Goal: Transaction & Acquisition: Obtain resource

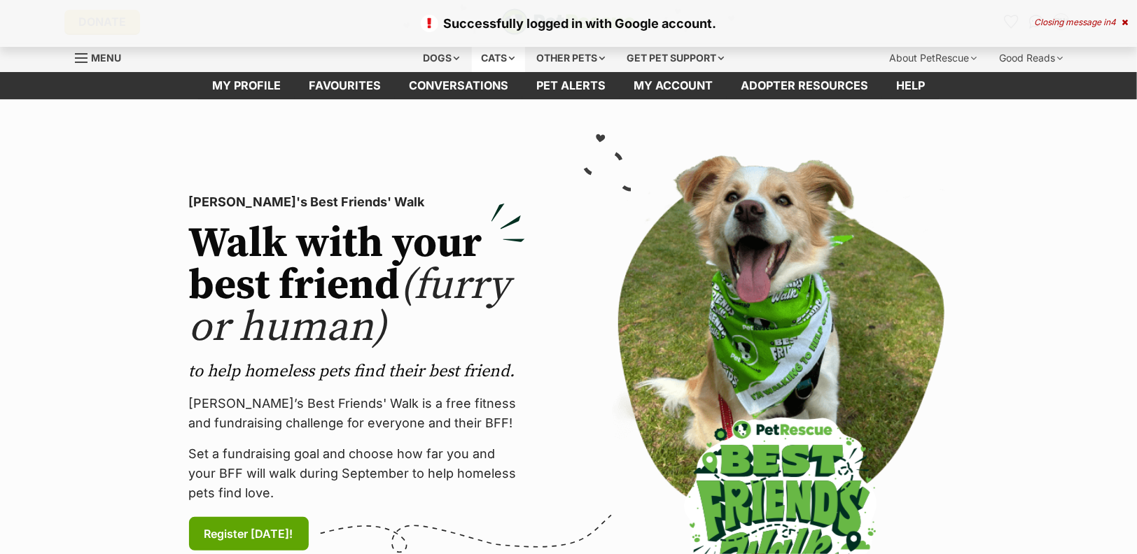
click at [495, 51] on div "Cats" at bounding box center [498, 58] width 53 height 28
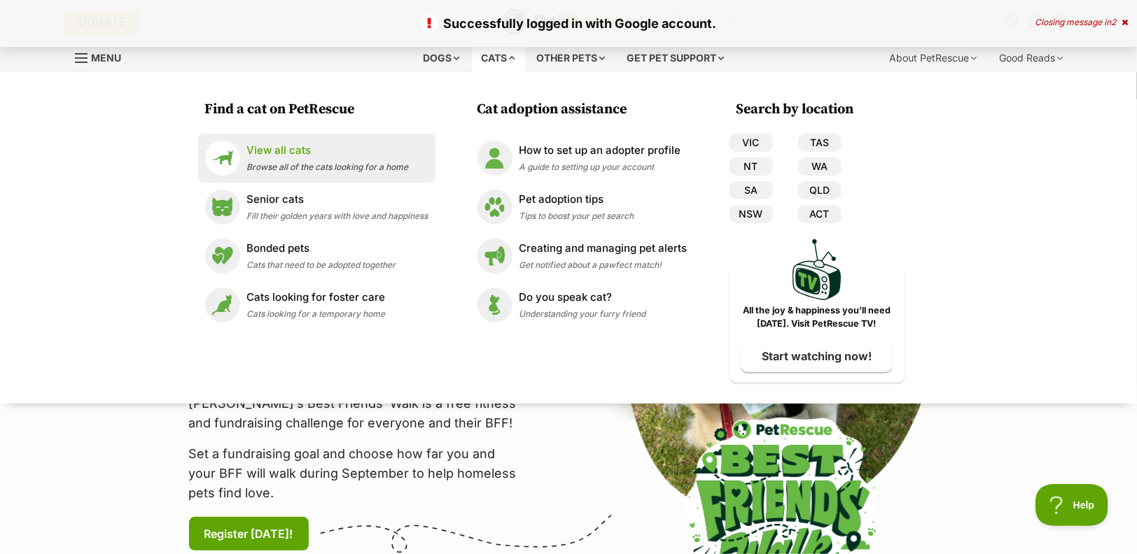
click at [326, 166] on span "Browse all of the cats looking for a home" at bounding box center [328, 167] width 162 height 11
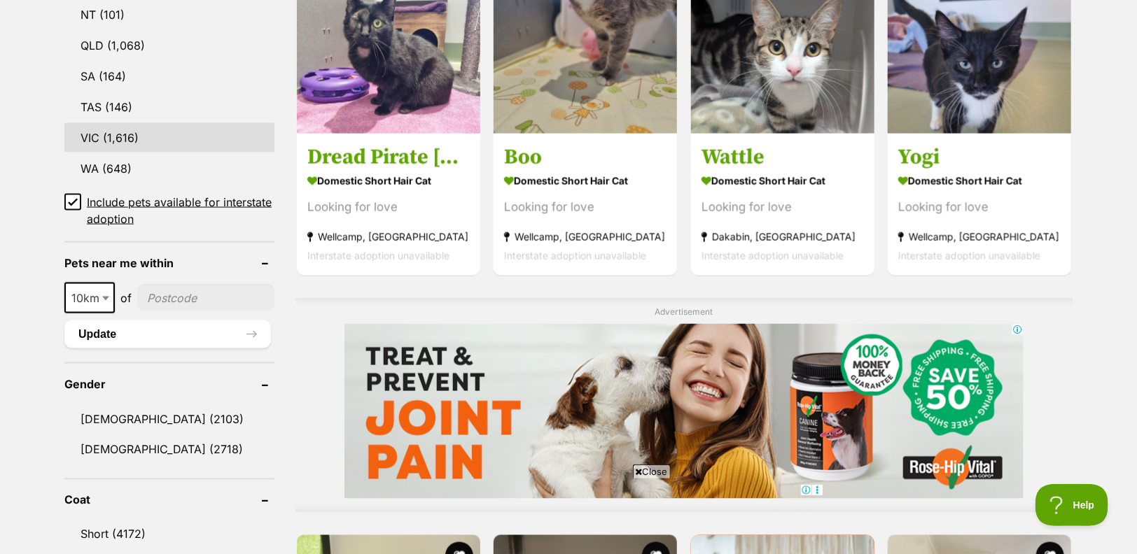
scroll to position [933, 0]
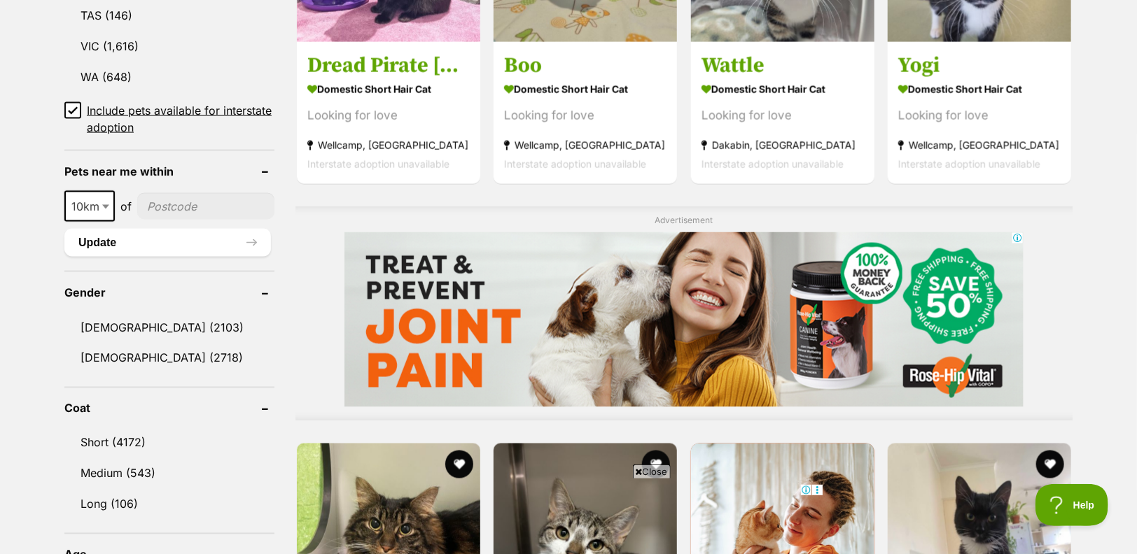
click at [176, 206] on input"] "postcode" at bounding box center [205, 206] width 137 height 27
type input"] "3056"
click at [101, 208] on span at bounding box center [107, 206] width 14 height 31
select select "25"
click at [154, 233] on button "Update" at bounding box center [167, 243] width 207 height 28
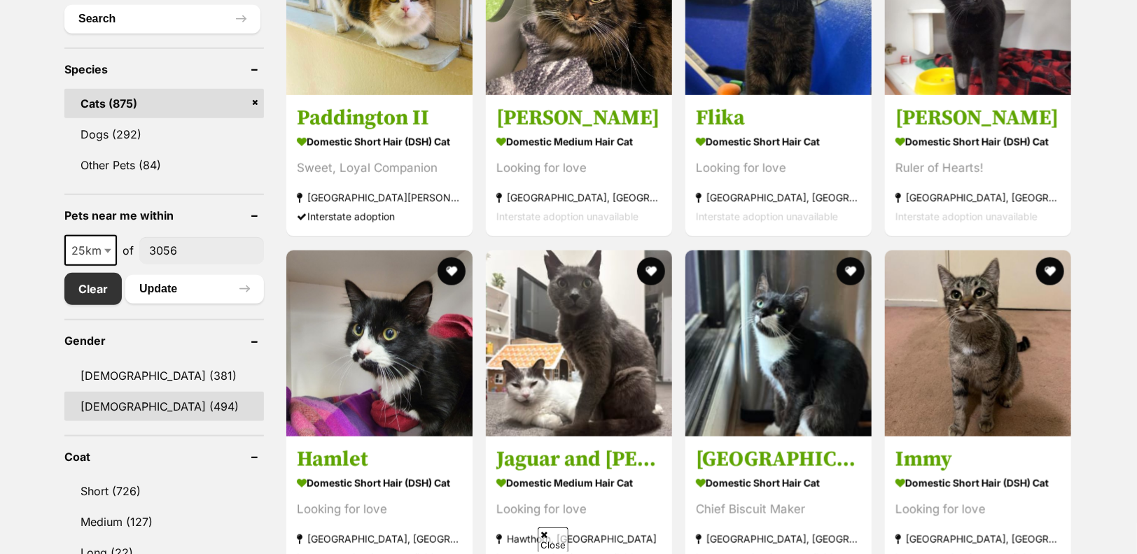
click at [122, 396] on link "[DEMOGRAPHIC_DATA] (494)" at bounding box center [164, 406] width 200 height 29
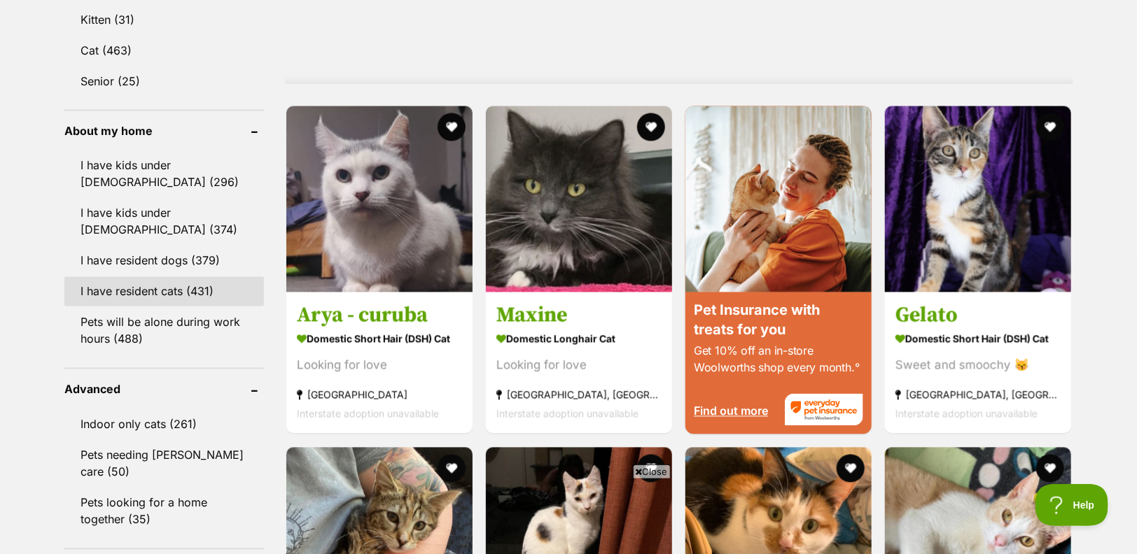
click at [166, 281] on link "I have resident cats (431)" at bounding box center [164, 291] width 200 height 29
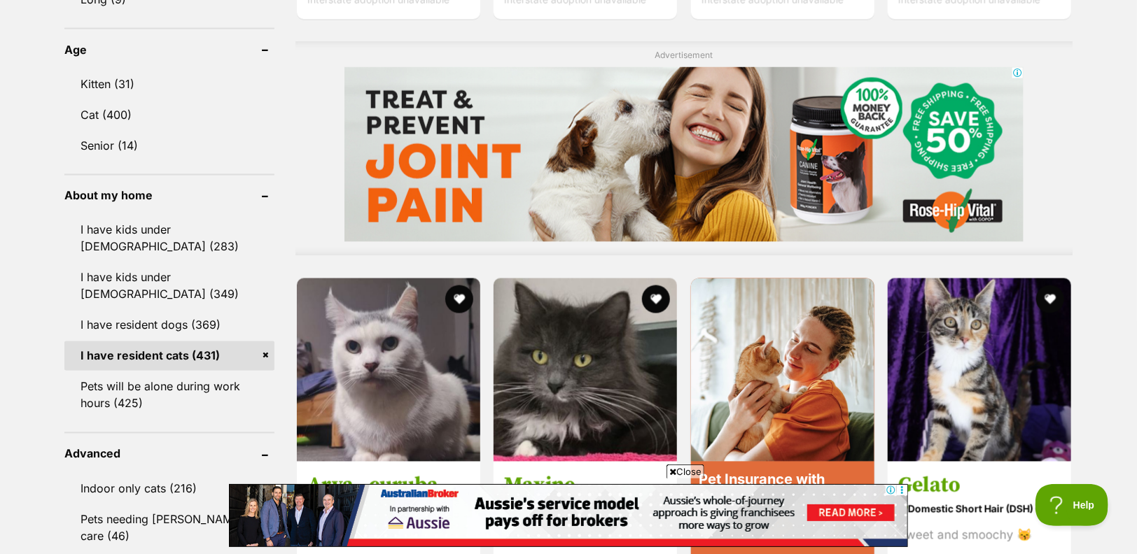
scroll to position [933, 0]
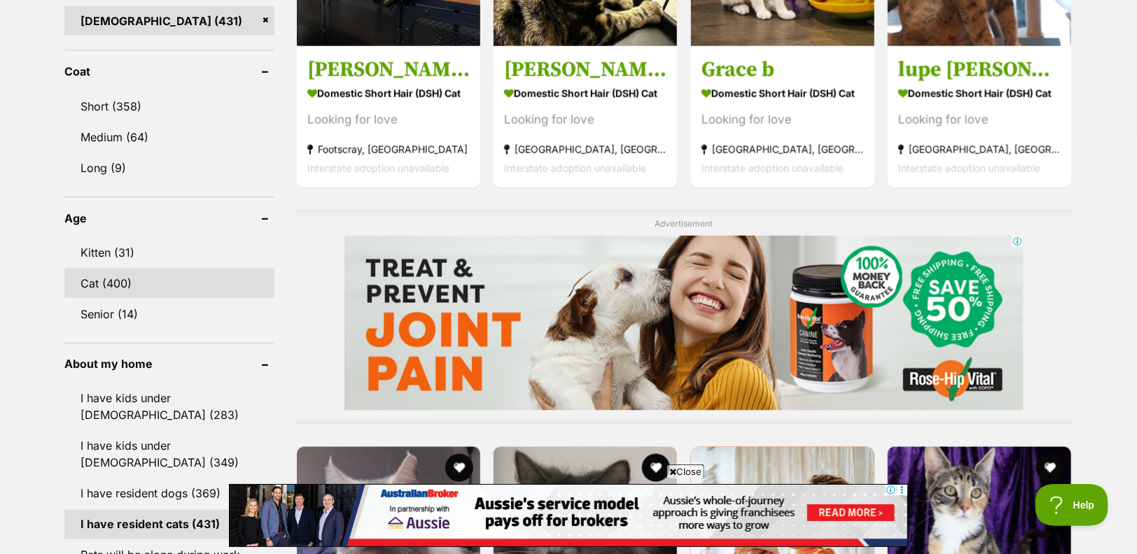
click at [149, 274] on link "Cat (400)" at bounding box center [169, 283] width 210 height 29
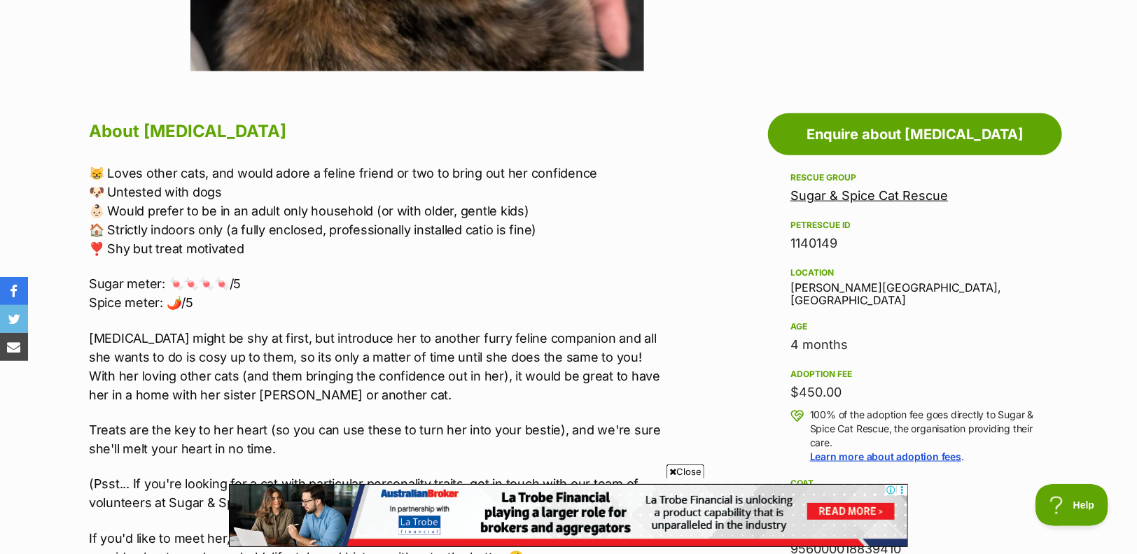
scroll to position [855, 0]
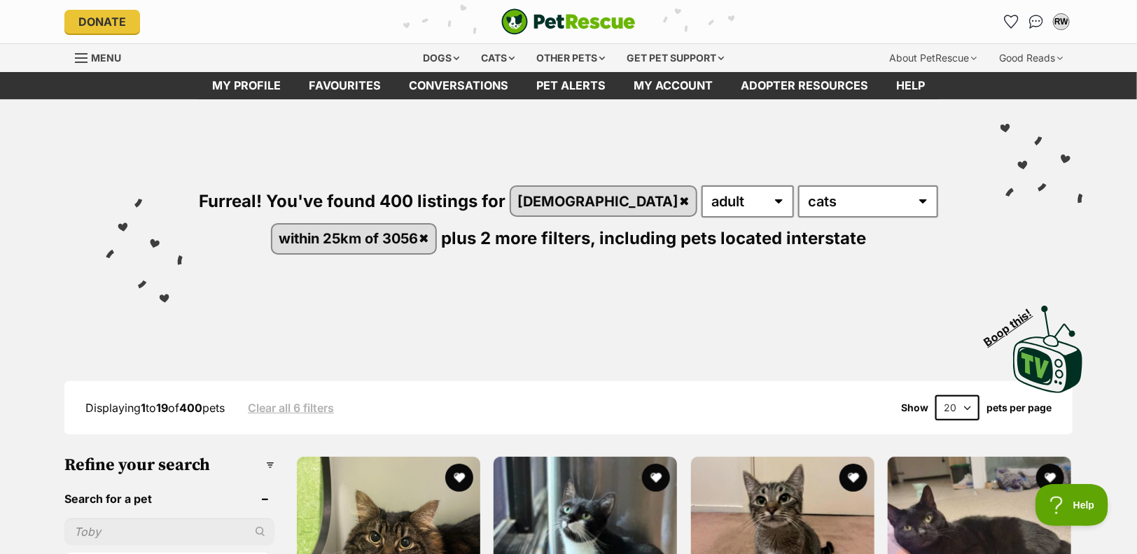
click at [970, 407] on select "20 40 60" at bounding box center [957, 408] width 44 height 25
select select "60"
click at [935, 396] on select "20 40 60" at bounding box center [957, 408] width 44 height 25
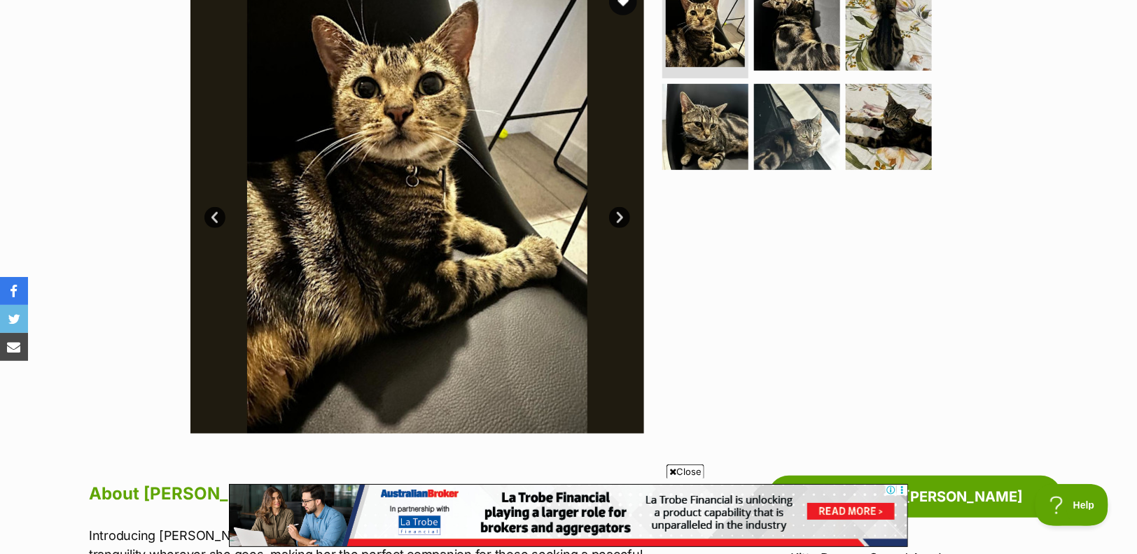
click at [621, 218] on link "Next" at bounding box center [619, 217] width 21 height 21
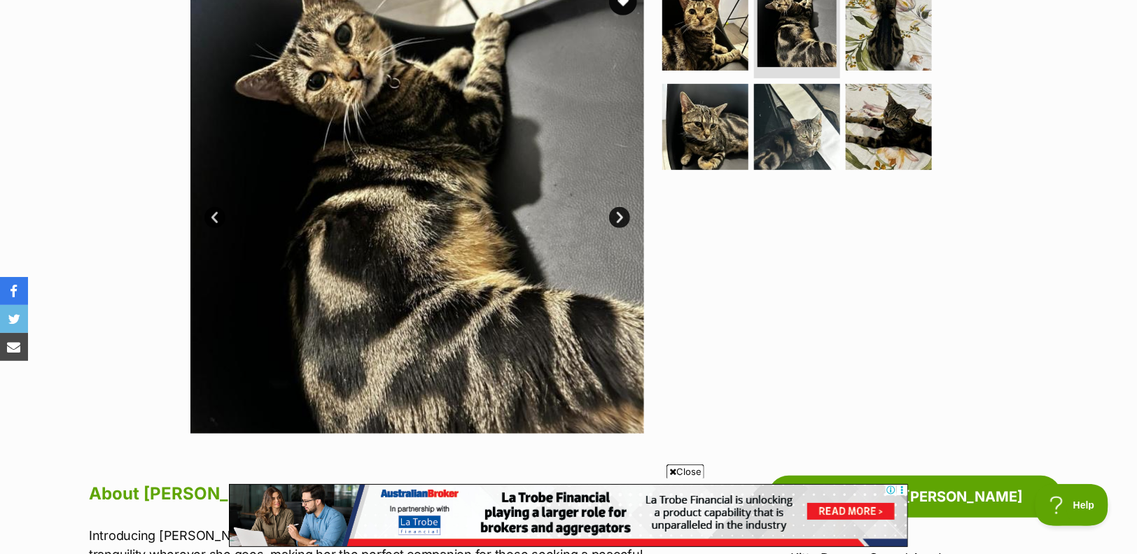
click at [621, 215] on link "Next" at bounding box center [619, 217] width 21 height 21
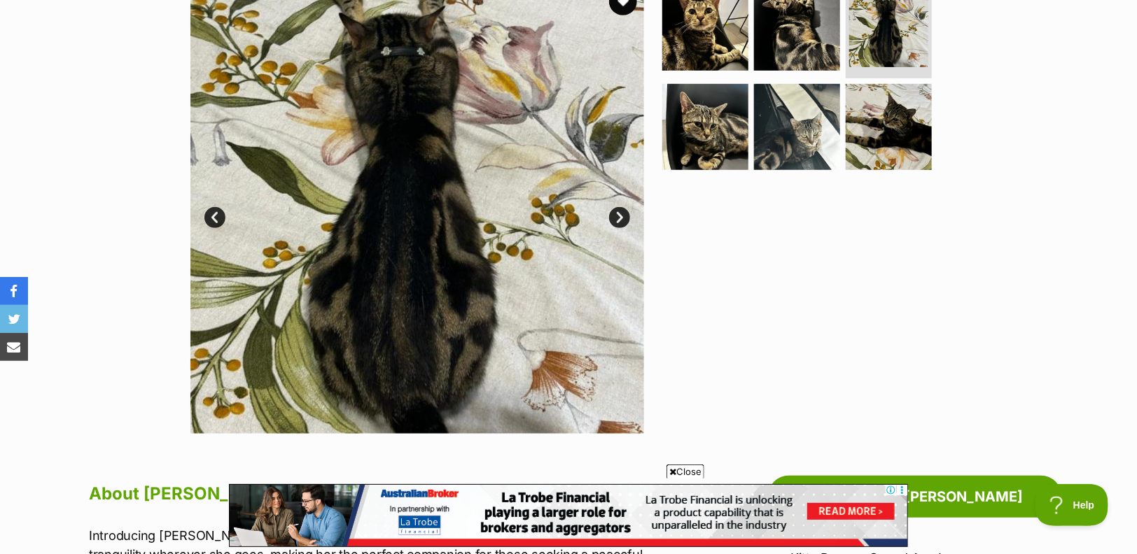
click at [621, 215] on link "Next" at bounding box center [619, 217] width 21 height 21
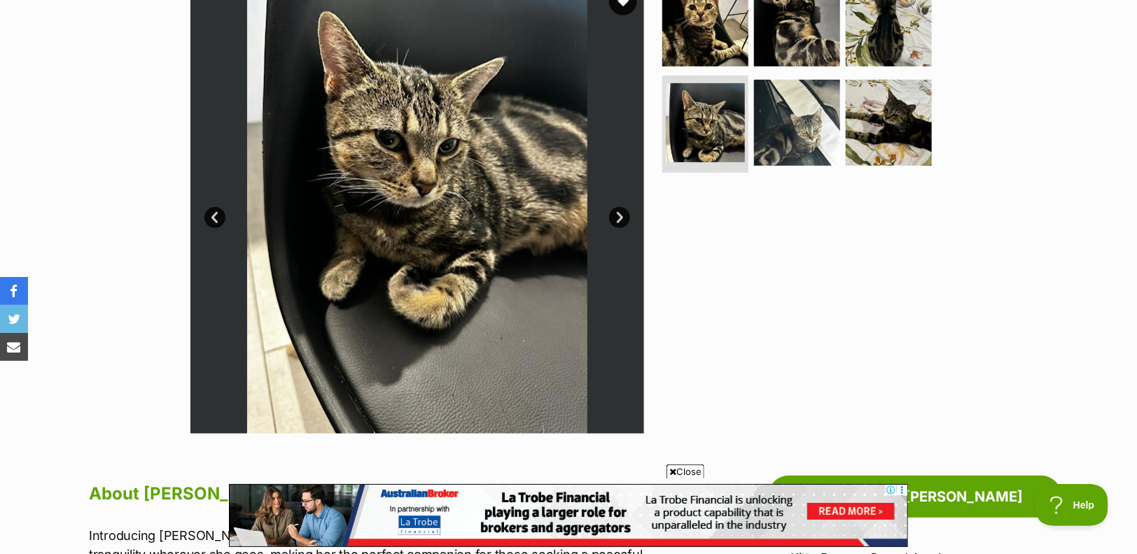
click at [621, 215] on link "Next" at bounding box center [619, 217] width 21 height 21
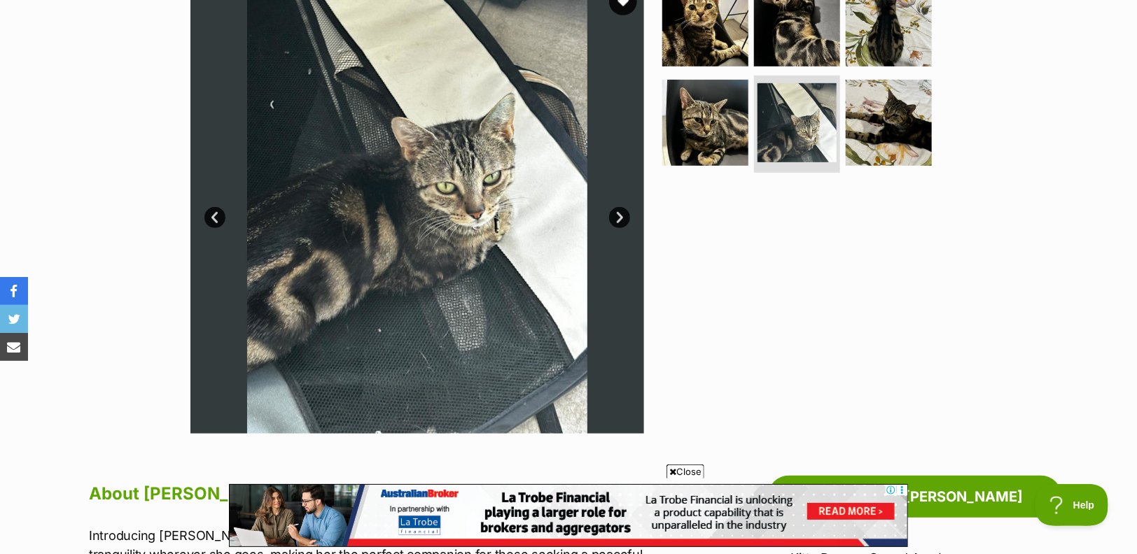
click at [621, 215] on link "Next" at bounding box center [619, 217] width 21 height 21
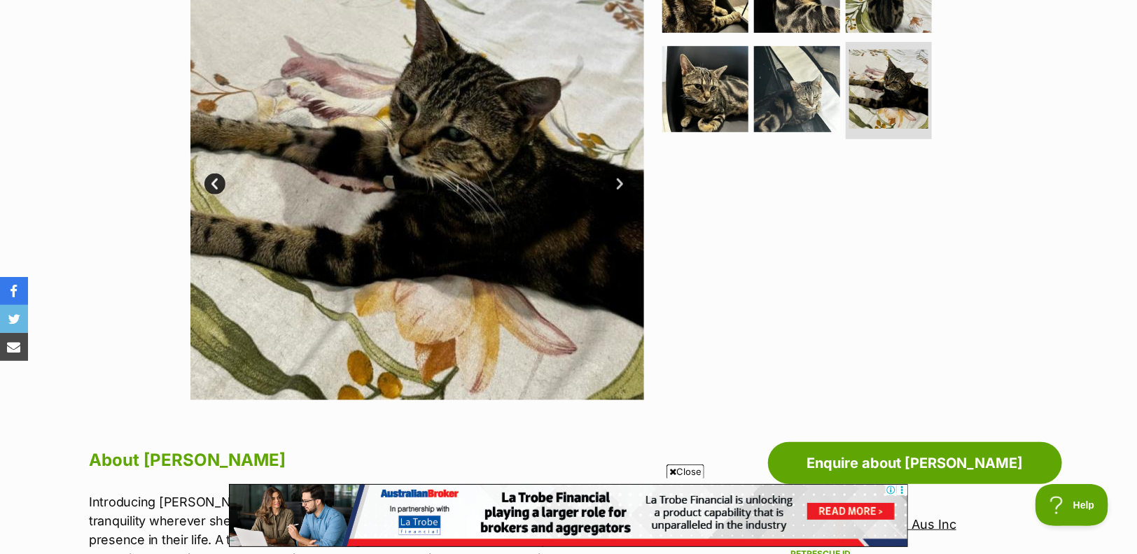
scroll to position [233, 0]
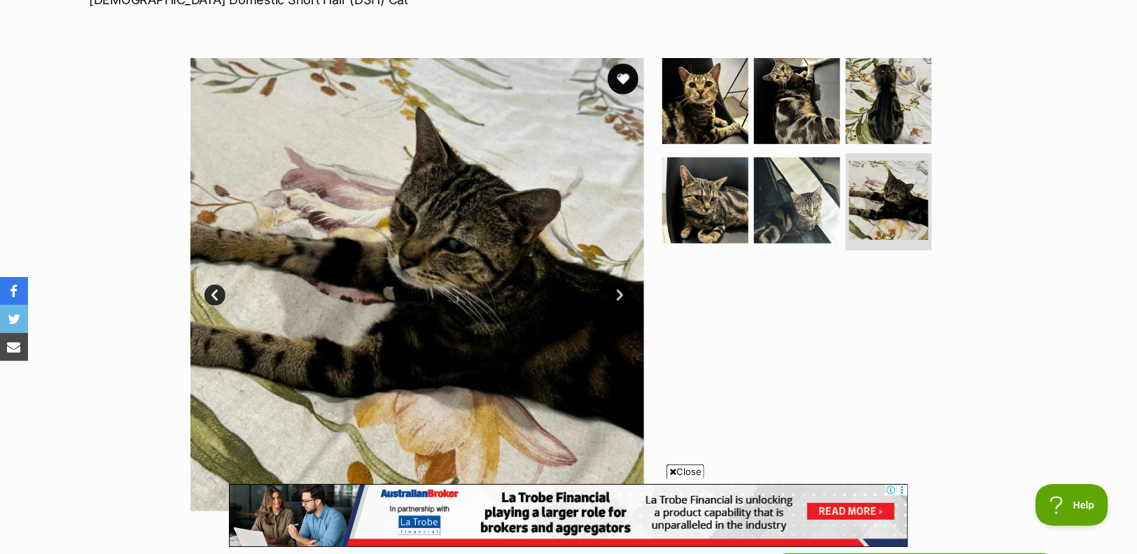
click at [622, 78] on button "favourite" at bounding box center [623, 79] width 31 height 31
click at [614, 291] on link "Next" at bounding box center [619, 295] width 21 height 21
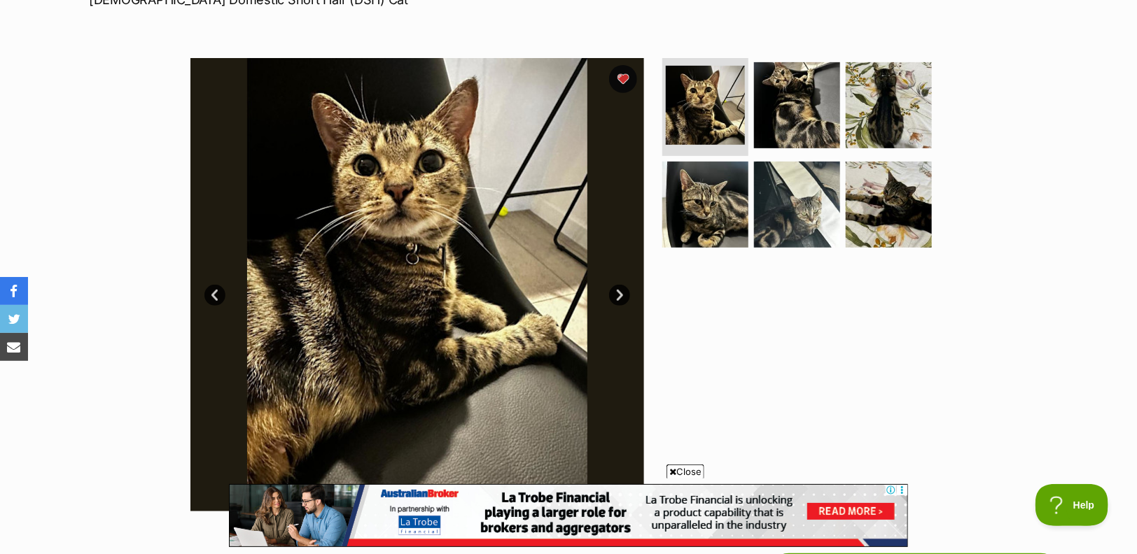
click at [614, 291] on link "Next" at bounding box center [619, 295] width 21 height 21
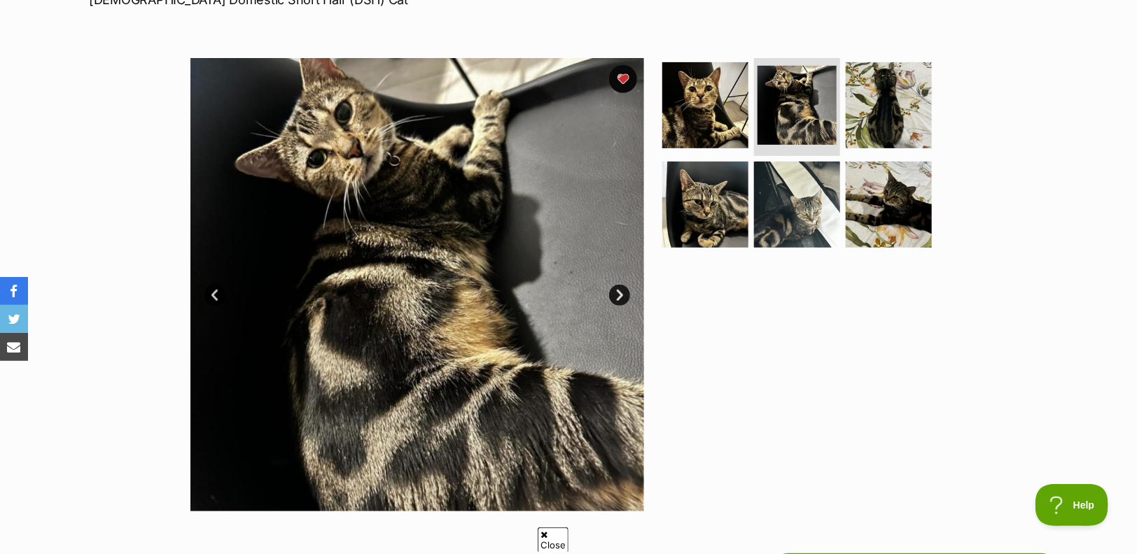
click at [613, 291] on link "Next" at bounding box center [619, 295] width 21 height 21
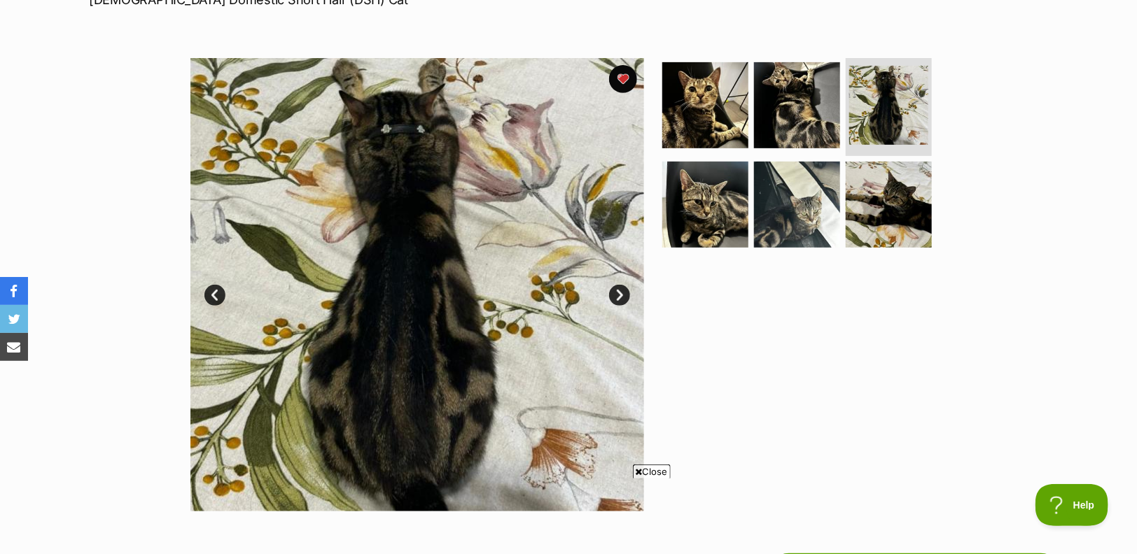
scroll to position [0, 0]
click at [613, 291] on link "Next" at bounding box center [619, 295] width 21 height 21
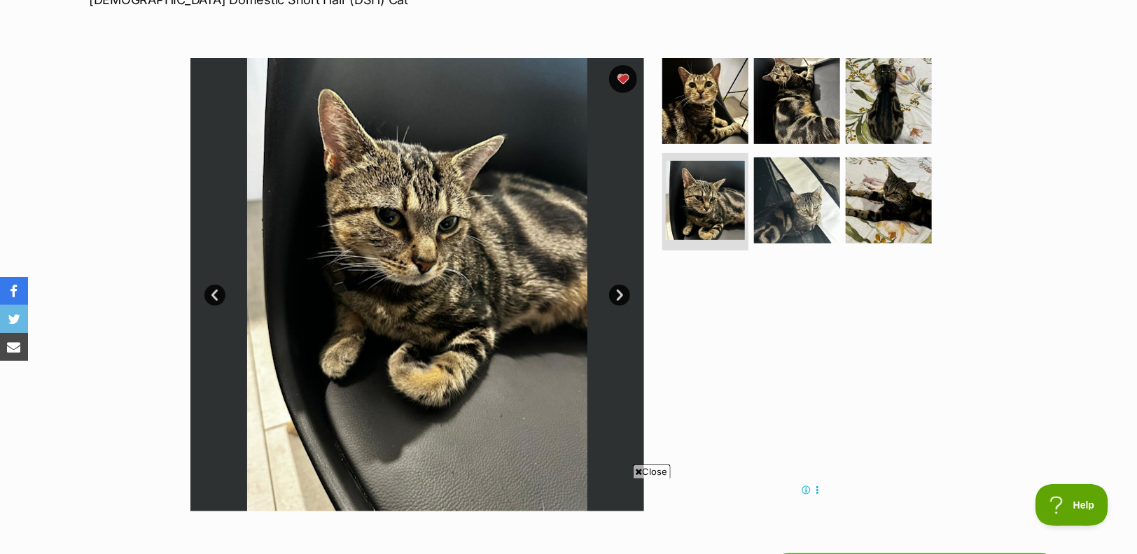
click at [613, 291] on link "Next" at bounding box center [619, 295] width 21 height 21
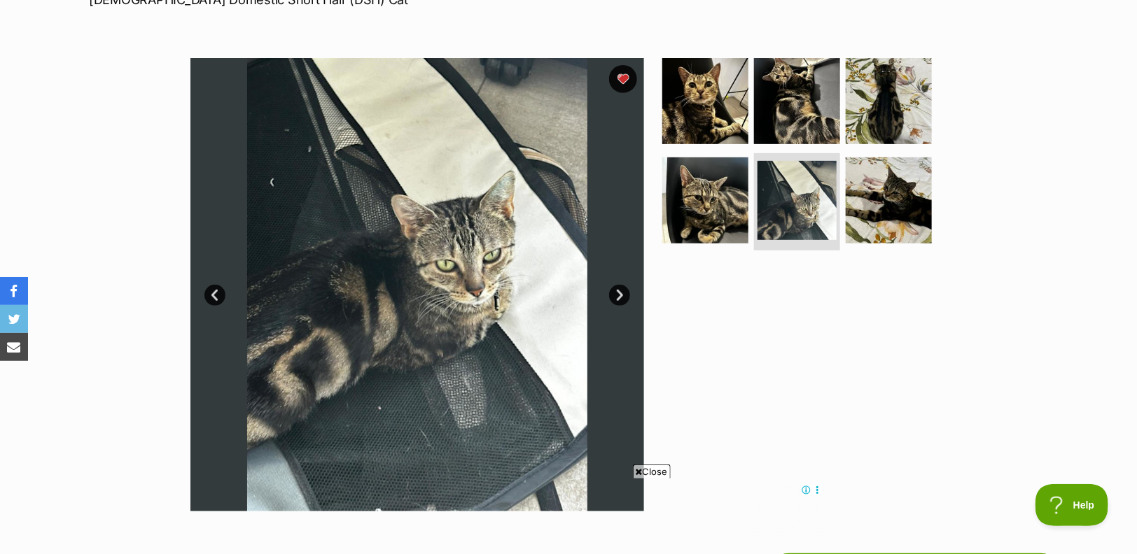
click at [613, 291] on link "Next" at bounding box center [619, 295] width 21 height 21
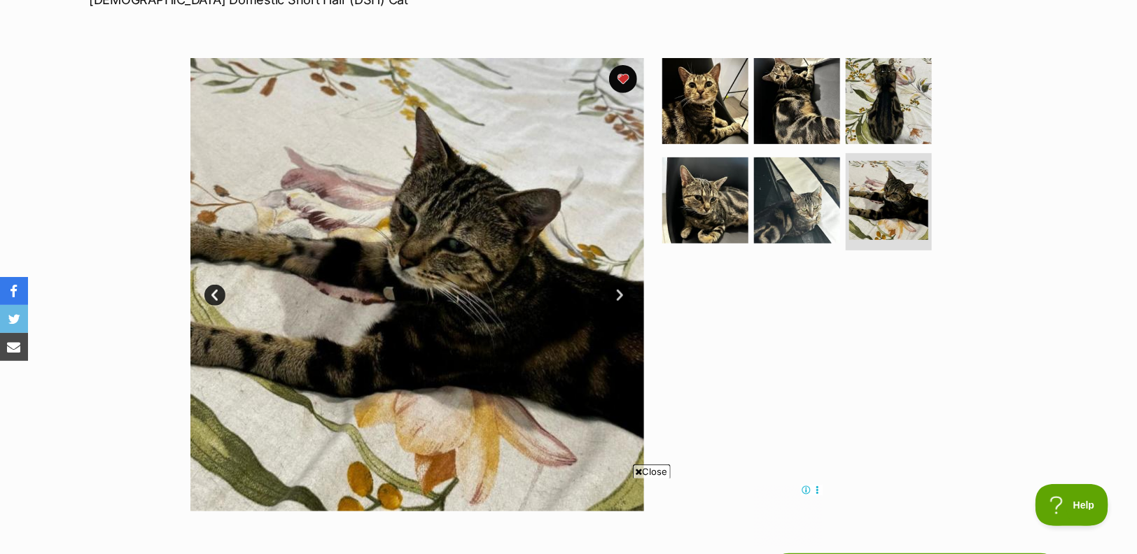
click at [613, 291] on link "Next" at bounding box center [619, 295] width 21 height 21
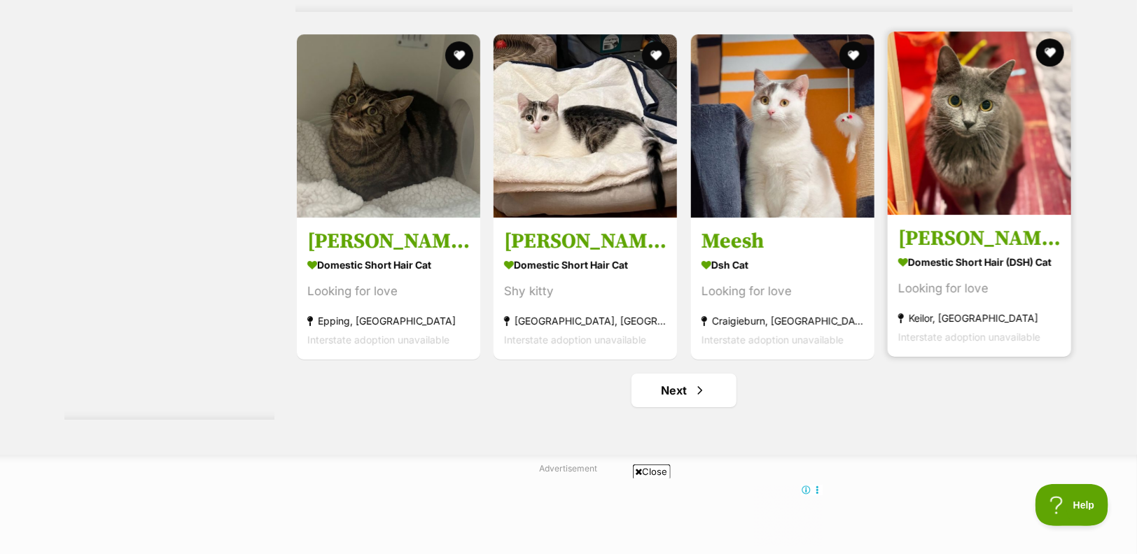
scroll to position [7479, 0]
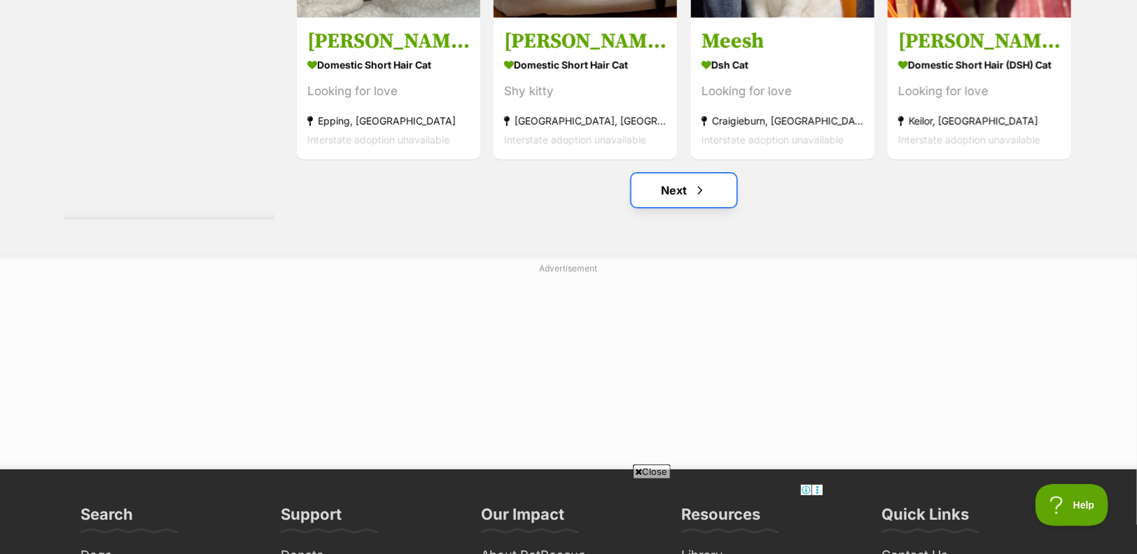
click at [693, 199] on span "Next page" at bounding box center [700, 190] width 14 height 17
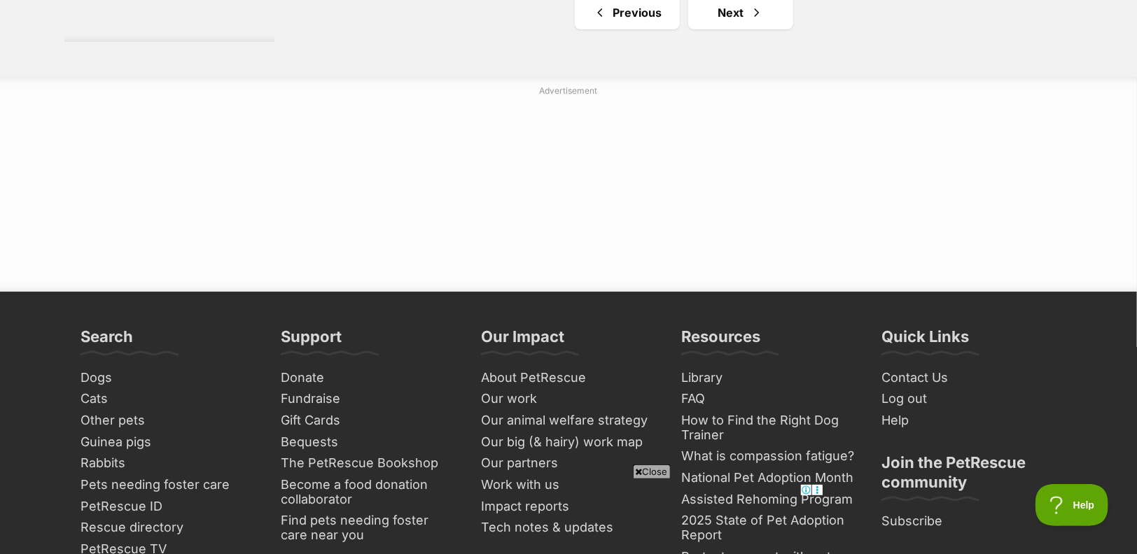
scroll to position [7557, 0]
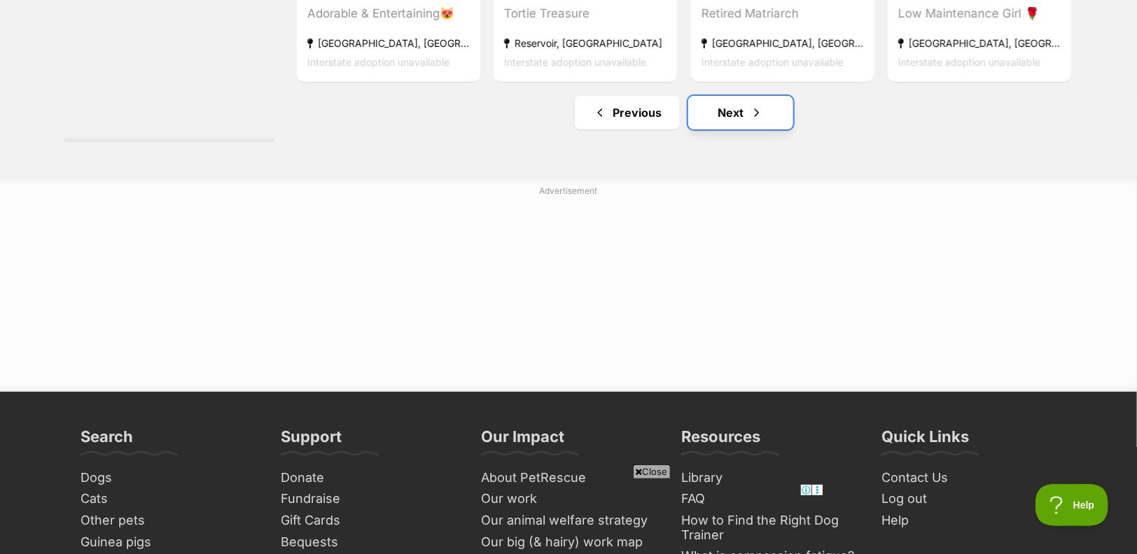
click at [753, 121] on span "Next page" at bounding box center [757, 112] width 14 height 17
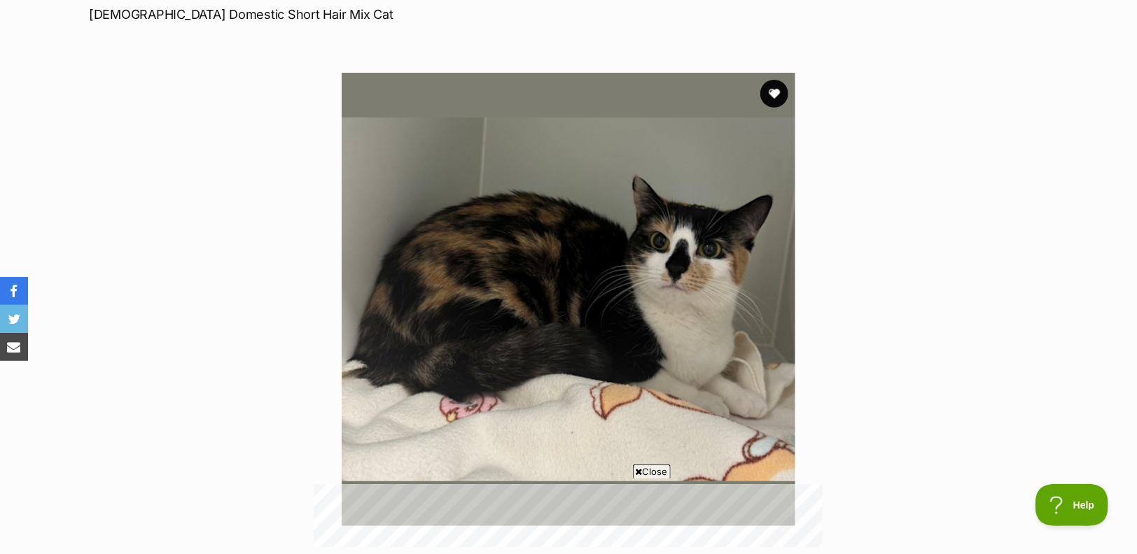
scroll to position [78, 0]
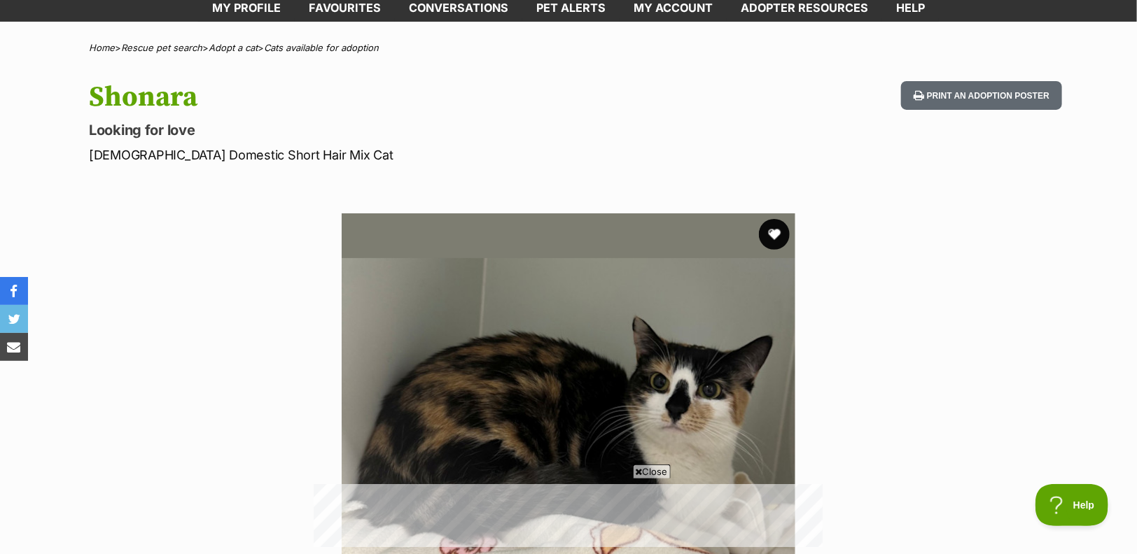
click at [769, 242] on button "favourite" at bounding box center [774, 234] width 31 height 31
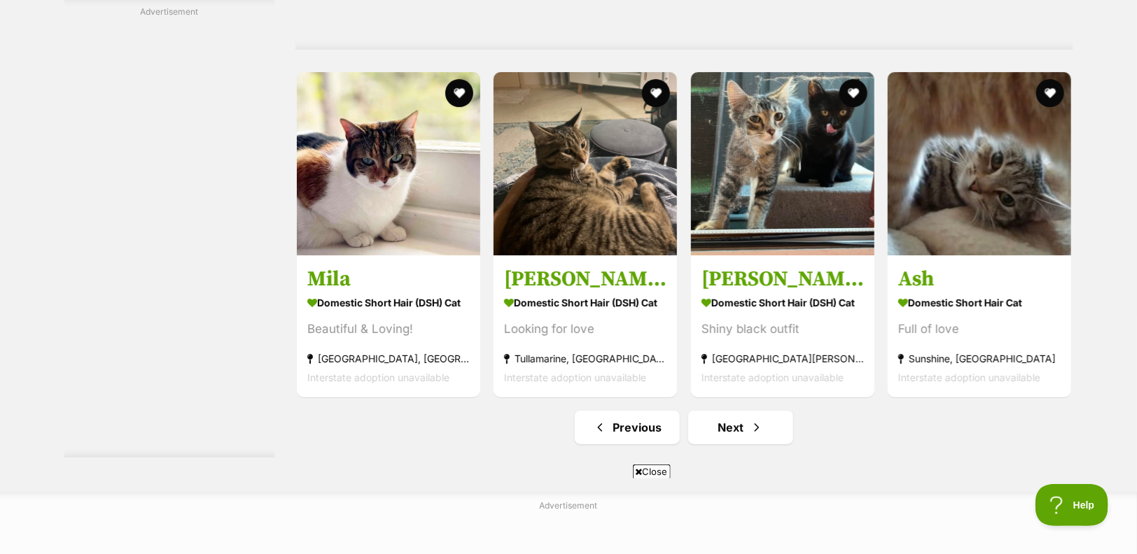
scroll to position [7466, 0]
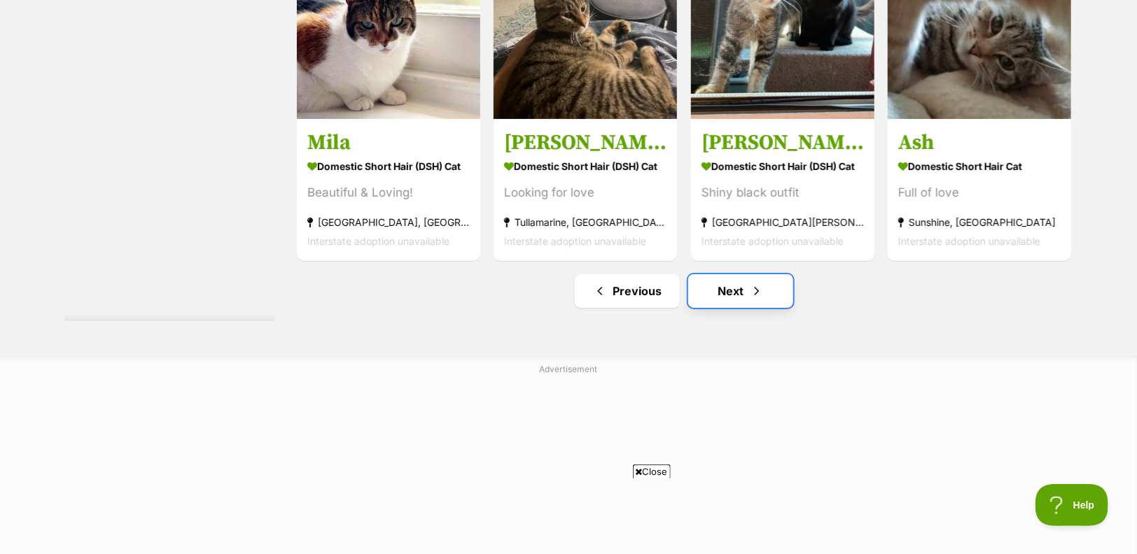
click at [763, 300] on span "Next page" at bounding box center [757, 291] width 14 height 17
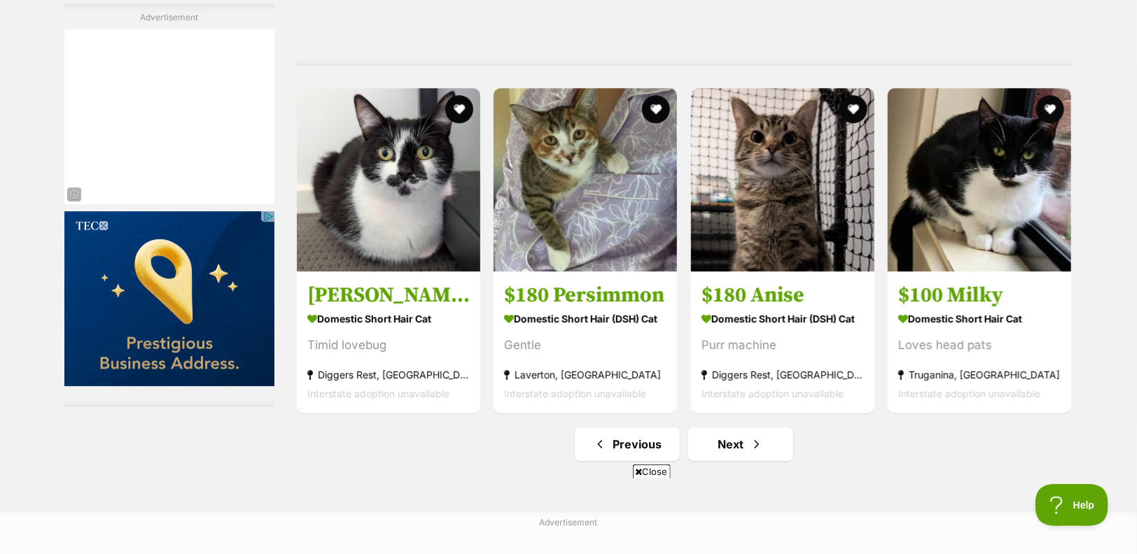
scroll to position [7401, 0]
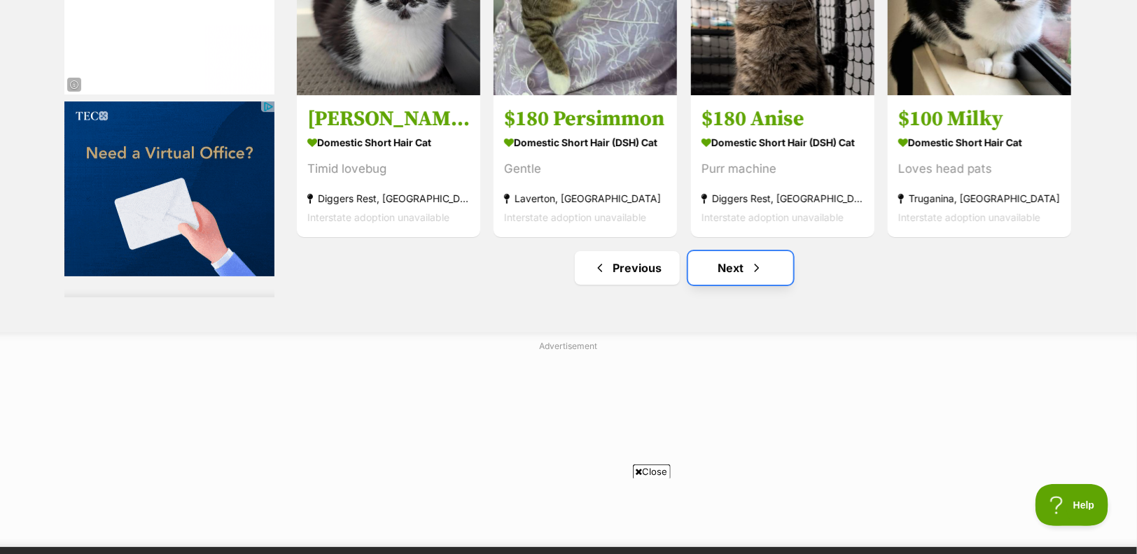
click at [762, 267] on span "Next page" at bounding box center [757, 268] width 14 height 17
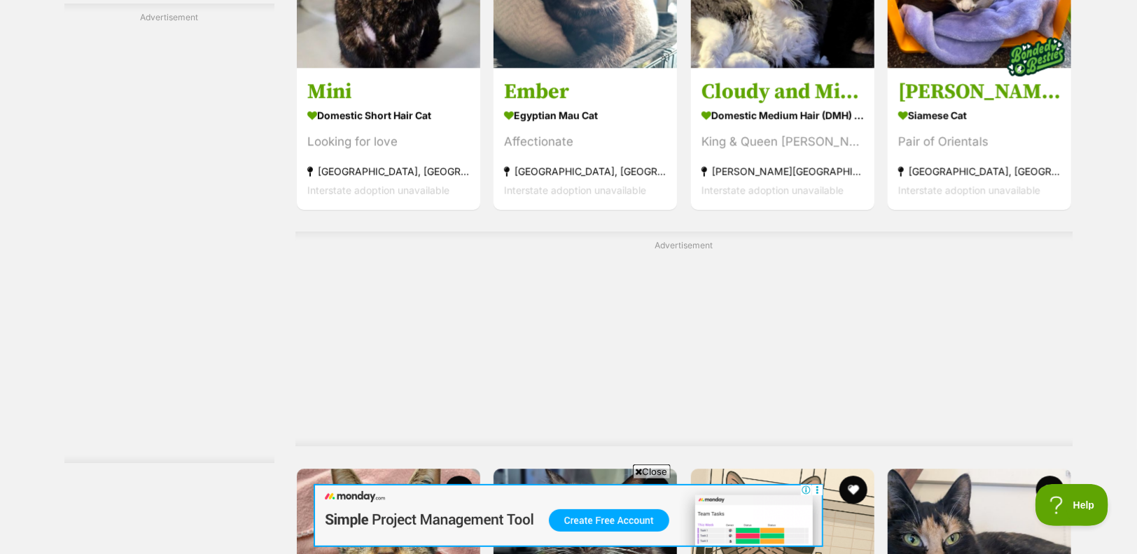
scroll to position [7311, 0]
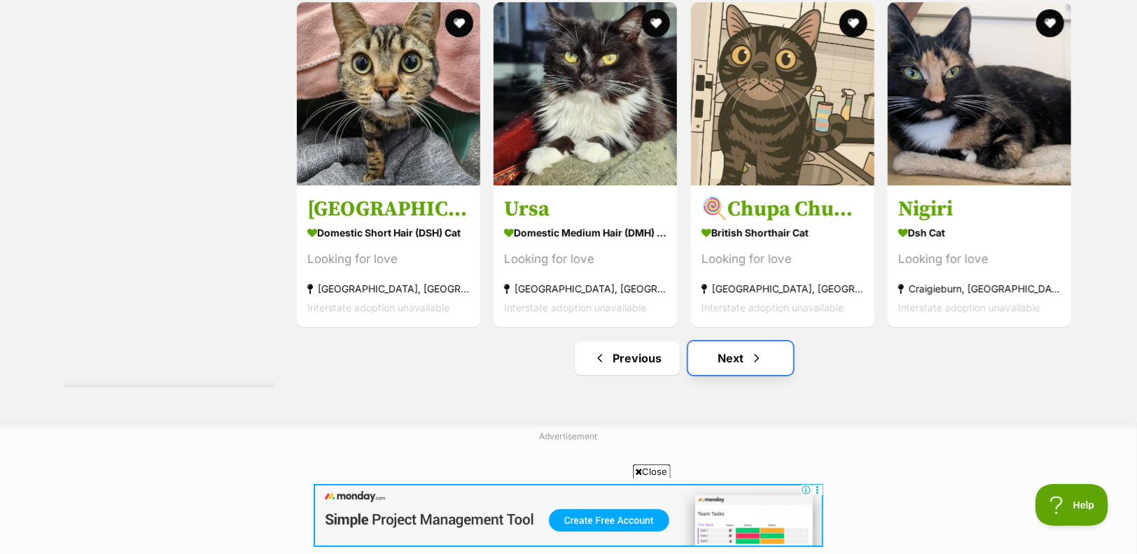
click at [754, 366] on span "Next page" at bounding box center [757, 358] width 14 height 17
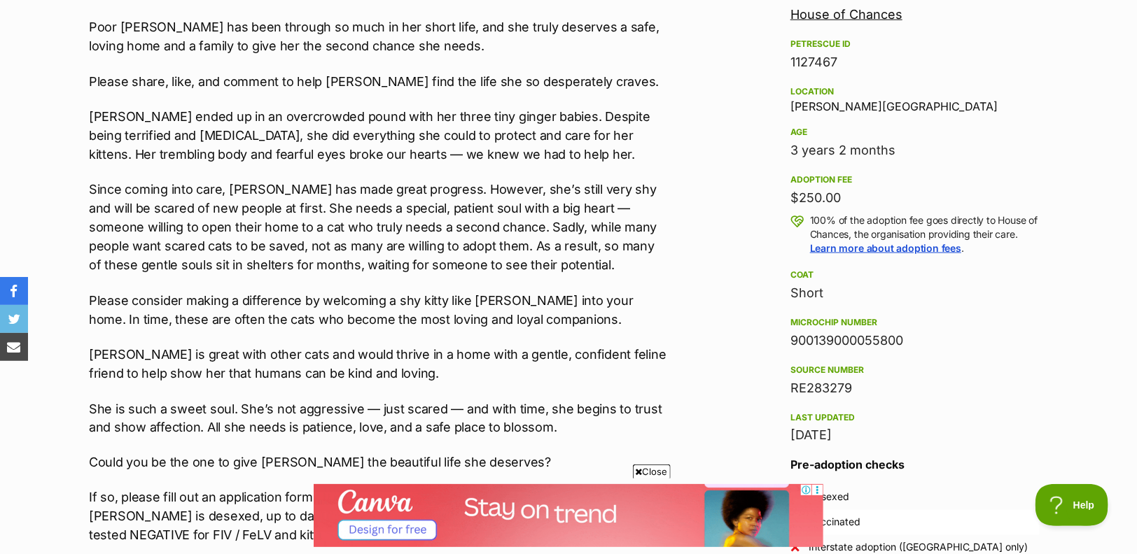
scroll to position [855, 0]
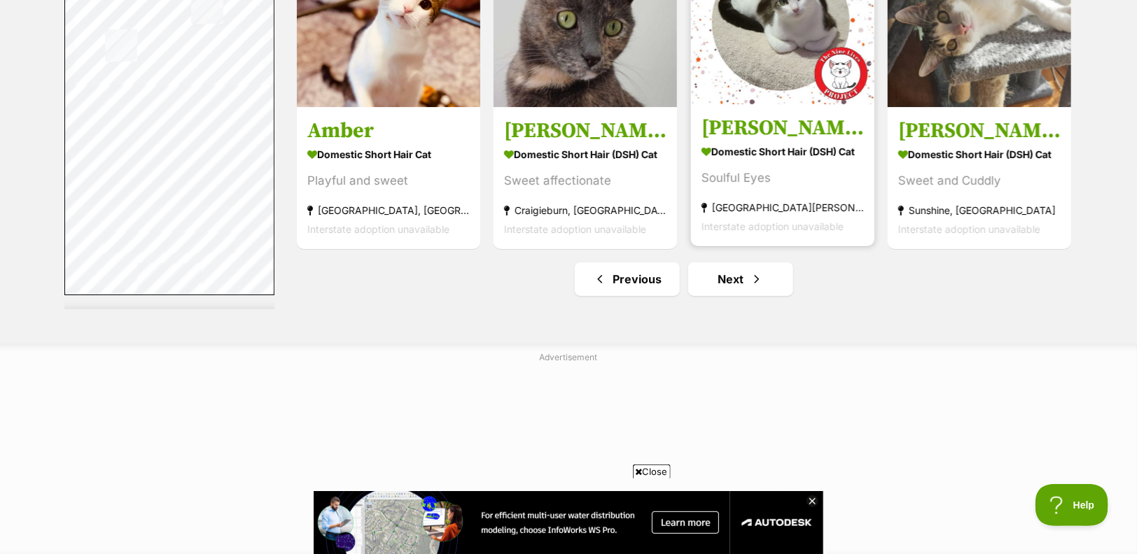
scroll to position [7634, 0]
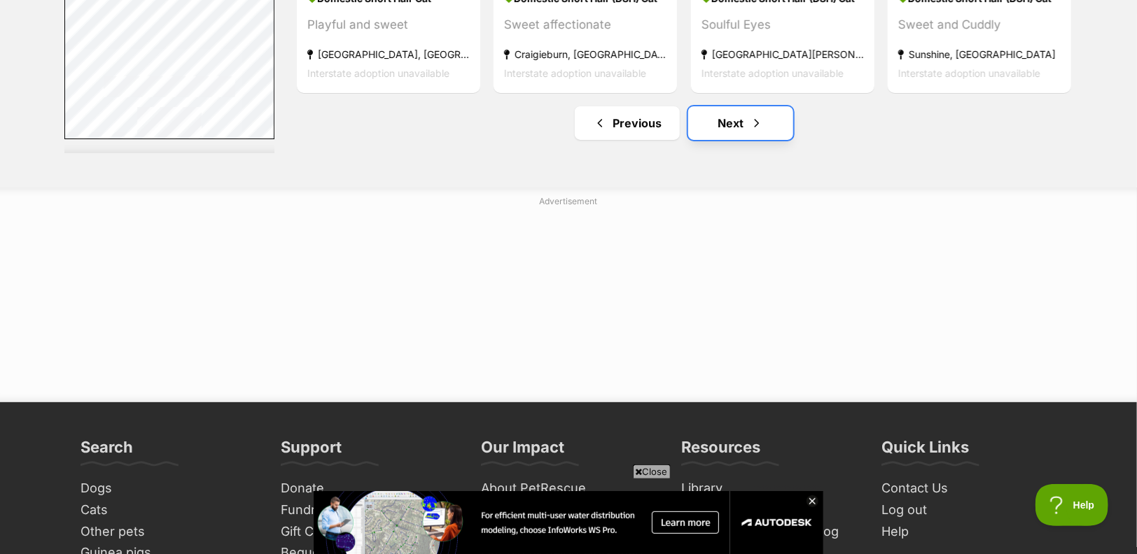
click at [750, 132] on span "Next page" at bounding box center [757, 123] width 14 height 17
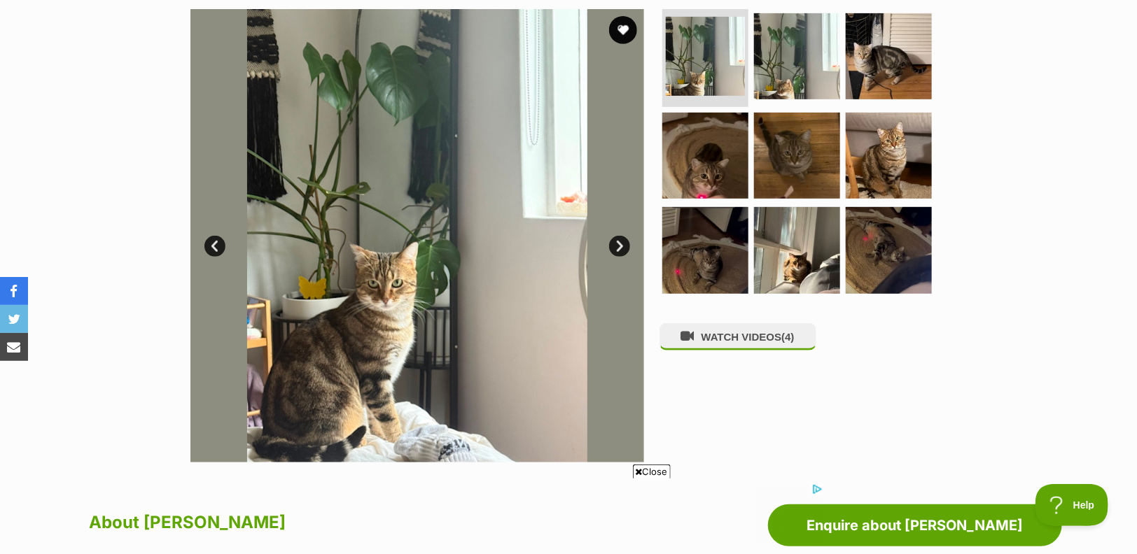
scroll to position [389, 0]
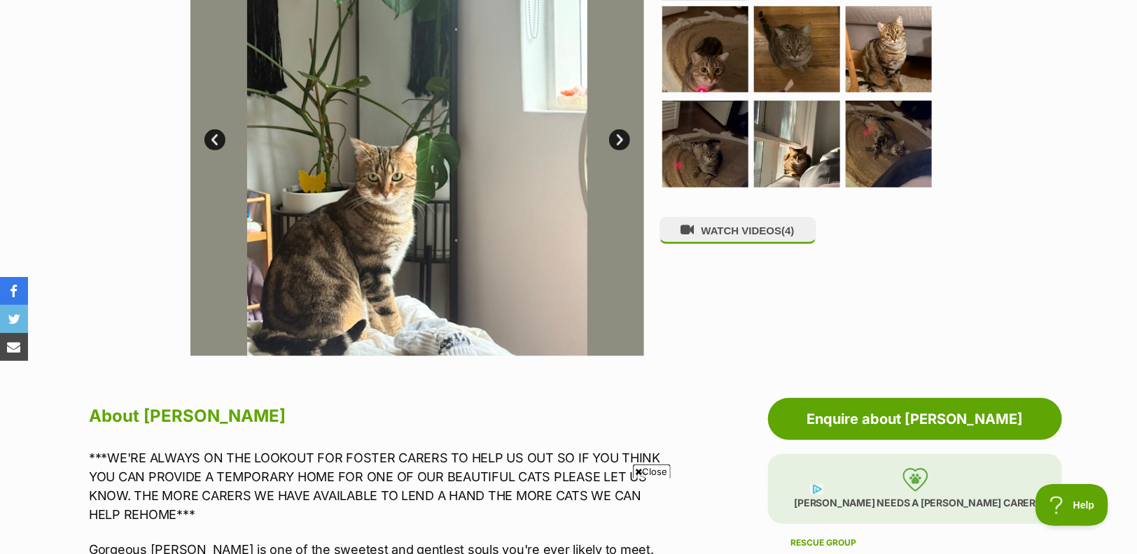
click at [621, 144] on link "Next" at bounding box center [619, 140] width 21 height 21
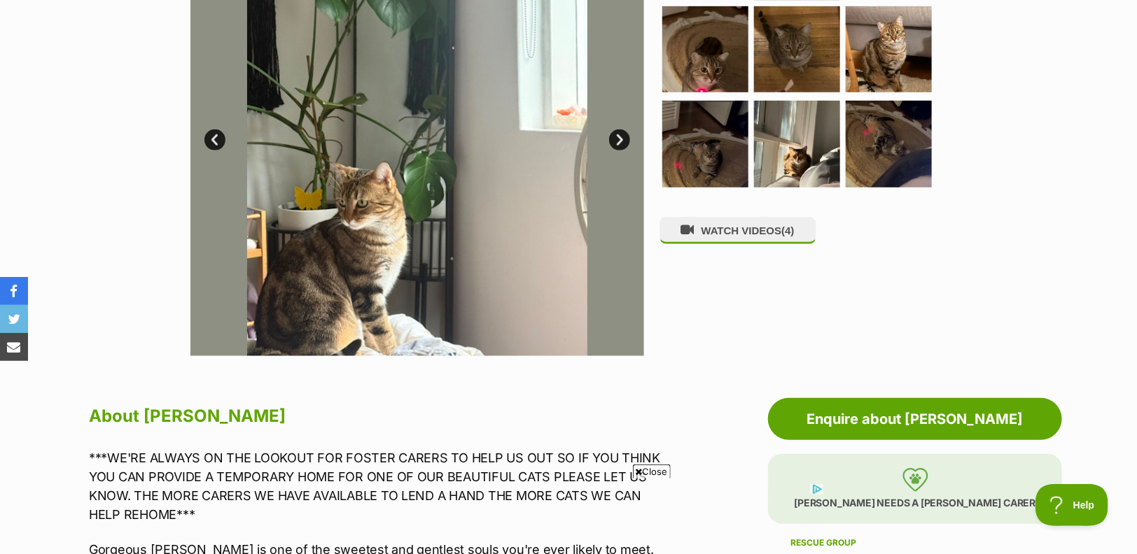
click at [621, 144] on link "Next" at bounding box center [619, 140] width 21 height 21
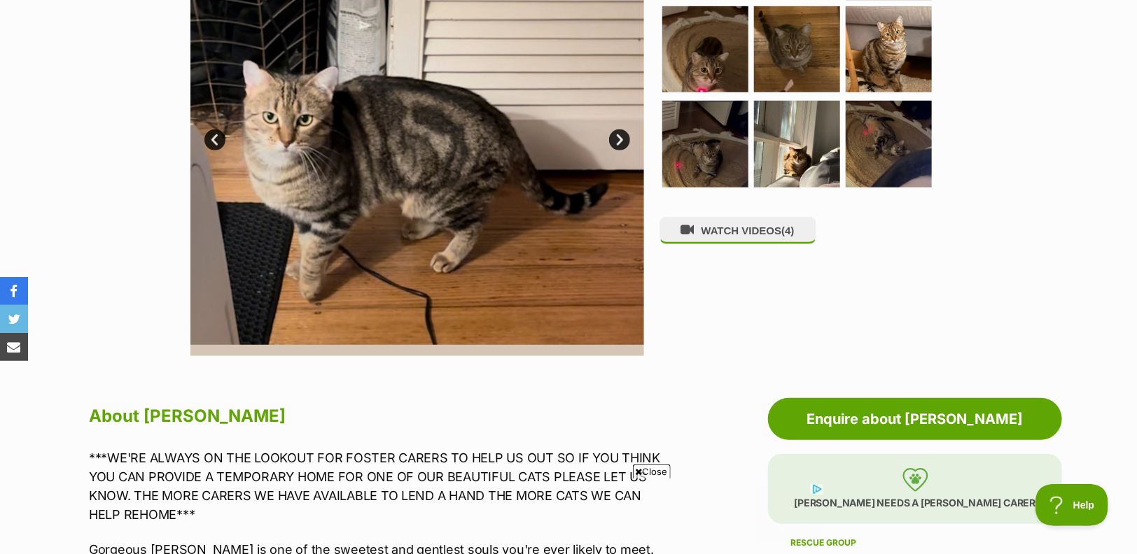
click at [621, 144] on link "Next" at bounding box center [619, 140] width 21 height 21
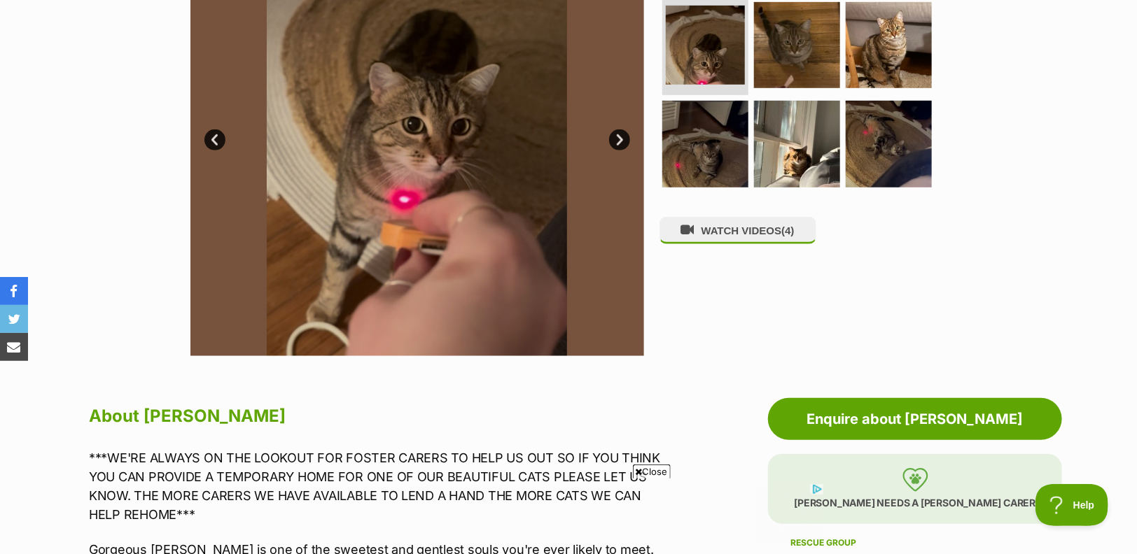
click at [621, 144] on link "Next" at bounding box center [619, 140] width 21 height 21
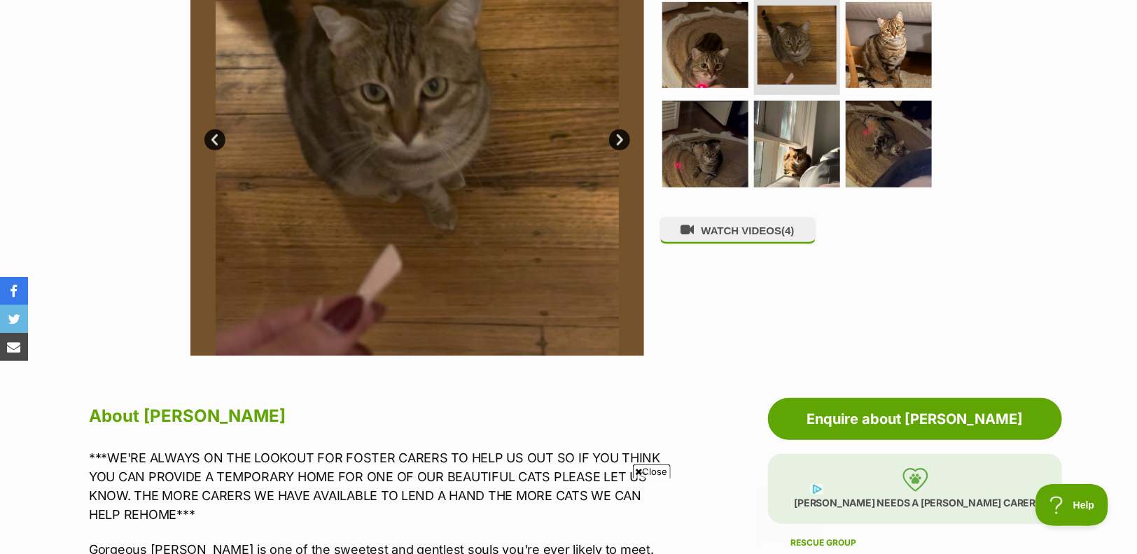
click at [621, 144] on link "Next" at bounding box center [619, 140] width 21 height 21
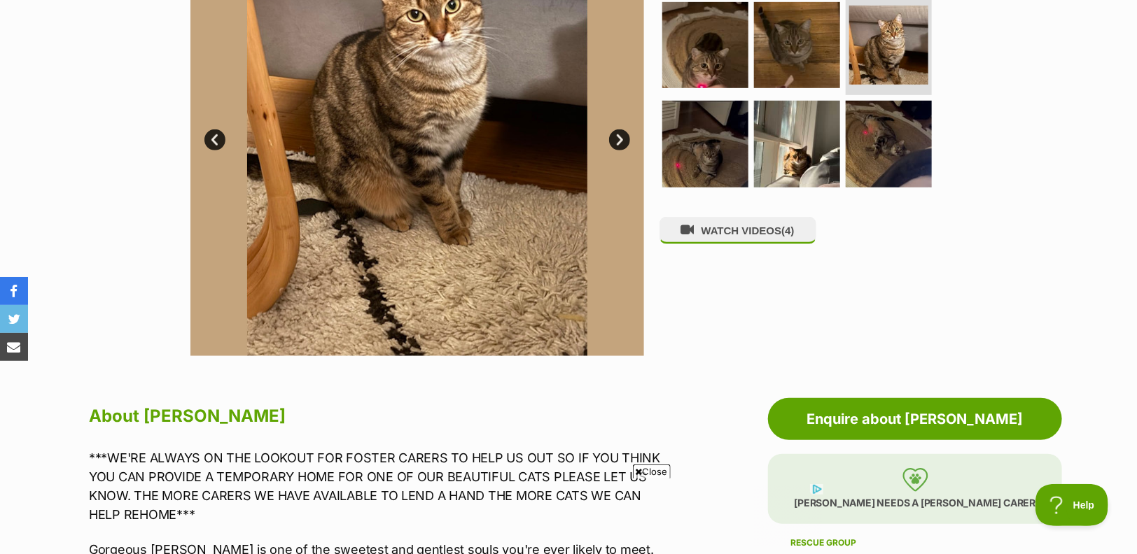
click at [621, 144] on link "Next" at bounding box center [619, 140] width 21 height 21
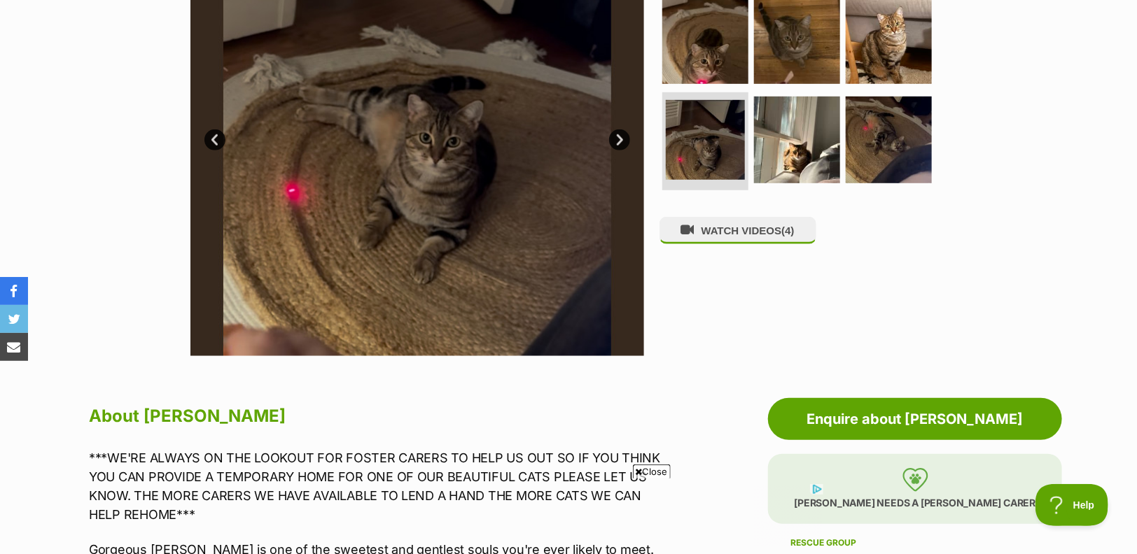
click at [621, 144] on link "Next" at bounding box center [619, 140] width 21 height 21
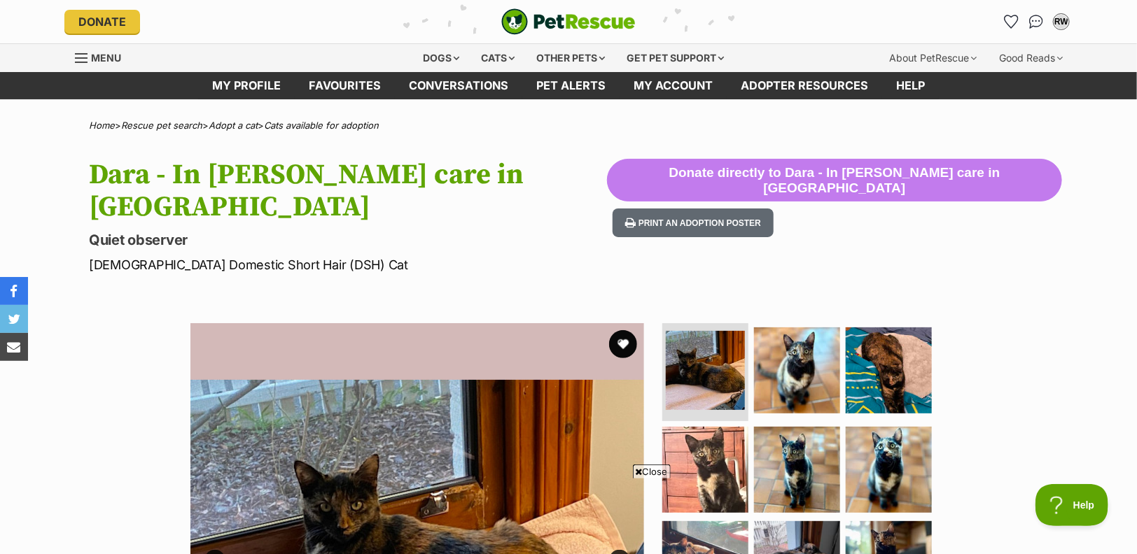
scroll to position [311, 0]
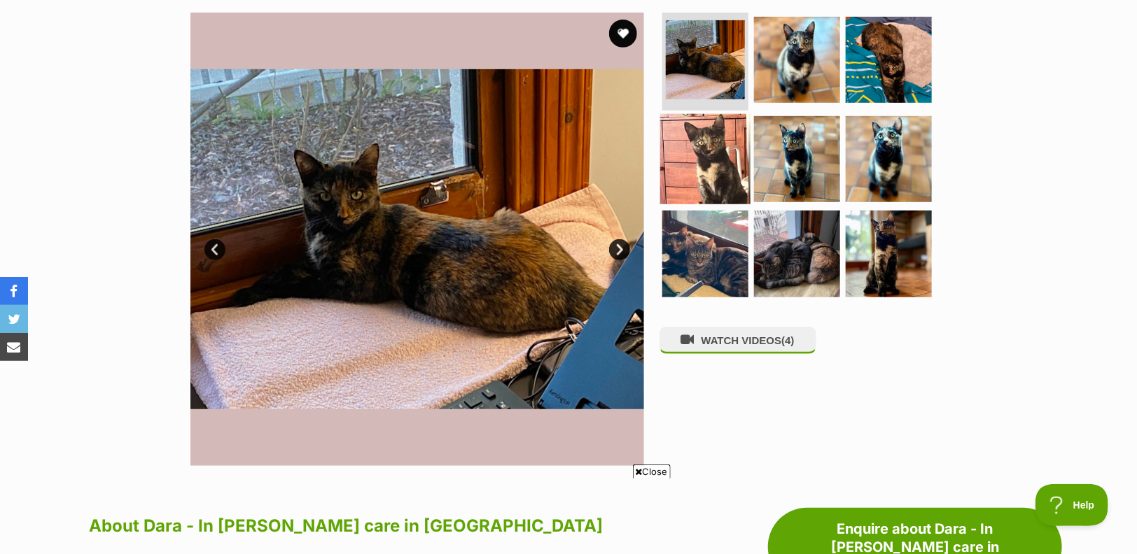
click at [720, 128] on img at bounding box center [705, 158] width 90 height 90
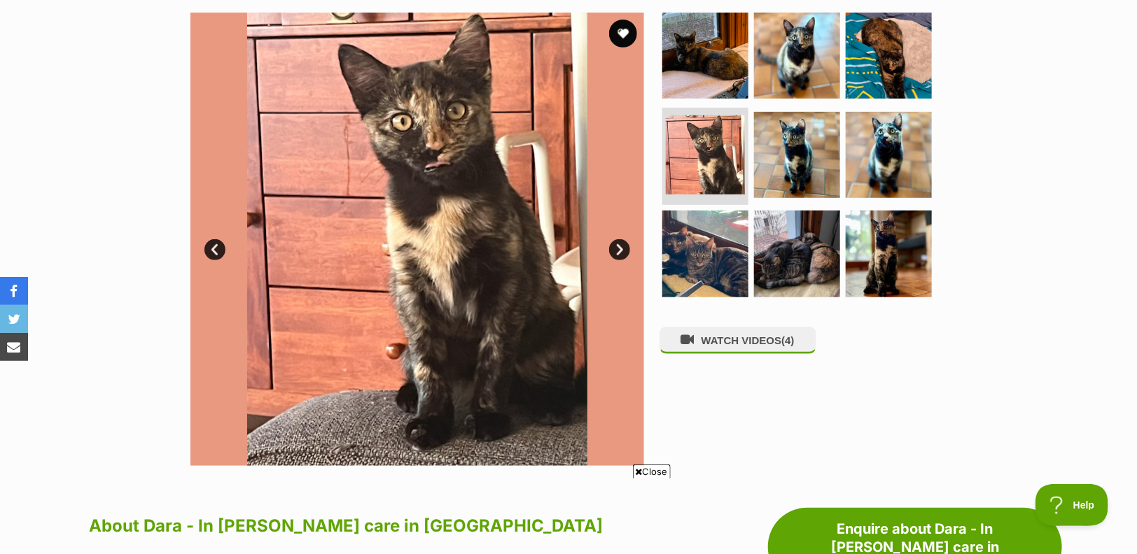
click at [617, 239] on link "Next" at bounding box center [619, 249] width 21 height 21
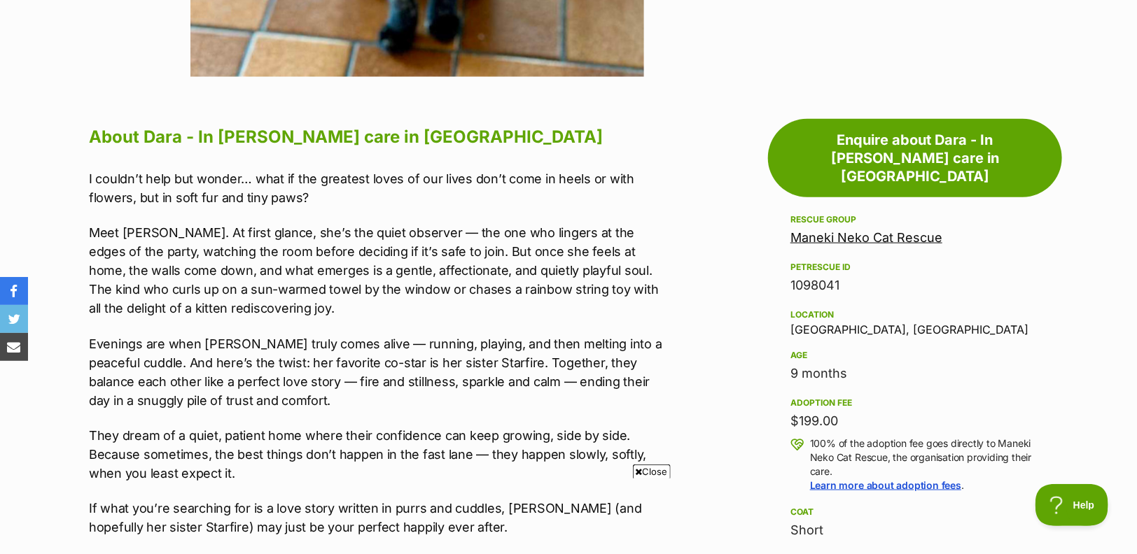
scroll to position [0, 0]
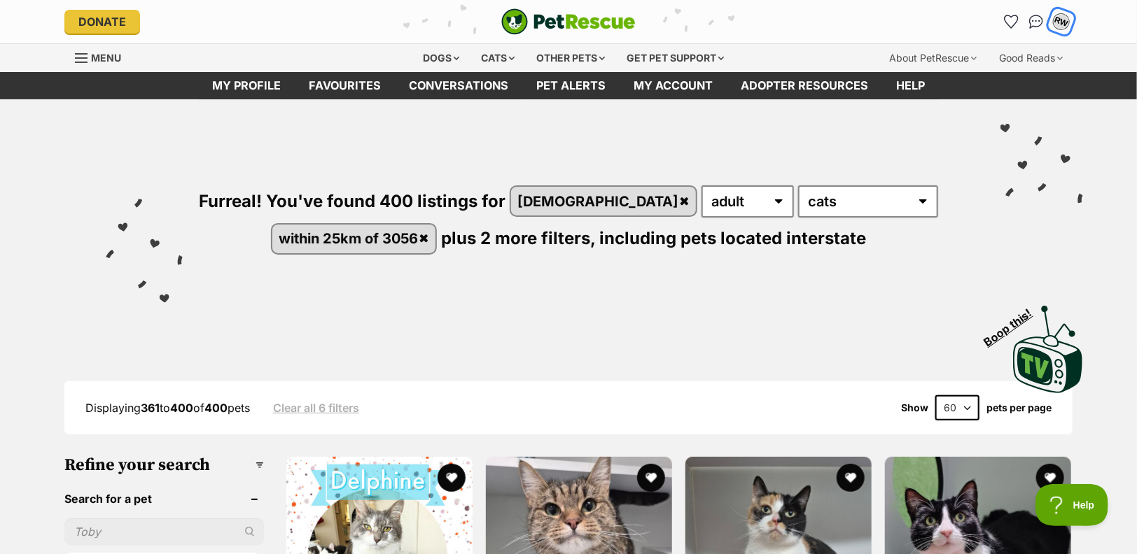
click at [1058, 19] on div "RW" at bounding box center [1061, 22] width 18 height 18
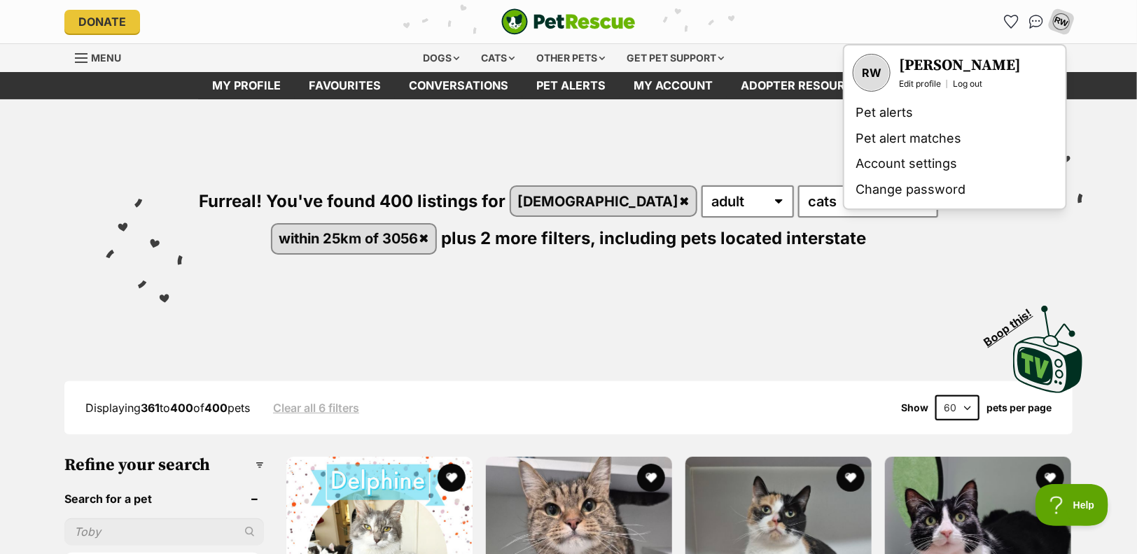
click at [1121, 294] on div "Furreal! You've found 400 listings for female any age kitten adult senior any t…" at bounding box center [568, 247] width 1137 height 296
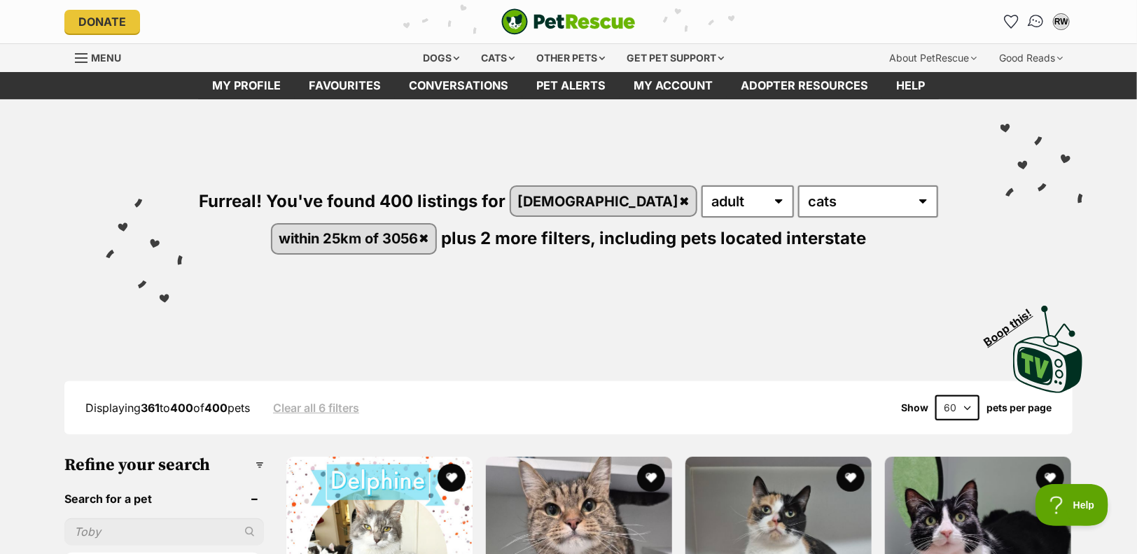
click at [1041, 21] on img "Conversations" at bounding box center [1036, 22] width 19 height 18
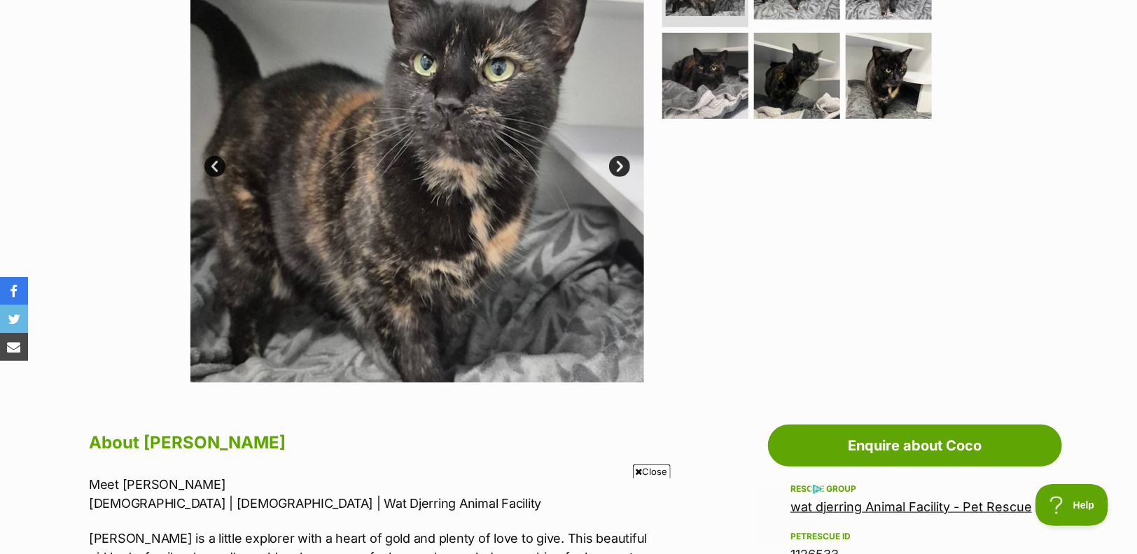
scroll to position [233, 0]
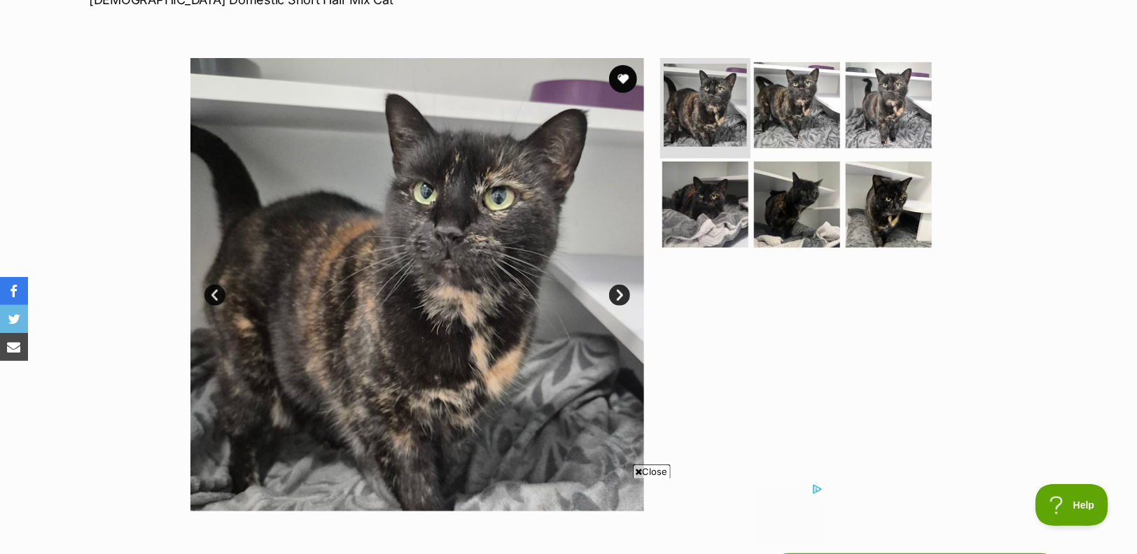
click at [708, 91] on img at bounding box center [705, 105] width 83 height 83
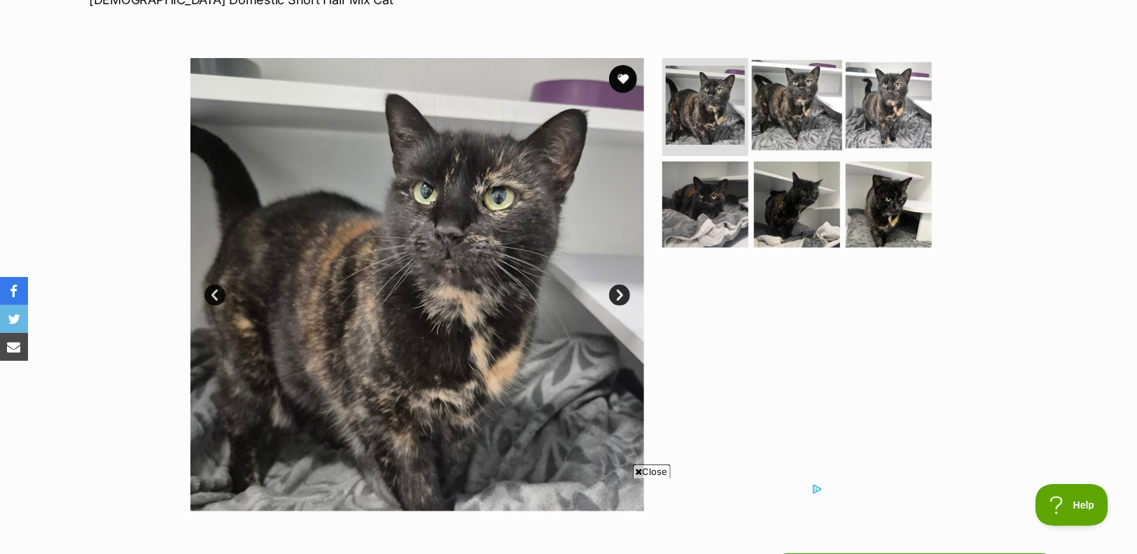
click at [784, 79] on img at bounding box center [797, 105] width 90 height 90
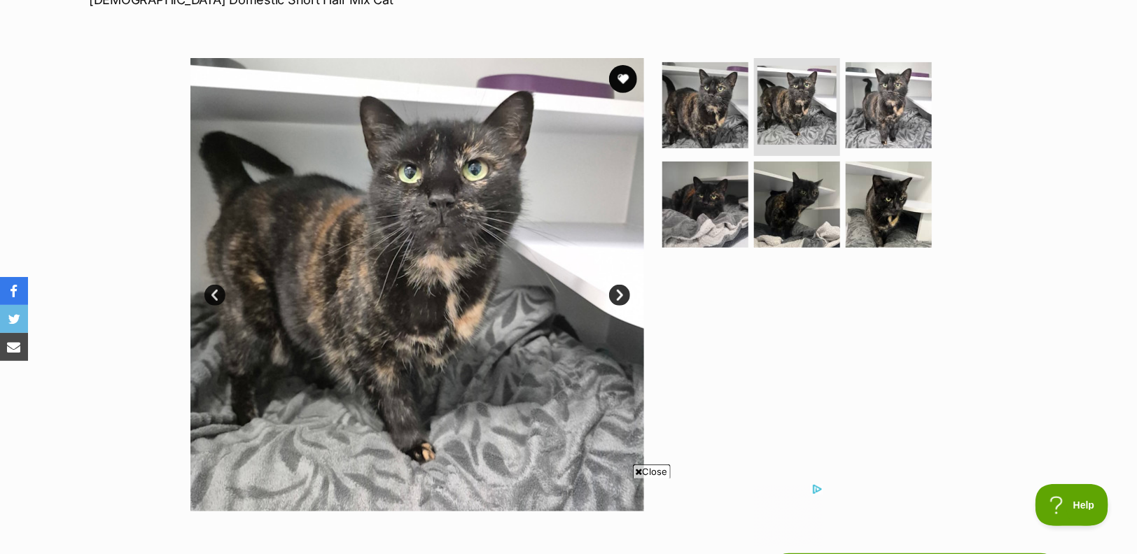
click at [839, 113] on ul at bounding box center [802, 157] width 287 height 199
click at [901, 96] on img at bounding box center [889, 105] width 90 height 90
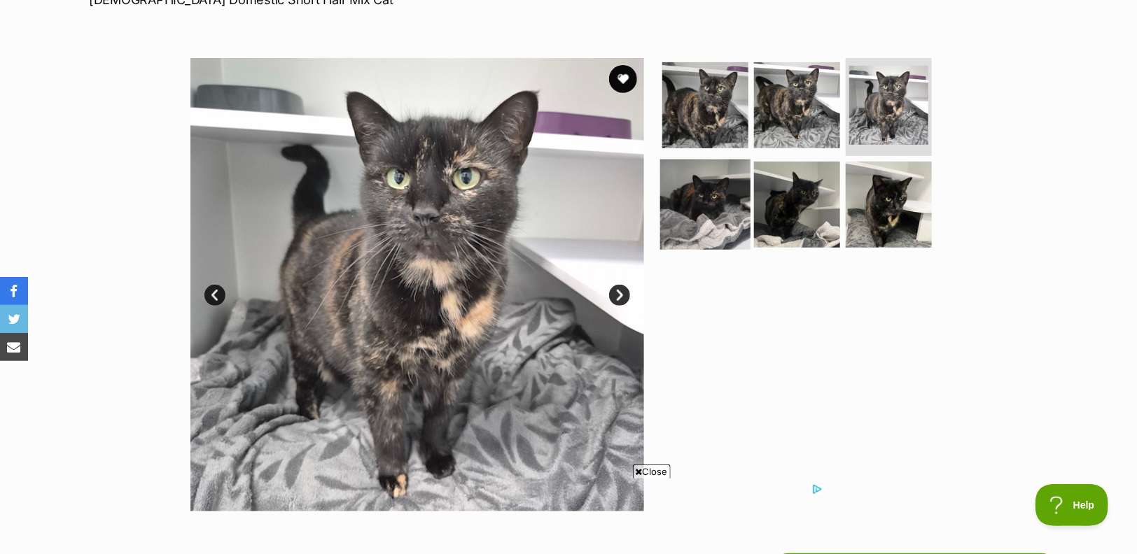
click at [708, 190] on img at bounding box center [705, 204] width 90 height 90
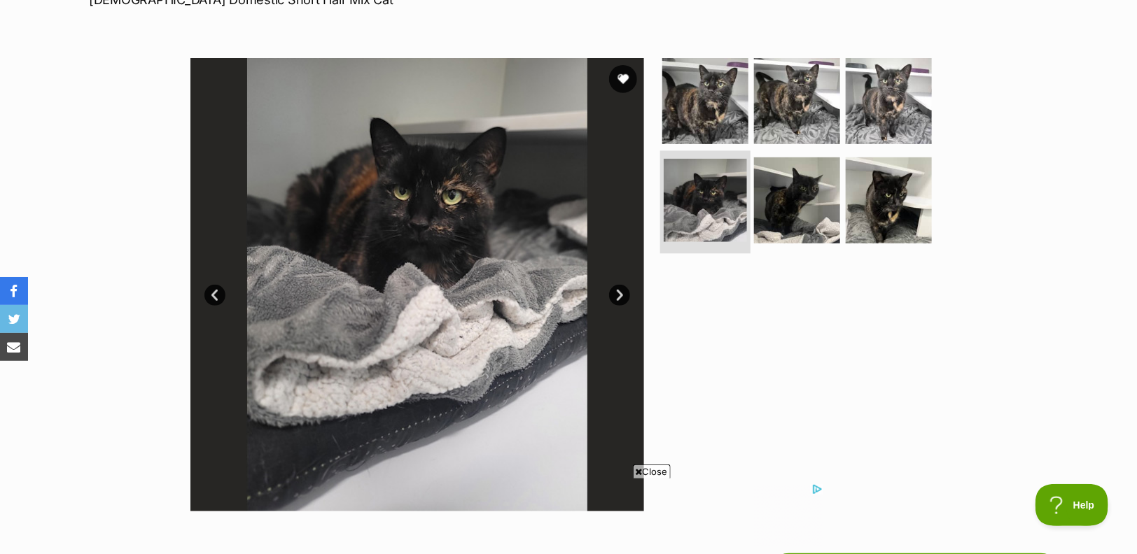
click at [746, 198] on li at bounding box center [705, 202] width 90 height 103
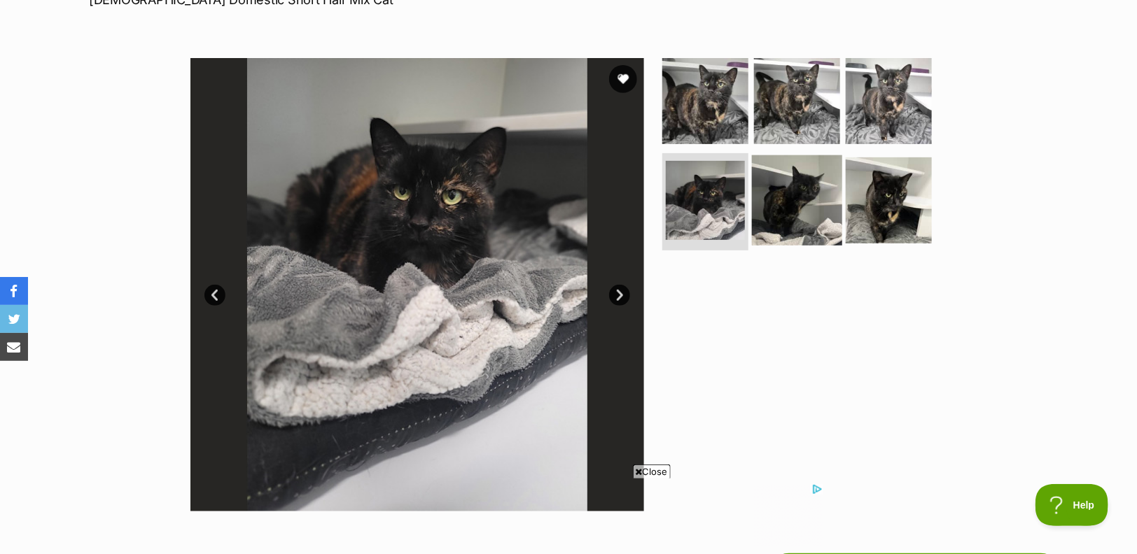
click at [802, 200] on img at bounding box center [797, 200] width 90 height 90
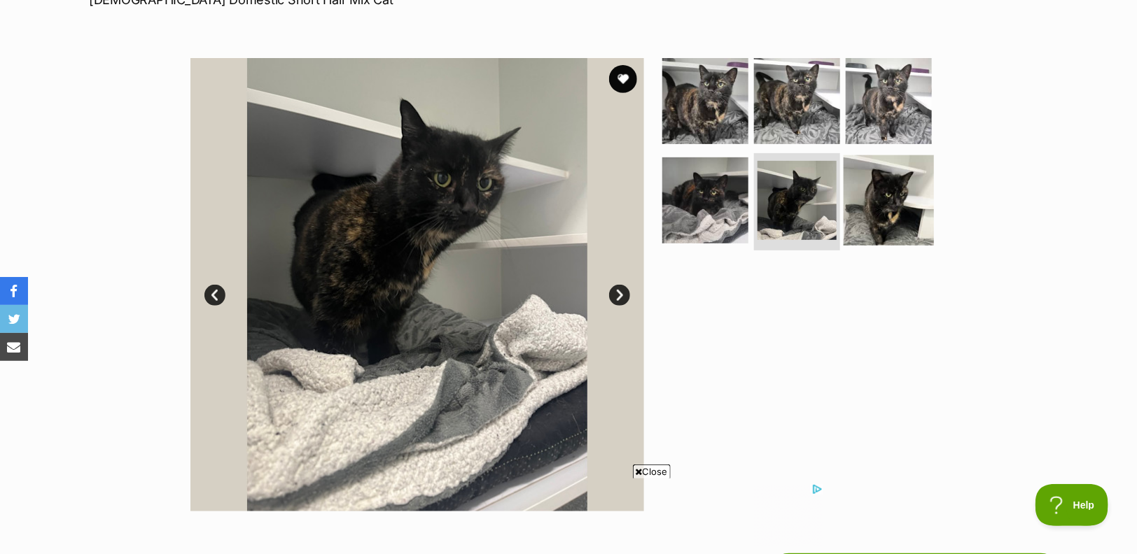
click at [870, 197] on img at bounding box center [889, 200] width 90 height 90
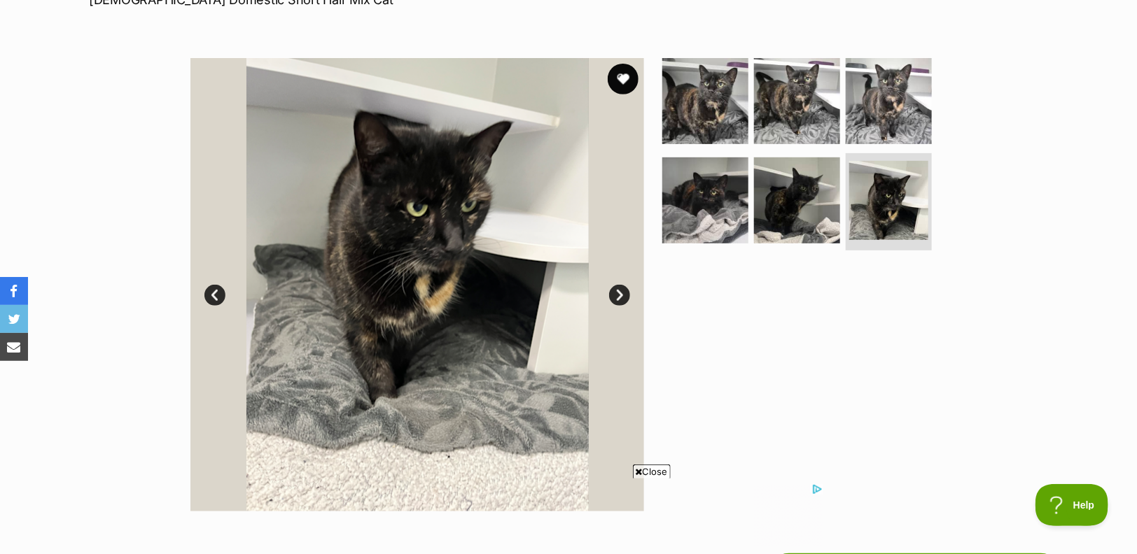
click at [623, 78] on button "favourite" at bounding box center [623, 79] width 31 height 31
click at [620, 294] on link "Next" at bounding box center [619, 295] width 21 height 21
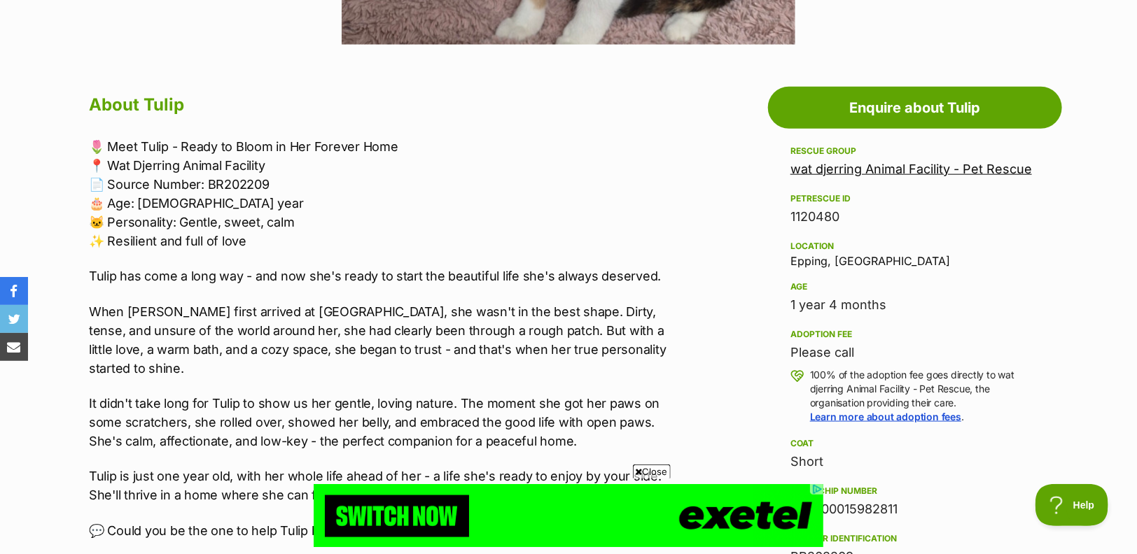
click at [302, 294] on div "🌷 Meet Tulip - Ready to Bloom in Her Forever Home 📍 Wat Djerring Animal Facilit…" at bounding box center [378, 374] width 578 height 474
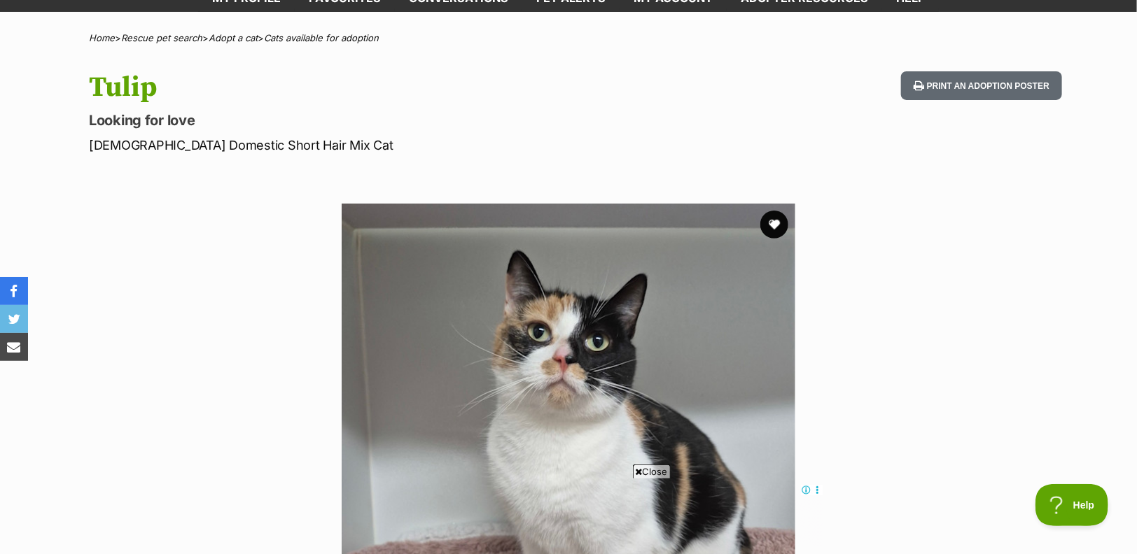
scroll to position [233, 0]
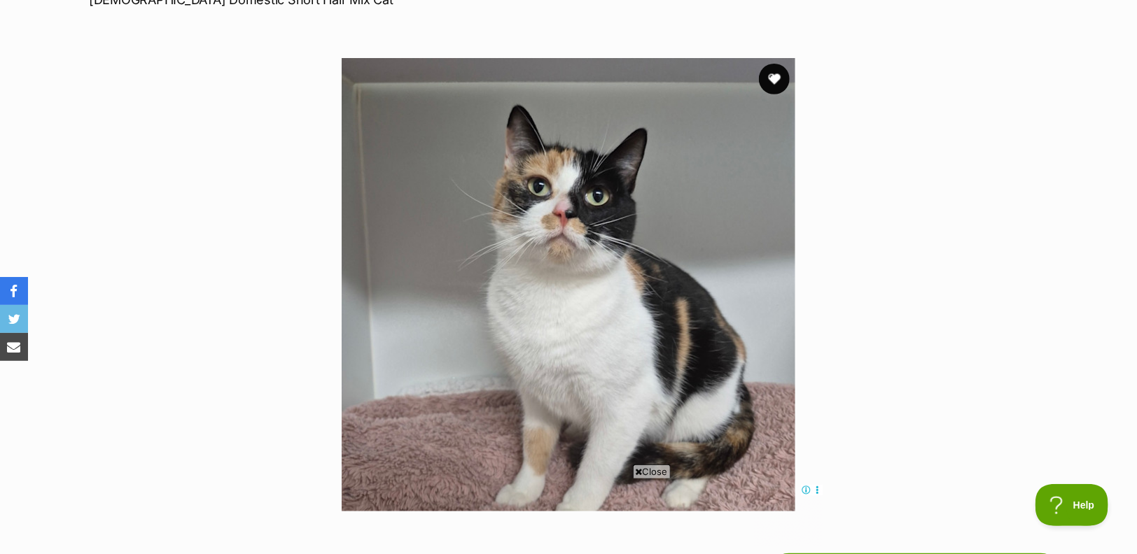
click at [771, 81] on button "favourite" at bounding box center [774, 79] width 31 height 31
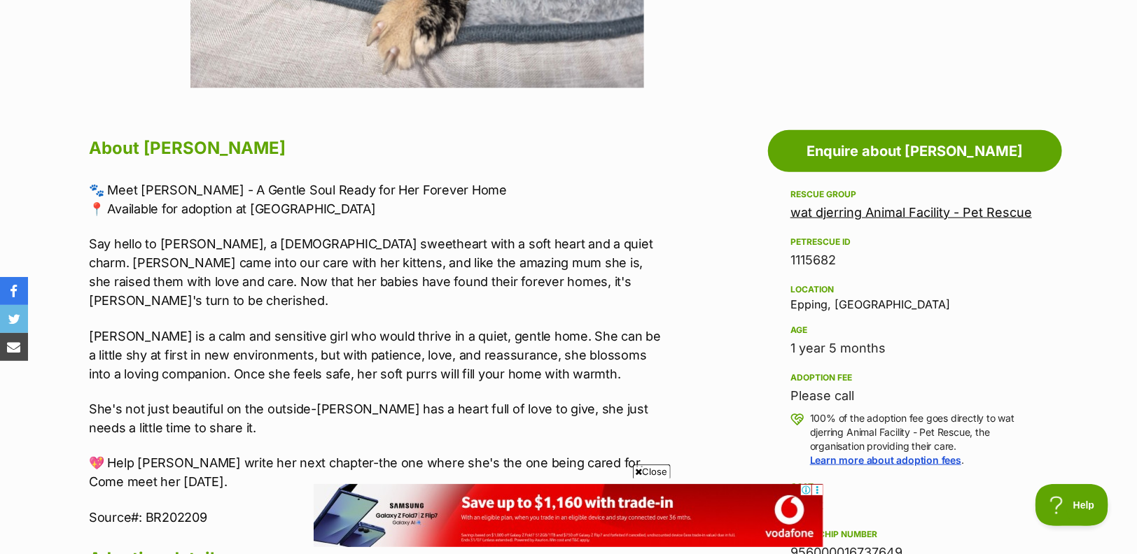
scroll to position [778, 0]
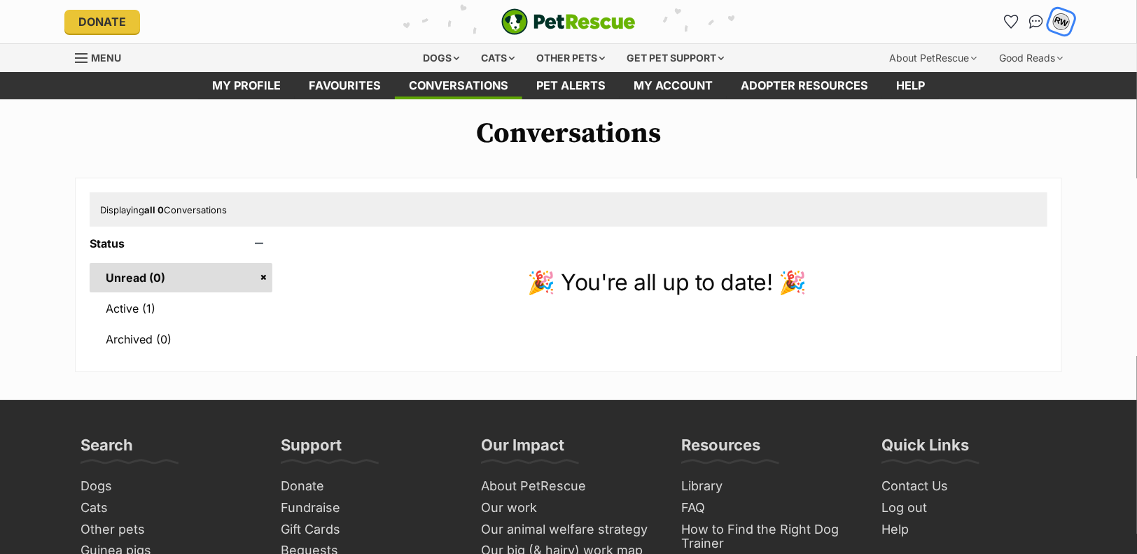
click at [1051, 27] on button "RW" at bounding box center [1061, 21] width 29 height 29
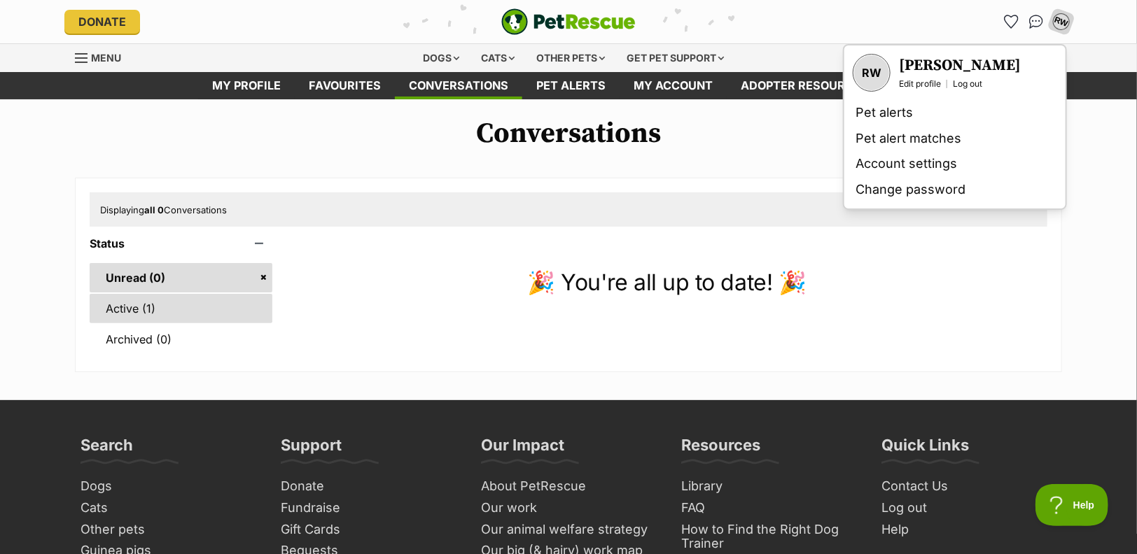
click at [224, 303] on link "Active (1)" at bounding box center [181, 308] width 183 height 29
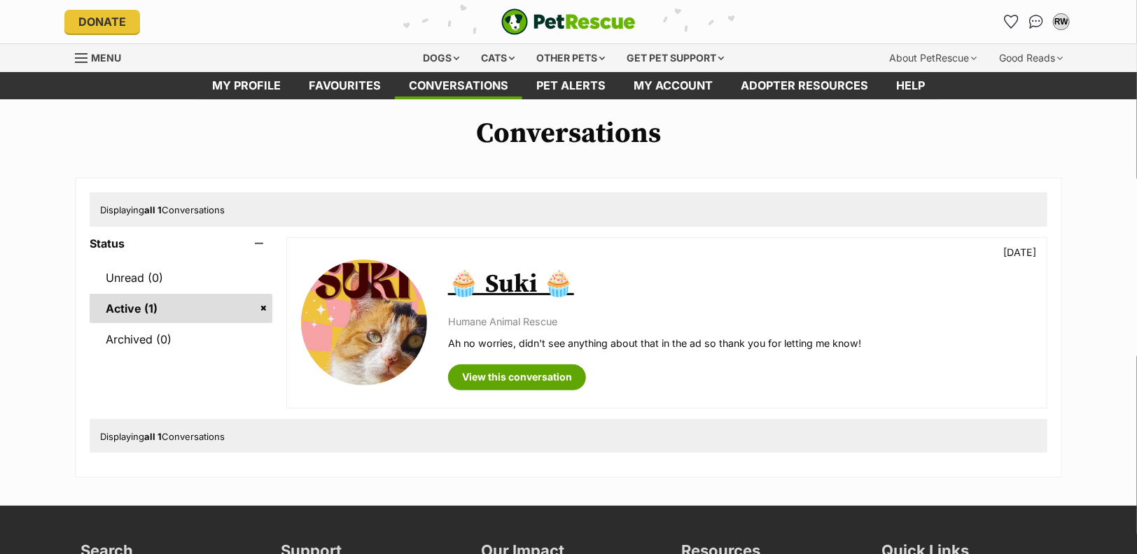
click at [537, 345] on p "Ah no worries, didn't see anything about that in the ad so thank you for lettin…" at bounding box center [740, 343] width 585 height 15
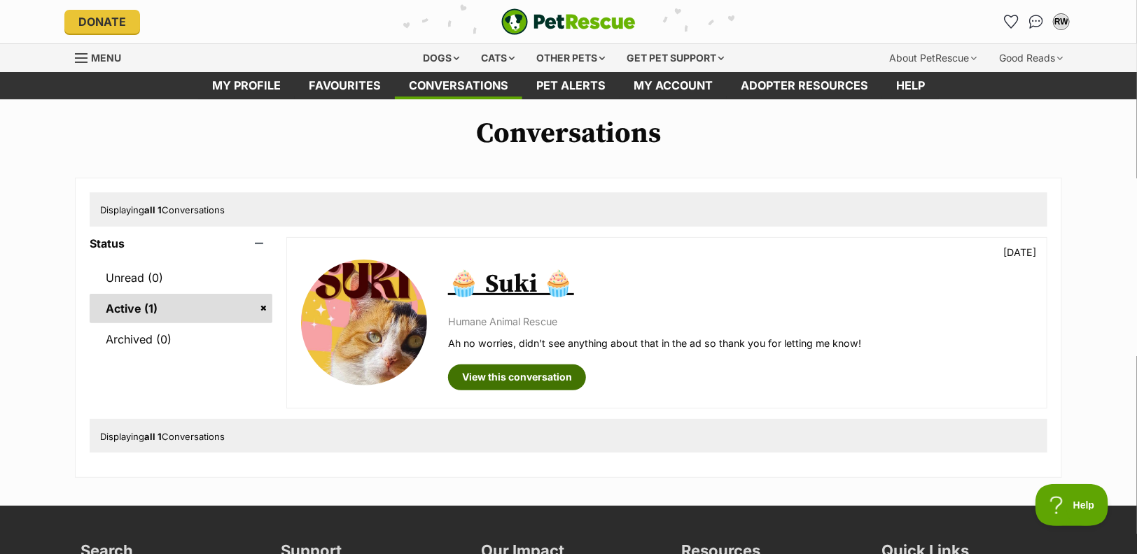
click at [522, 372] on link "View this conversation" at bounding box center [517, 377] width 138 height 25
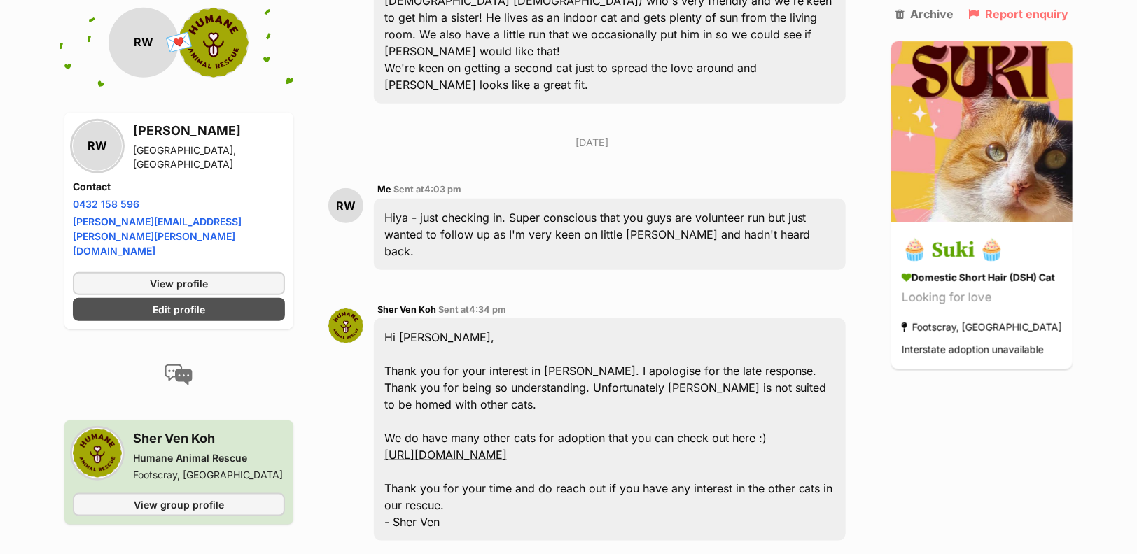
scroll to position [333, 0]
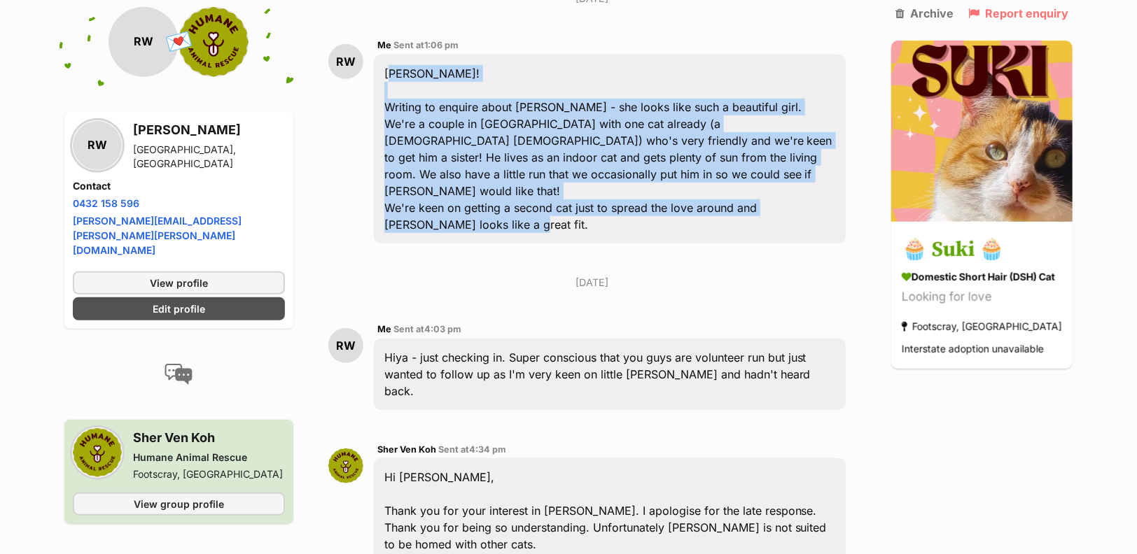
drag, startPoint x: 388, startPoint y: 71, endPoint x: 465, endPoint y: 209, distance: 157.9
click at [465, 209] on div "[PERSON_NAME]! Writing to enquire about [PERSON_NAME] - she looks like such a b…" at bounding box center [610, 149] width 472 height 189
copy div "[PERSON_NAME]! Writing to enquire about [PERSON_NAME] - she looks like such a b…"
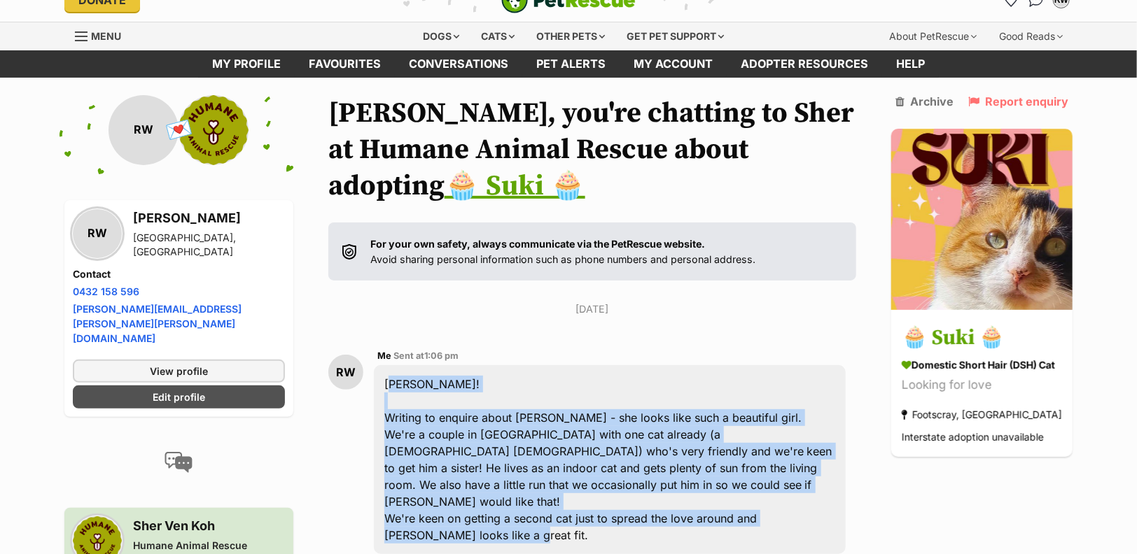
scroll to position [0, 0]
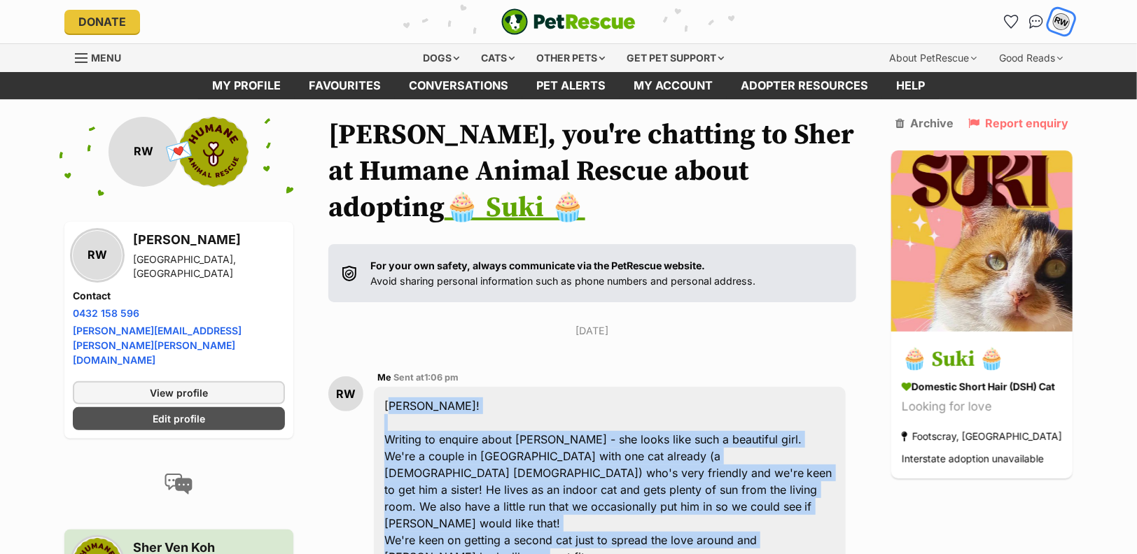
click at [1062, 23] on div "RW" at bounding box center [1061, 22] width 18 height 18
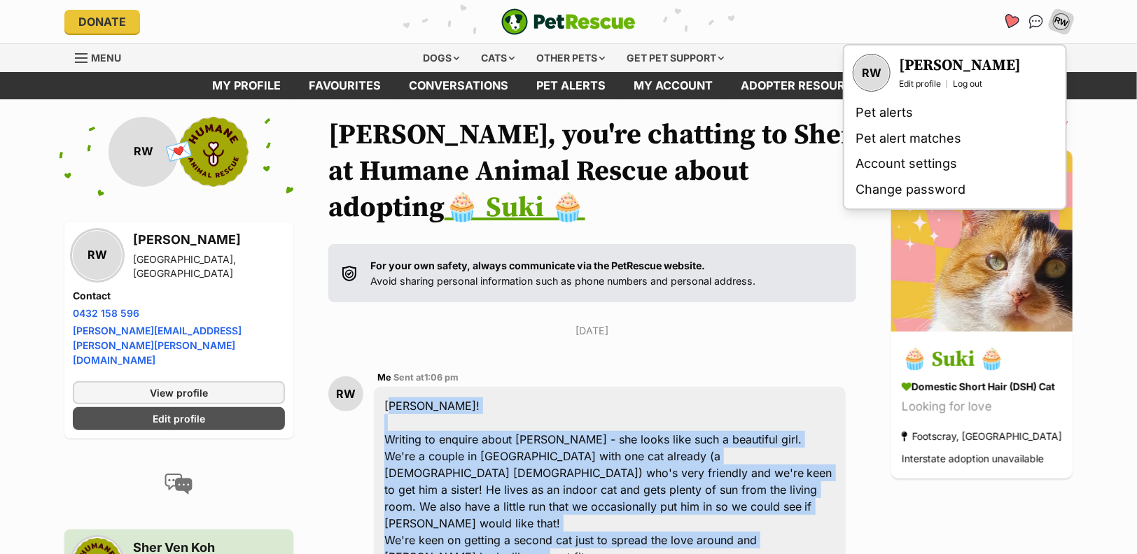
click at [1005, 18] on icon "Favourites" at bounding box center [1010, 21] width 17 height 16
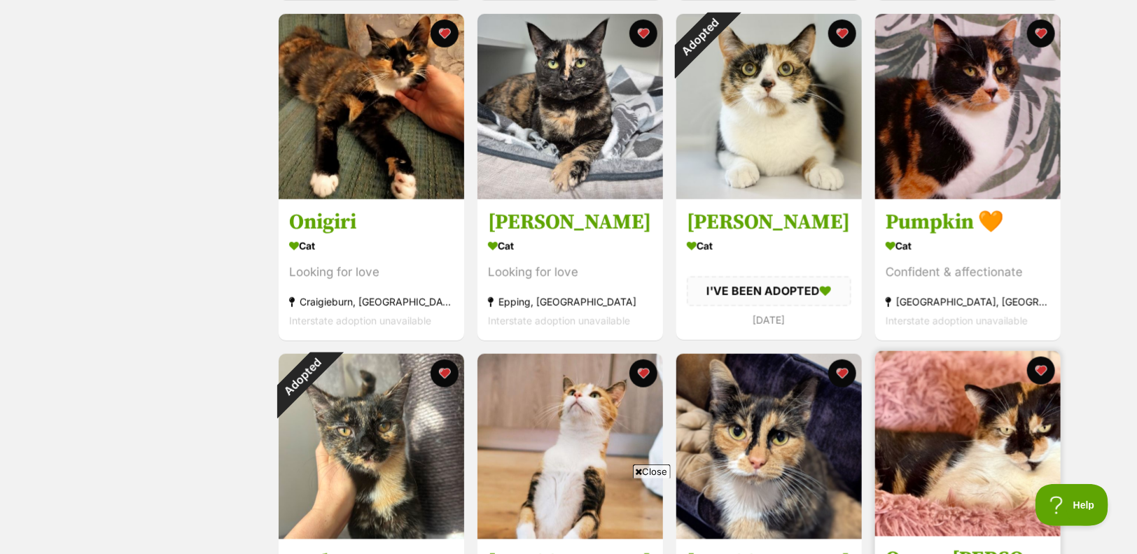
scroll to position [466, 0]
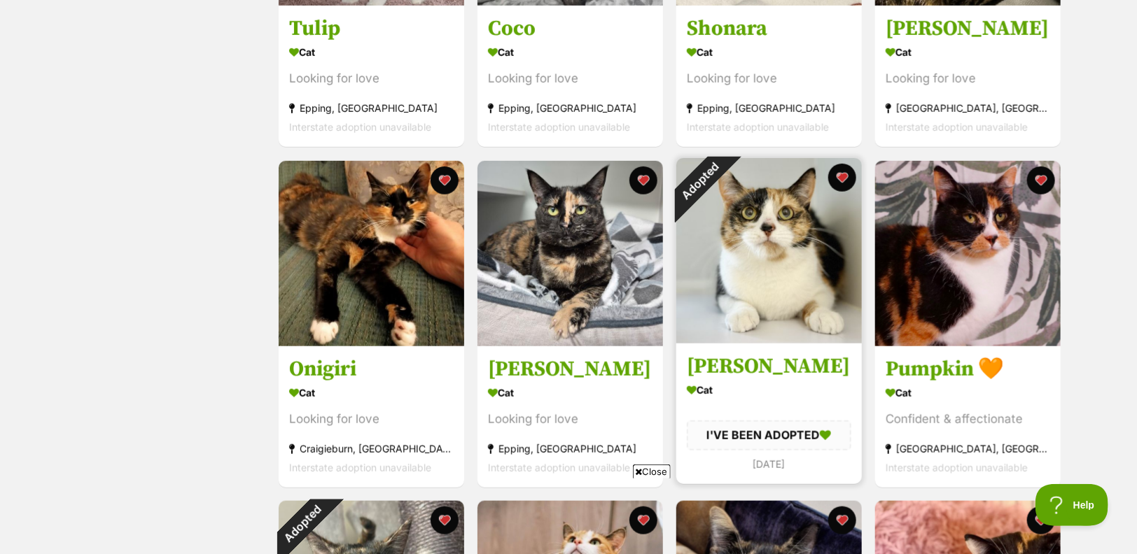
drag, startPoint x: 770, startPoint y: 217, endPoint x: 701, endPoint y: 171, distance: 82.7
click at [701, 171] on div "Adopted" at bounding box center [699, 181] width 83 height 83
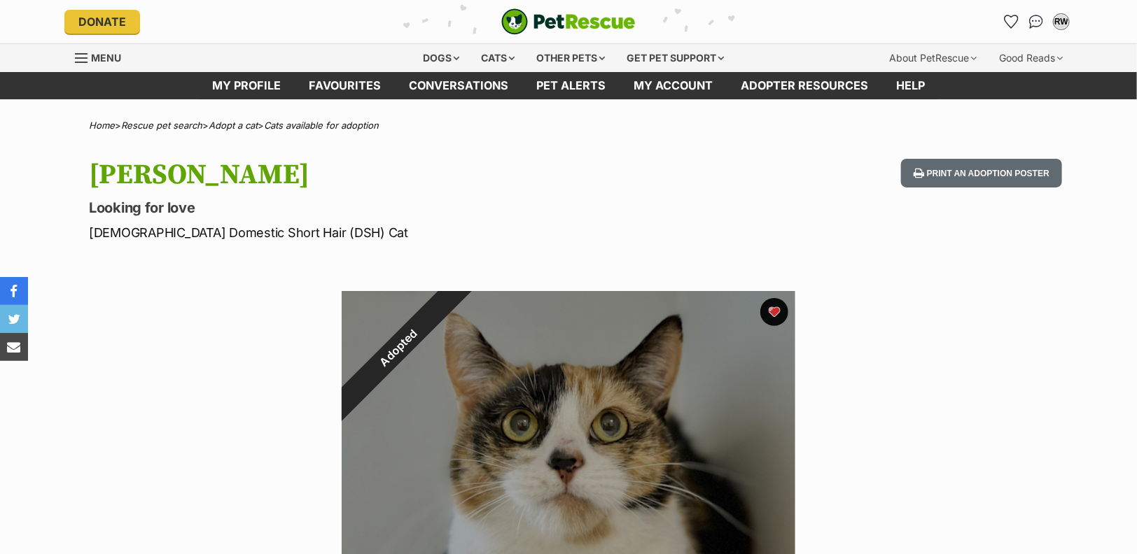
scroll to position [233, 0]
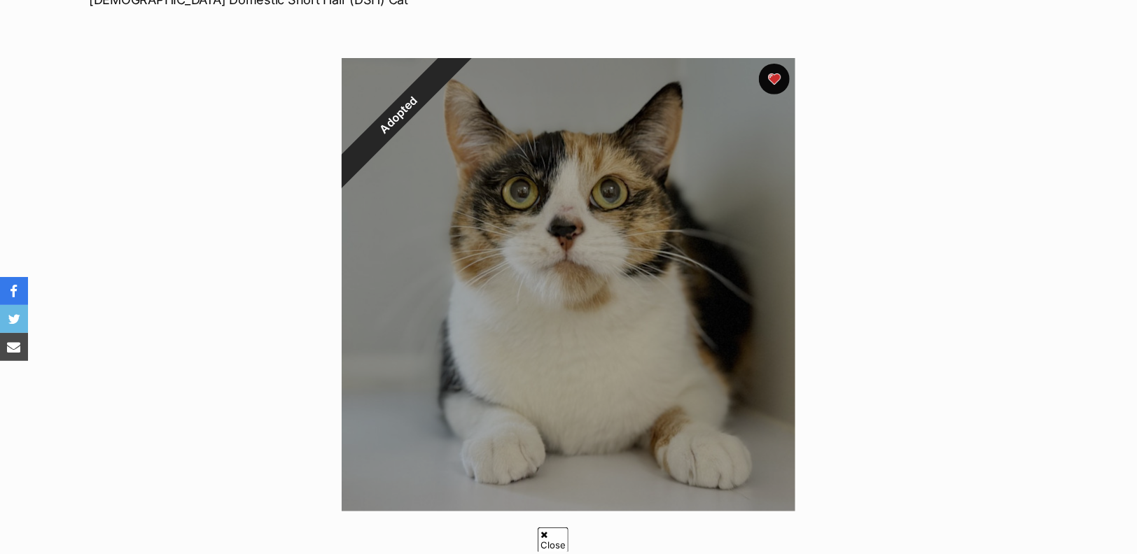
click at [778, 82] on button "favourite" at bounding box center [774, 79] width 31 height 31
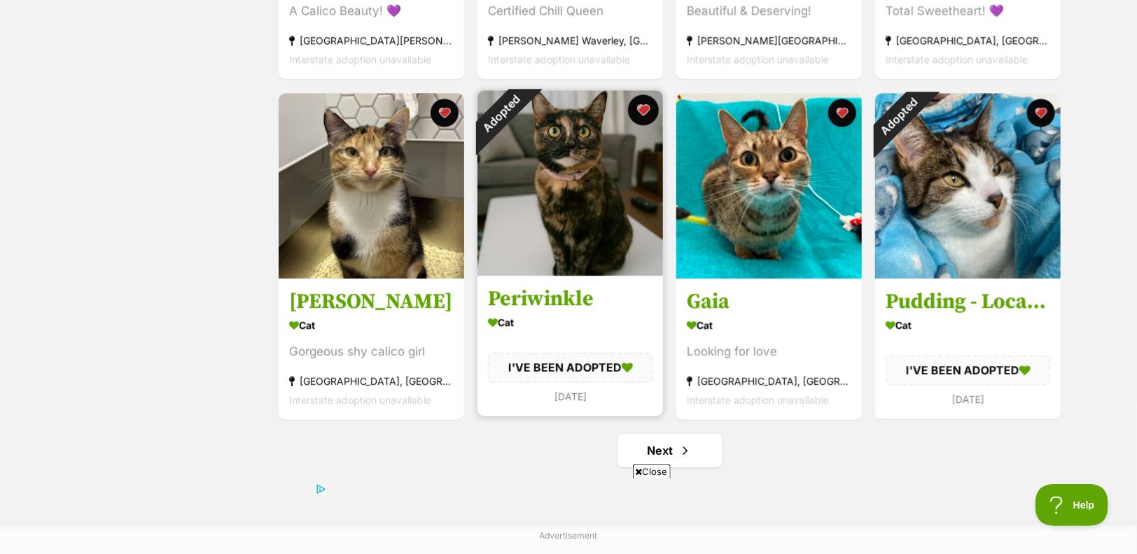
click at [648, 113] on button "favourite" at bounding box center [643, 110] width 31 height 31
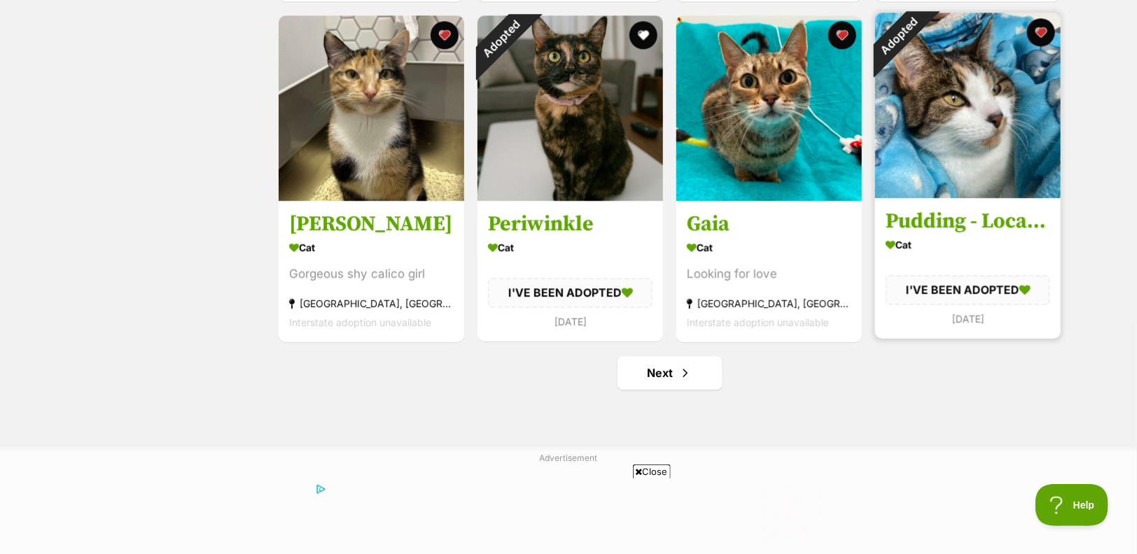
scroll to position [1166, 0]
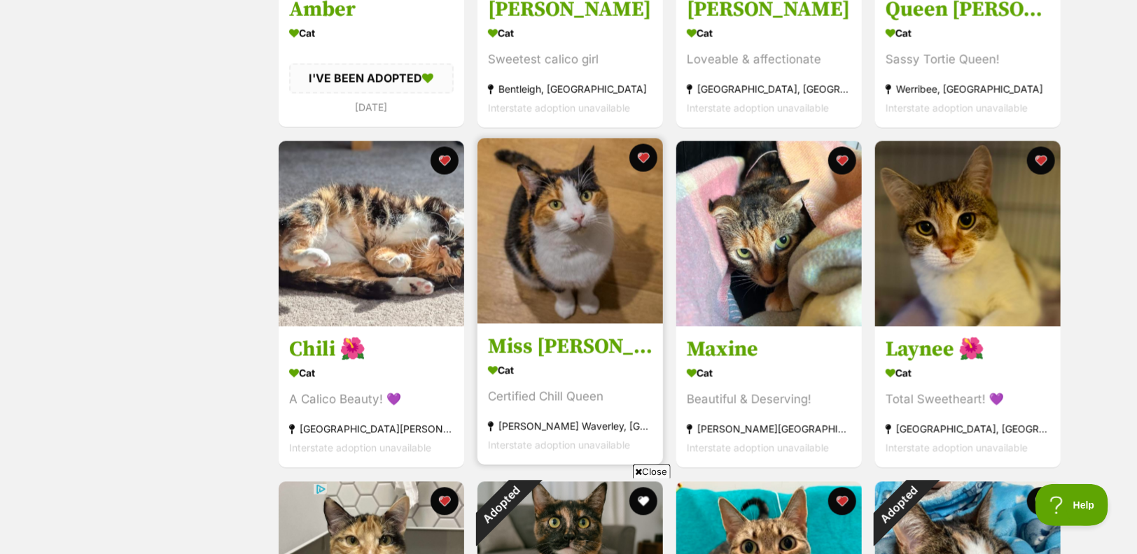
click at [568, 210] on img at bounding box center [570, 232] width 186 height 186
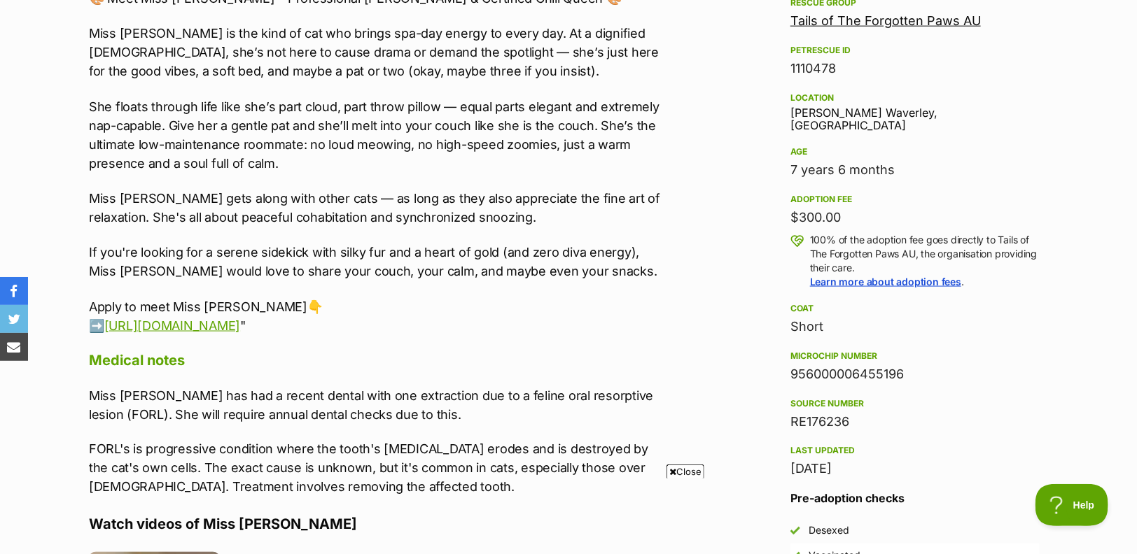
scroll to position [855, 0]
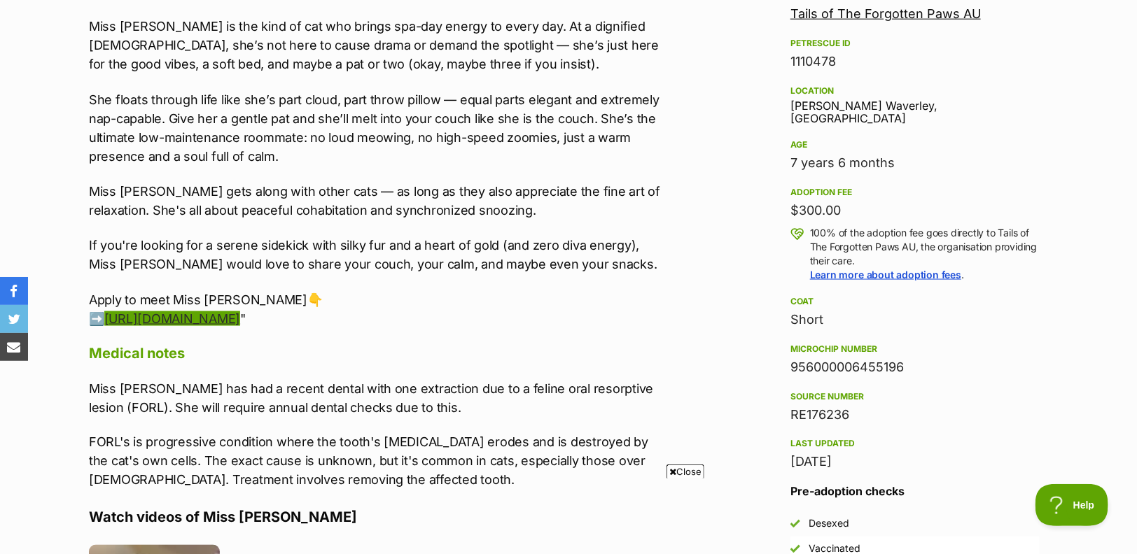
click at [240, 312] on link "https://zfrmz.com.au/8lV6kTX7SZ6DGEJ6wqiCA" at bounding box center [172, 319] width 136 height 15
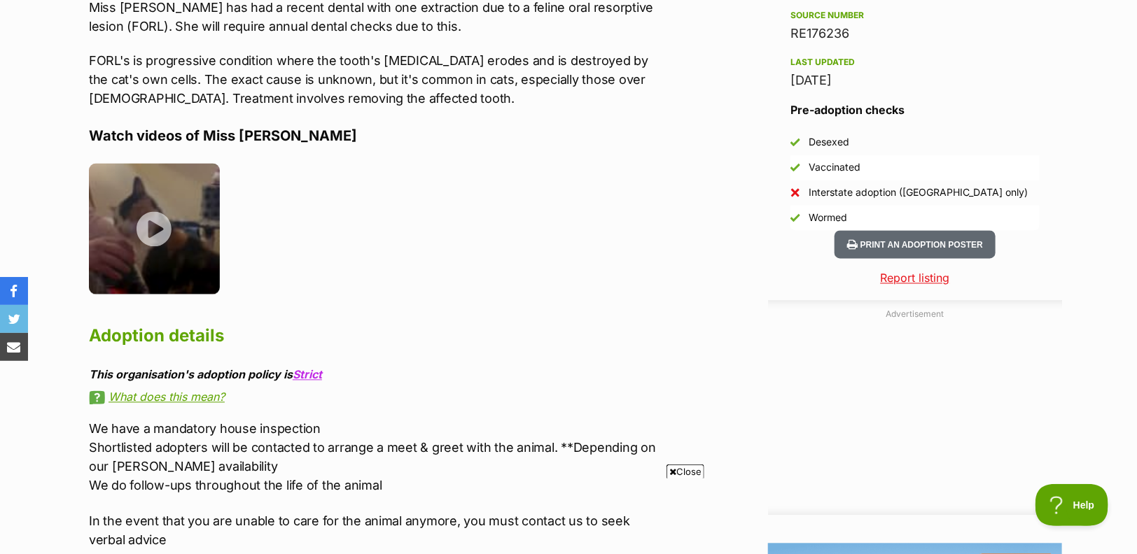
scroll to position [1089, 0]
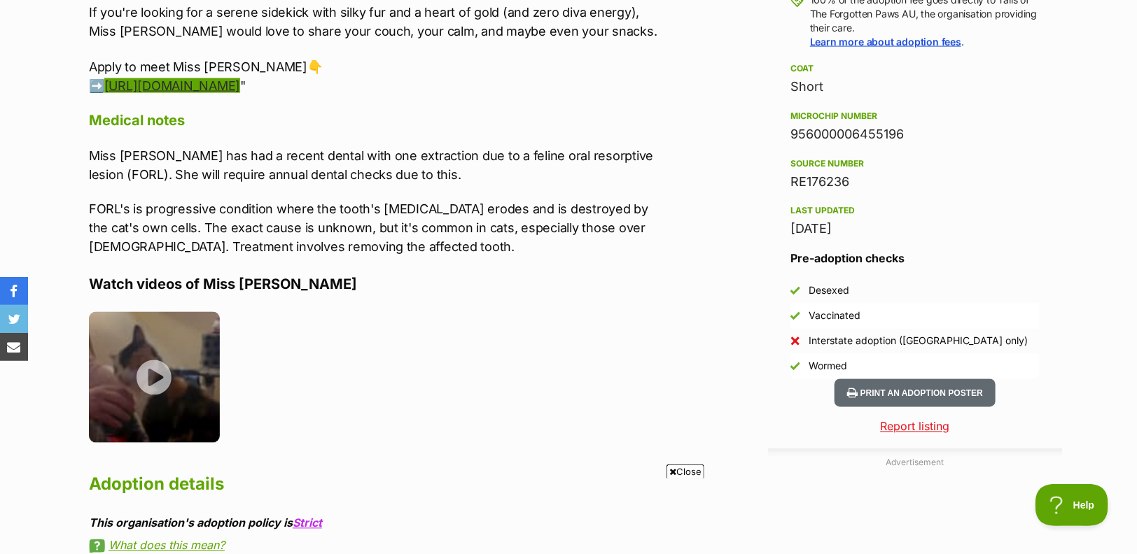
click at [198, 79] on link "https://zfrmz.com.au/8lV6kTX7SZ6DGEJ6wqiCA" at bounding box center [172, 85] width 136 height 15
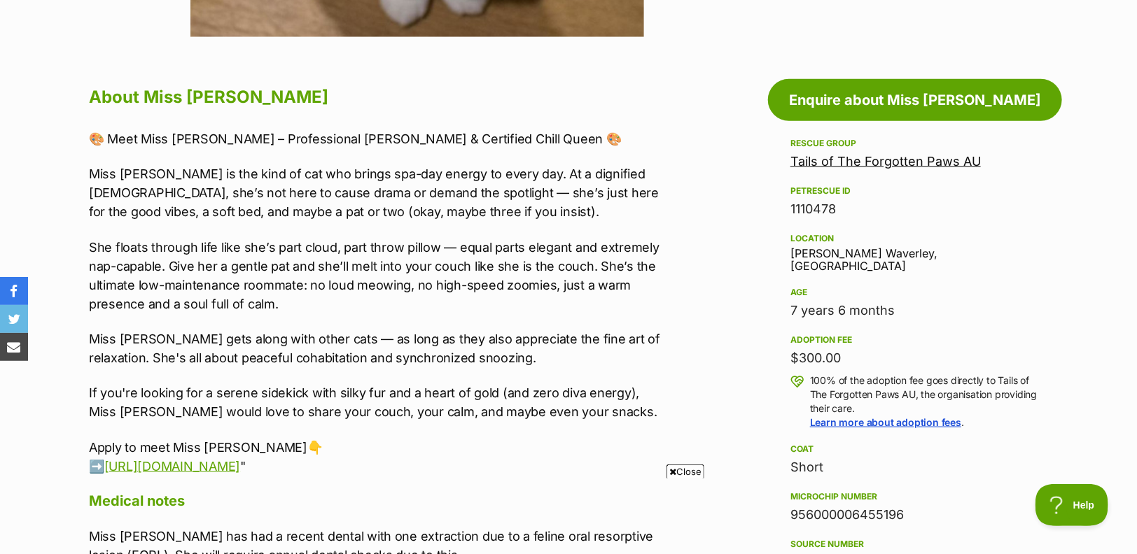
scroll to position [700, 0]
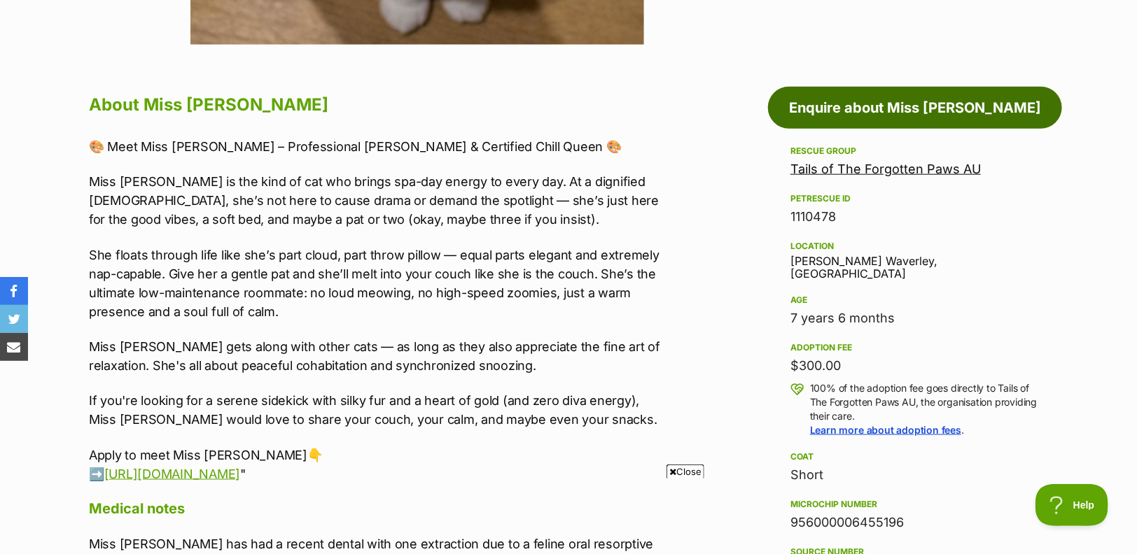
click at [827, 97] on link "Enquire about Miss [PERSON_NAME]" at bounding box center [915, 108] width 294 height 42
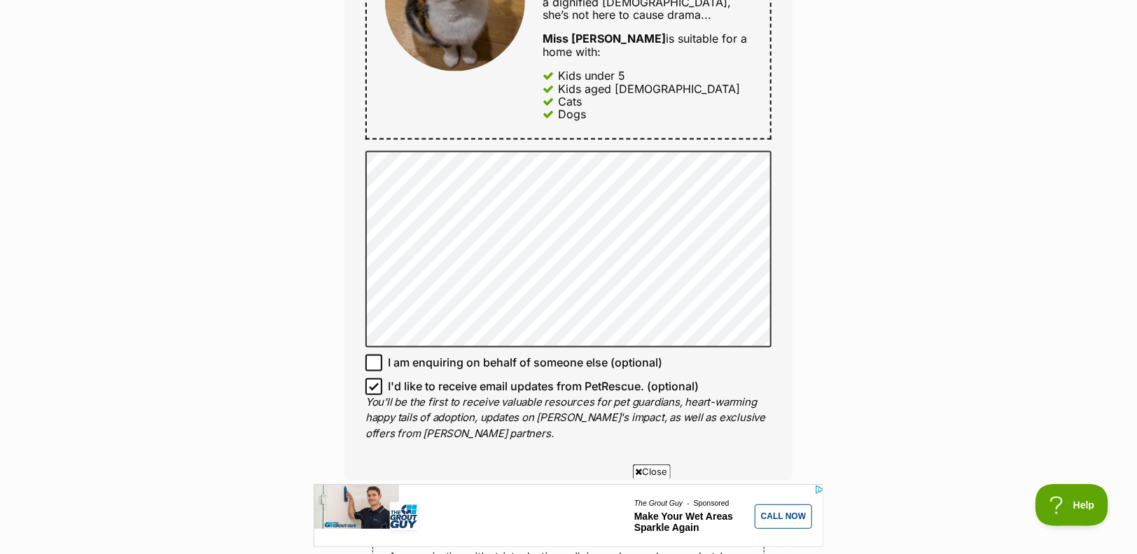
click at [497, 379] on span "I'd like to receive email updates from PetRescue. (optional)" at bounding box center [543, 387] width 311 height 17
click at [382, 379] on input "I'd like to receive email updates from PetRescue. (optional)" at bounding box center [373, 387] width 17 height 17
click at [459, 379] on span "I'd like to receive email updates from PetRescue. (optional)" at bounding box center [543, 387] width 311 height 17
click at [382, 379] on input "I'd like to receive email updates from PetRescue. (optional)" at bounding box center [373, 387] width 17 height 17
checkbox input "true"
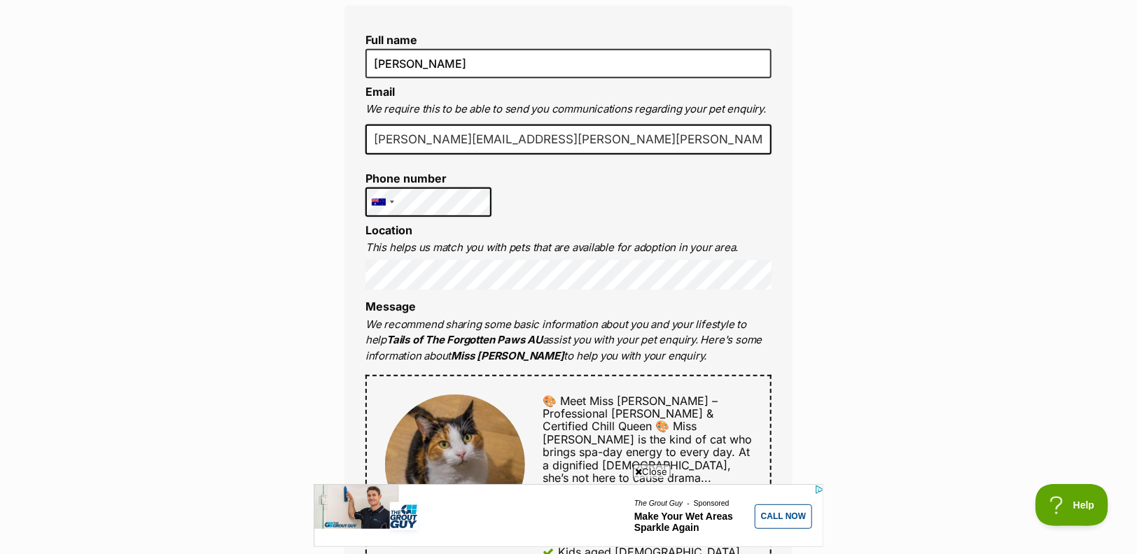
scroll to position [389, 0]
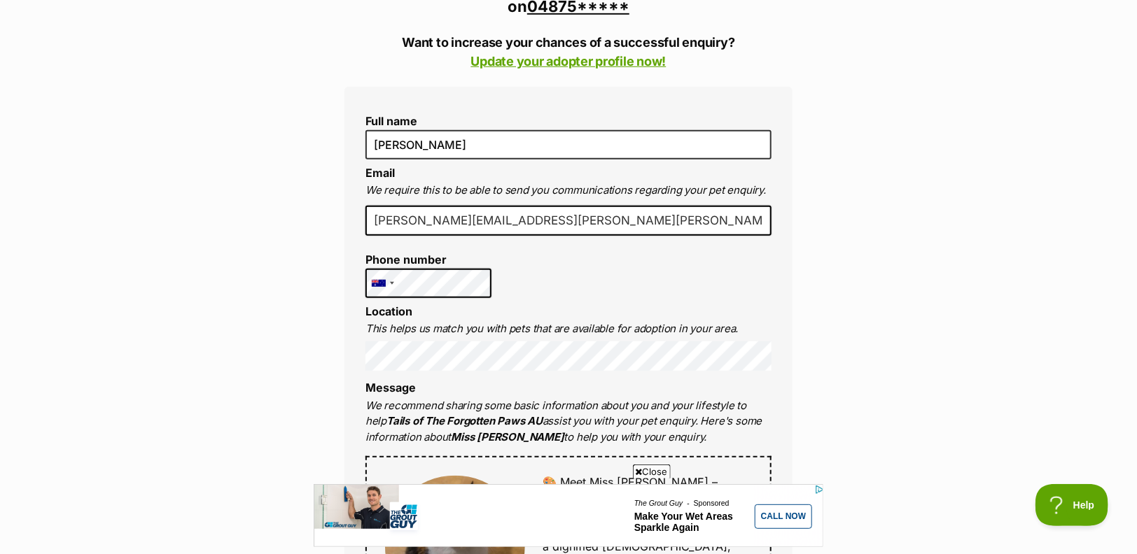
click at [774, 274] on div "Full name Rosie Ward Email We require this to be able to send you communication…" at bounding box center [568, 556] width 448 height 939
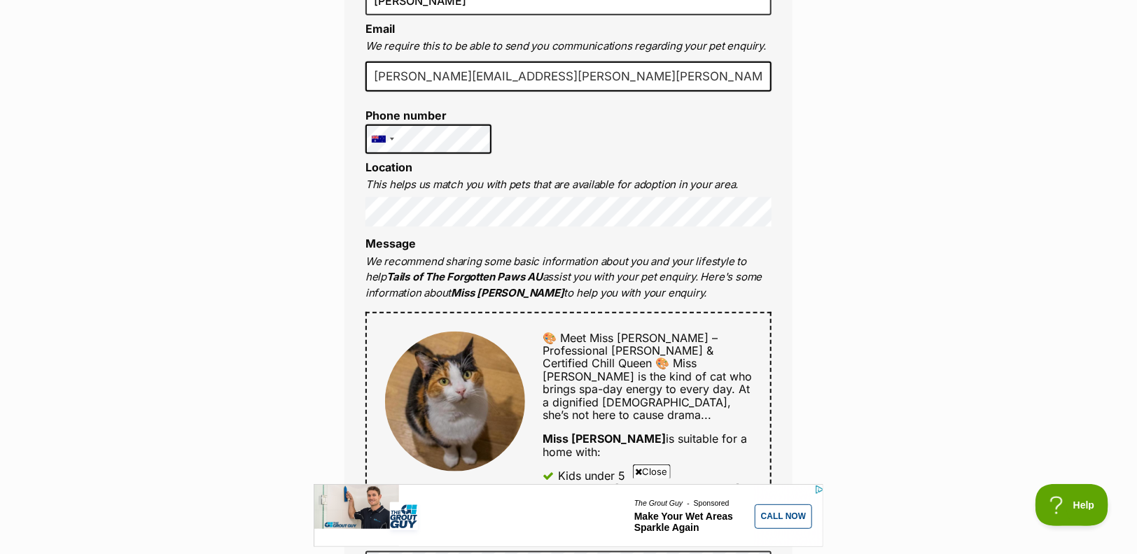
scroll to position [544, 0]
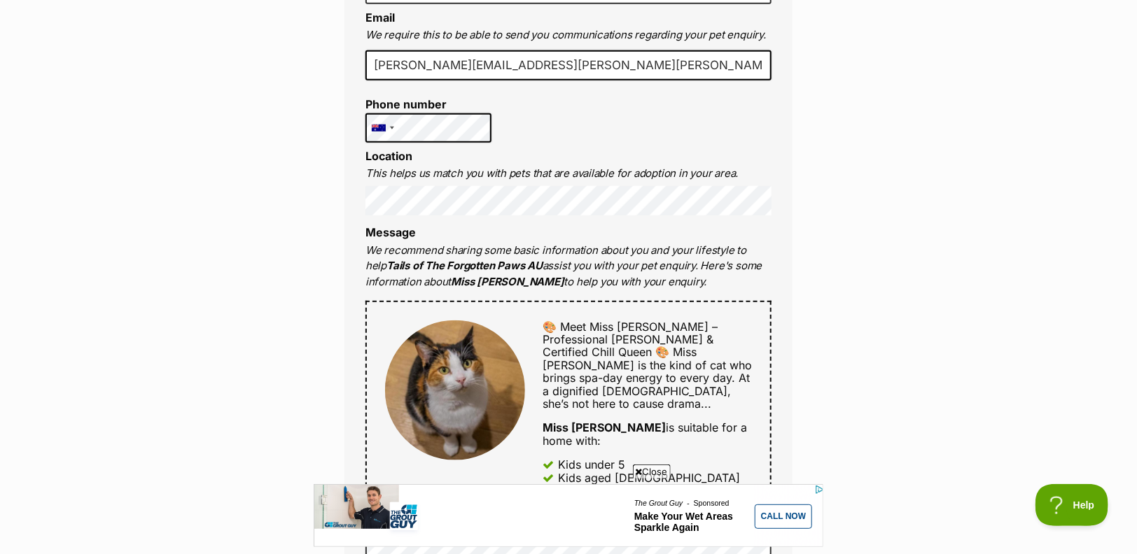
click at [522, 150] on li "Location This helps us match you with pets that are available for adoption in y…" at bounding box center [568, 183] width 406 height 67
click at [540, 243] on p "We recommend sharing some basic information about you and your lifestyle to hel…" at bounding box center [568, 267] width 406 height 48
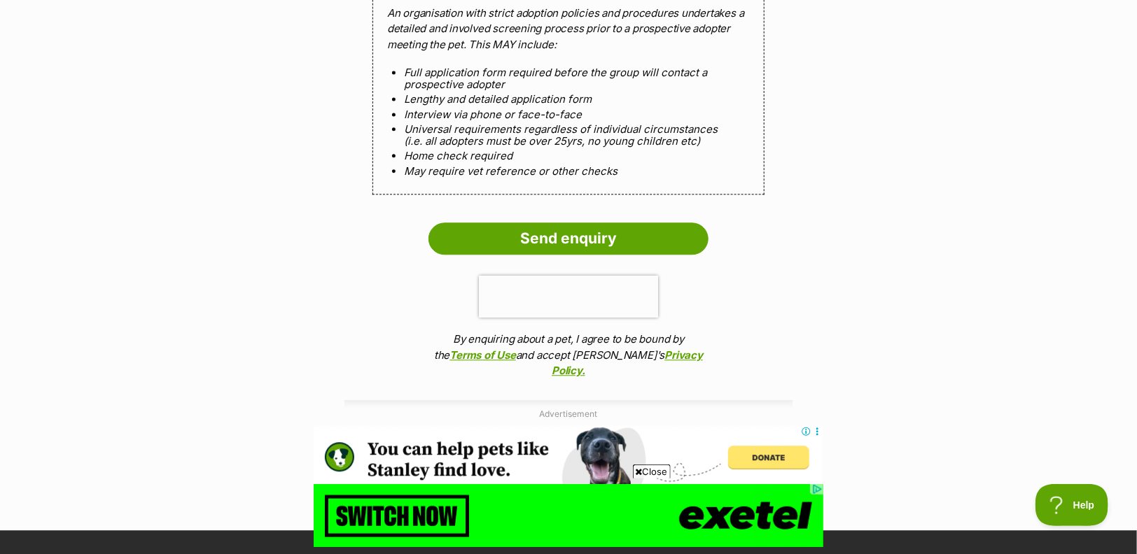
scroll to position [1322, 0]
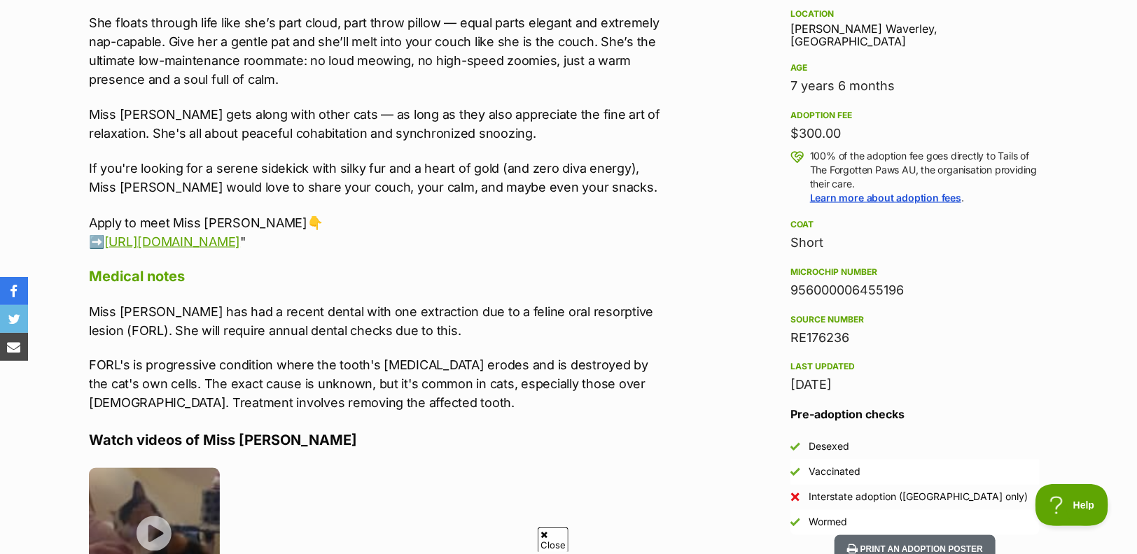
scroll to position [1089, 0]
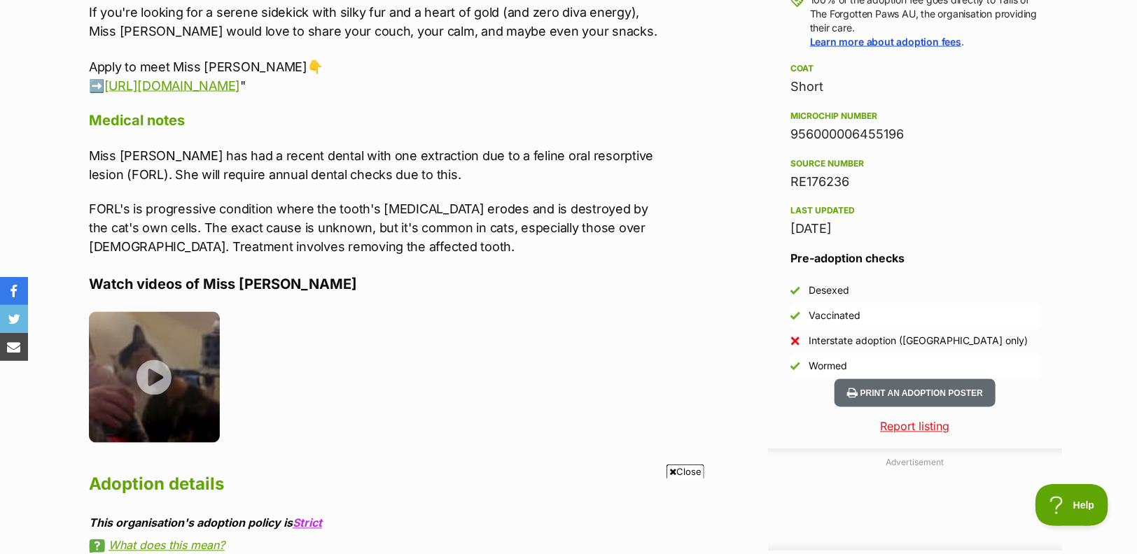
click at [103, 85] on p "Apply to meet Miss [PERSON_NAME]👇 ➡️ [URL][DOMAIN_NAME] "" at bounding box center [378, 76] width 578 height 38
click at [180, 85] on link "[URL][DOMAIN_NAME]" at bounding box center [172, 85] width 136 height 15
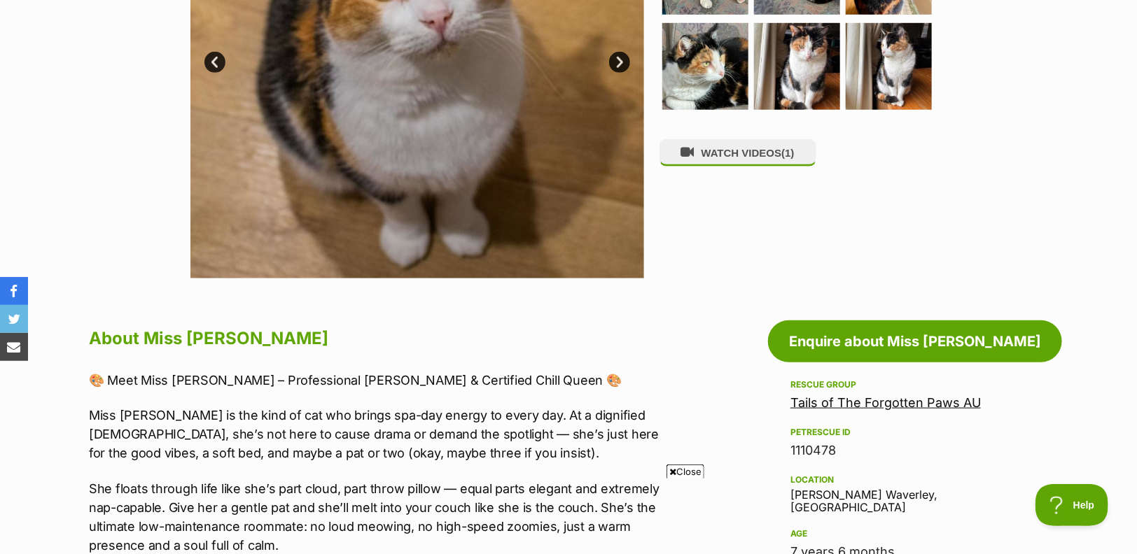
scroll to position [233, 0]
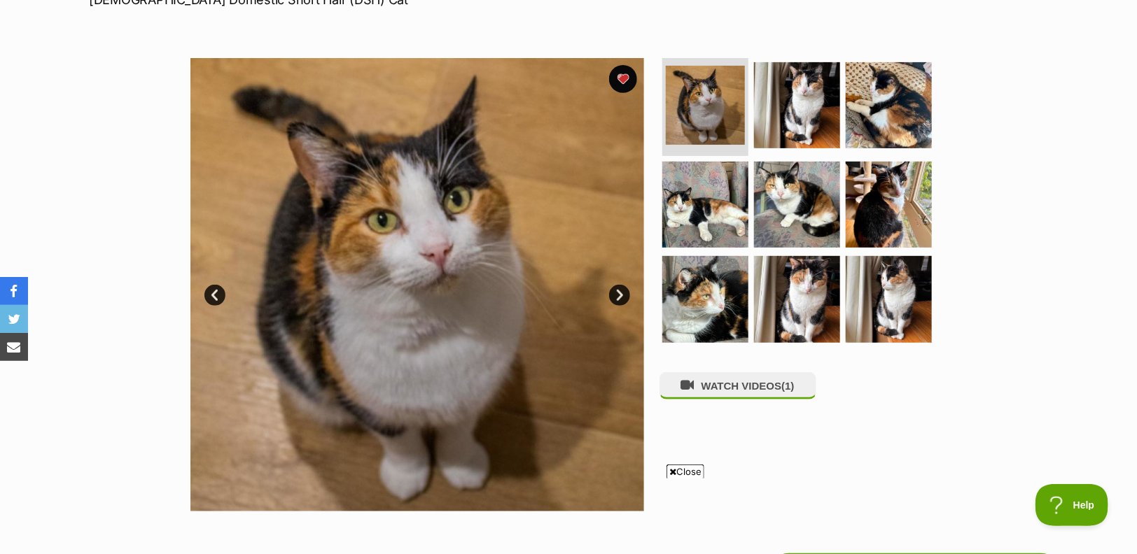
click at [620, 293] on link "Next" at bounding box center [619, 295] width 21 height 21
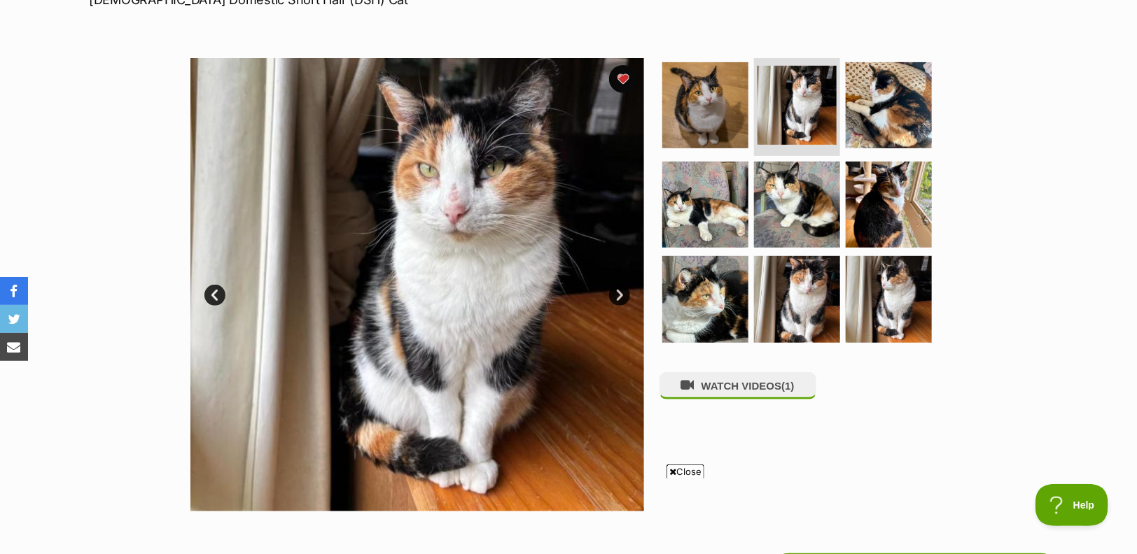
click at [620, 293] on link "Next" at bounding box center [619, 295] width 21 height 21
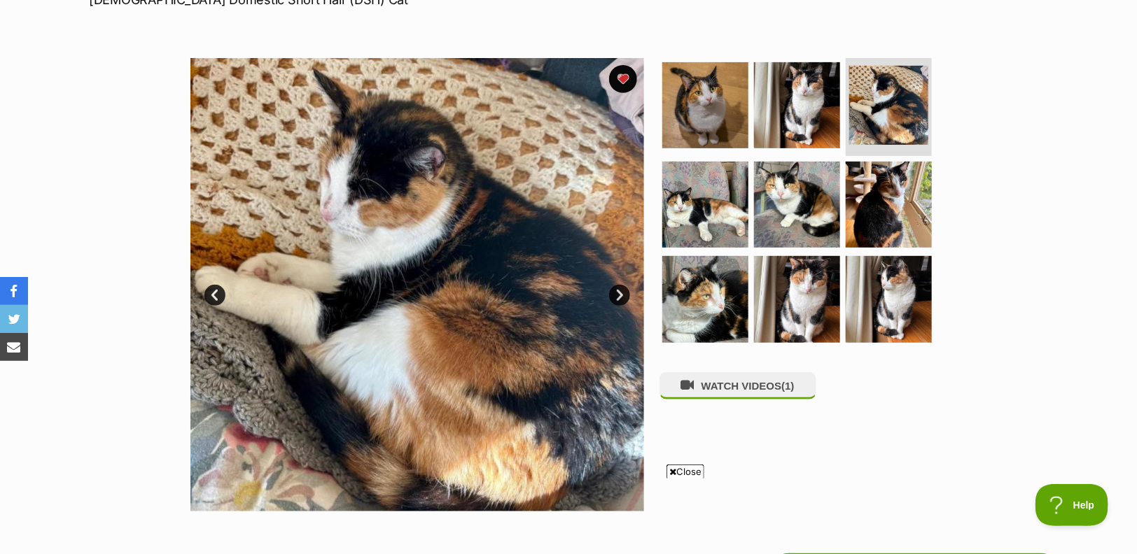
click at [620, 293] on link "Next" at bounding box center [619, 295] width 21 height 21
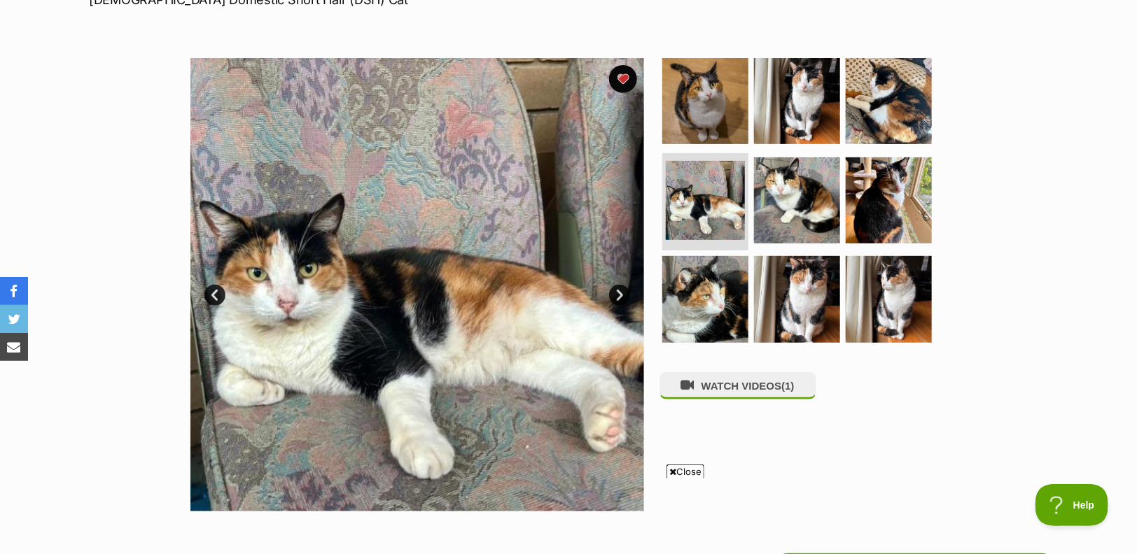
click at [620, 293] on link "Next" at bounding box center [619, 295] width 21 height 21
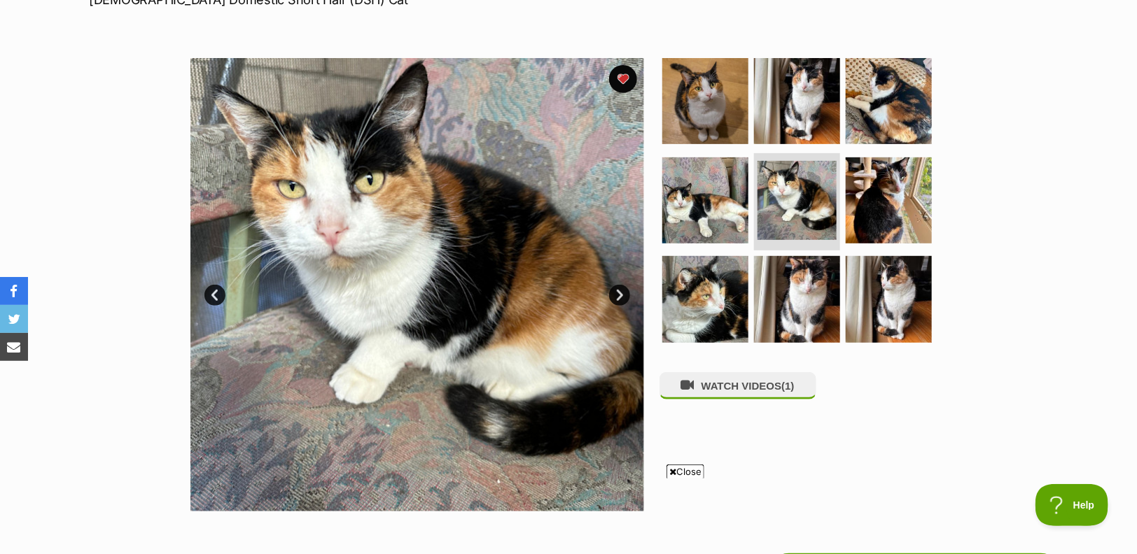
click at [620, 293] on link "Next" at bounding box center [619, 295] width 21 height 21
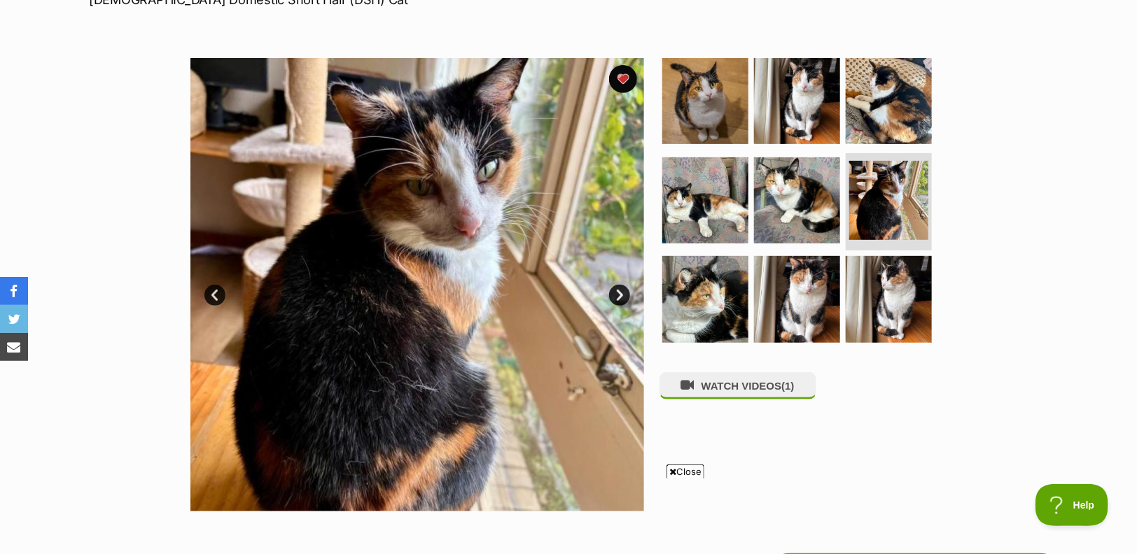
click at [620, 293] on link "Next" at bounding box center [619, 295] width 21 height 21
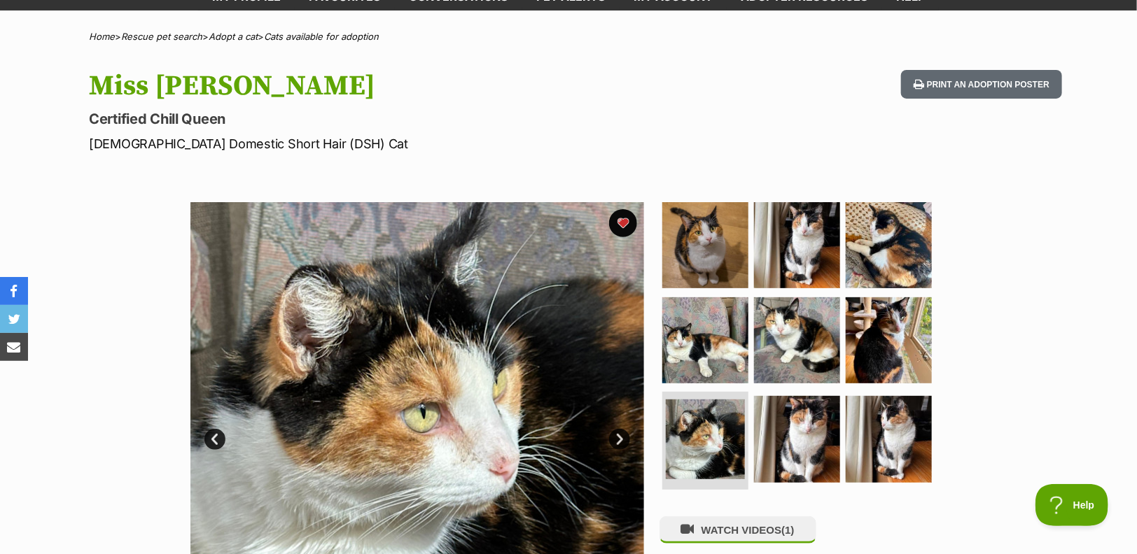
scroll to position [0, 0]
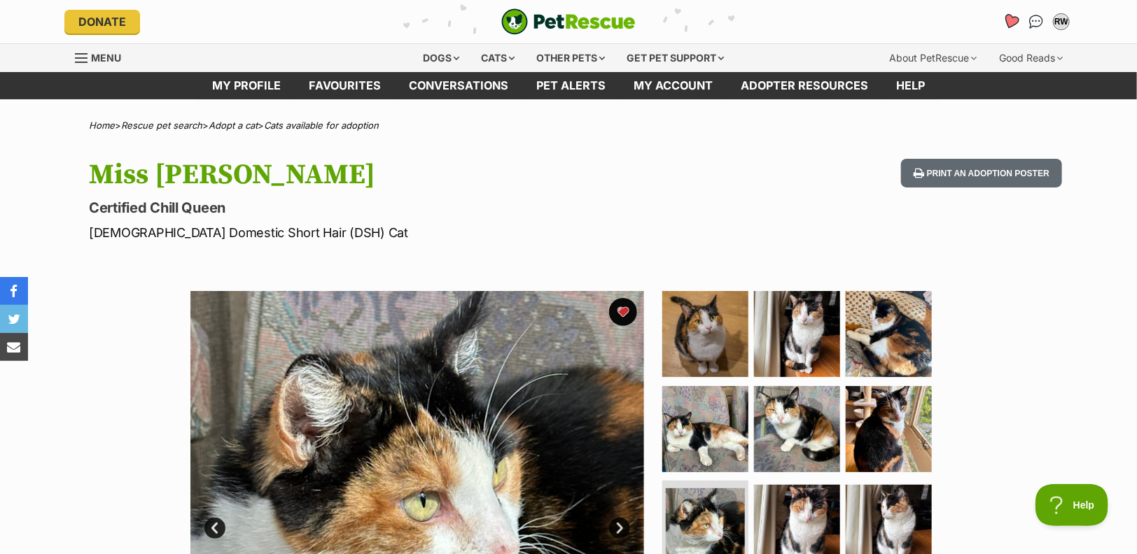
click at [1009, 26] on icon "Favourites" at bounding box center [1010, 21] width 17 height 16
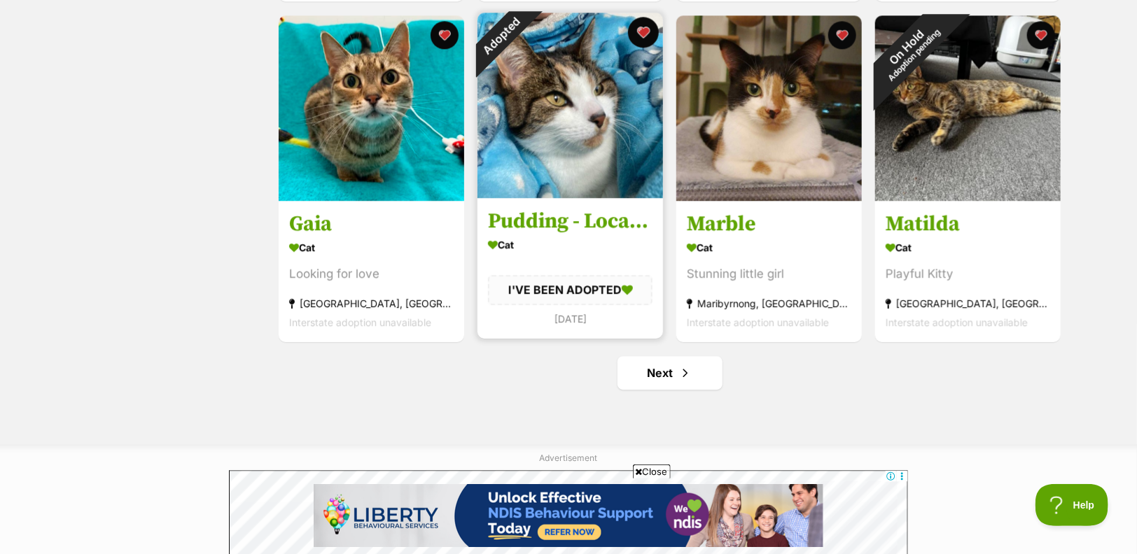
click at [646, 36] on button "favourite" at bounding box center [643, 32] width 31 height 31
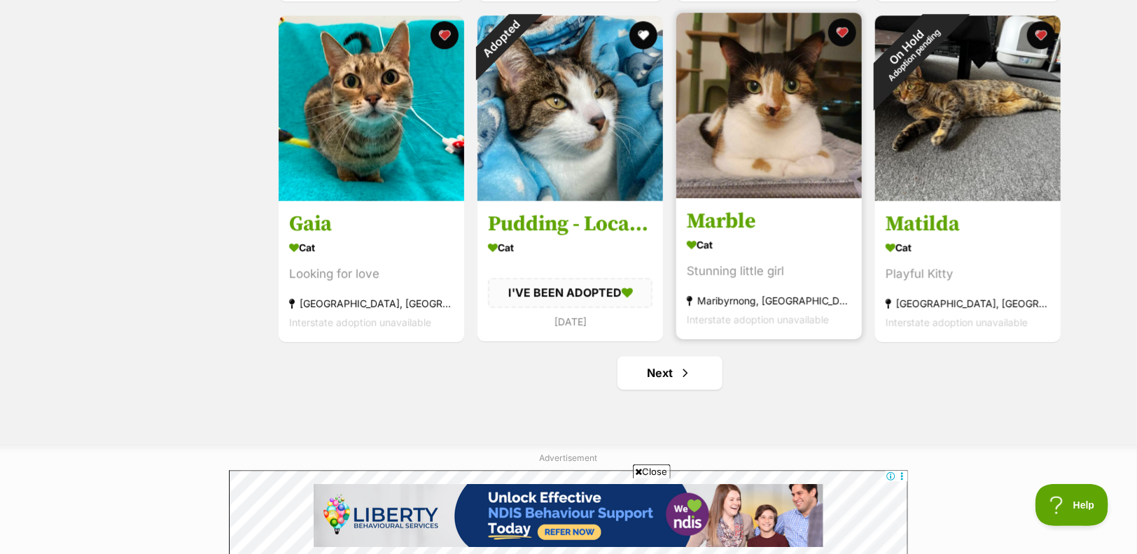
click at [764, 151] on img at bounding box center [769, 106] width 186 height 186
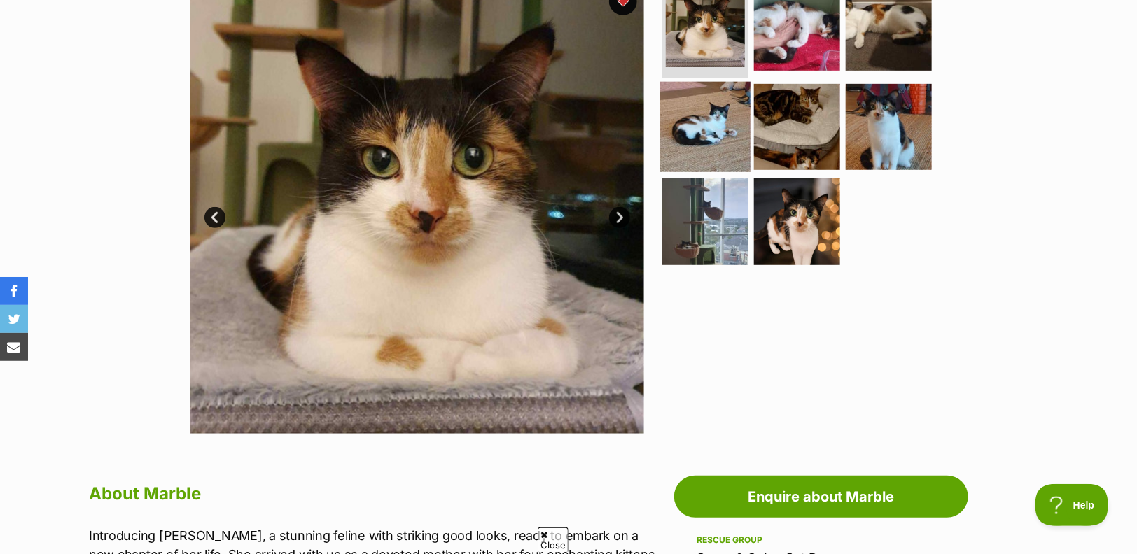
click at [699, 128] on img at bounding box center [705, 126] width 90 height 90
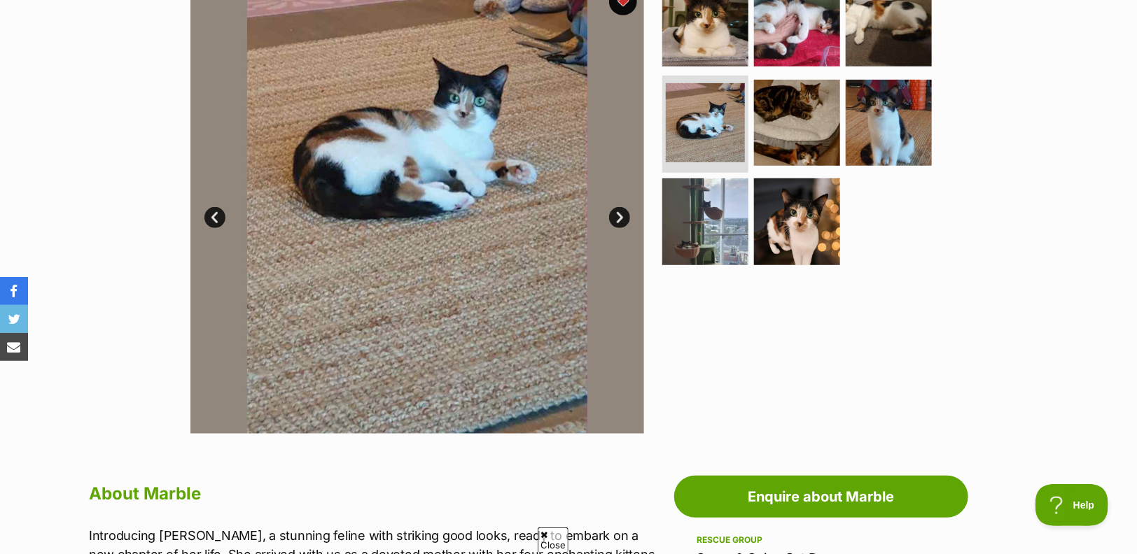
click at [620, 210] on link "Next" at bounding box center [619, 217] width 21 height 21
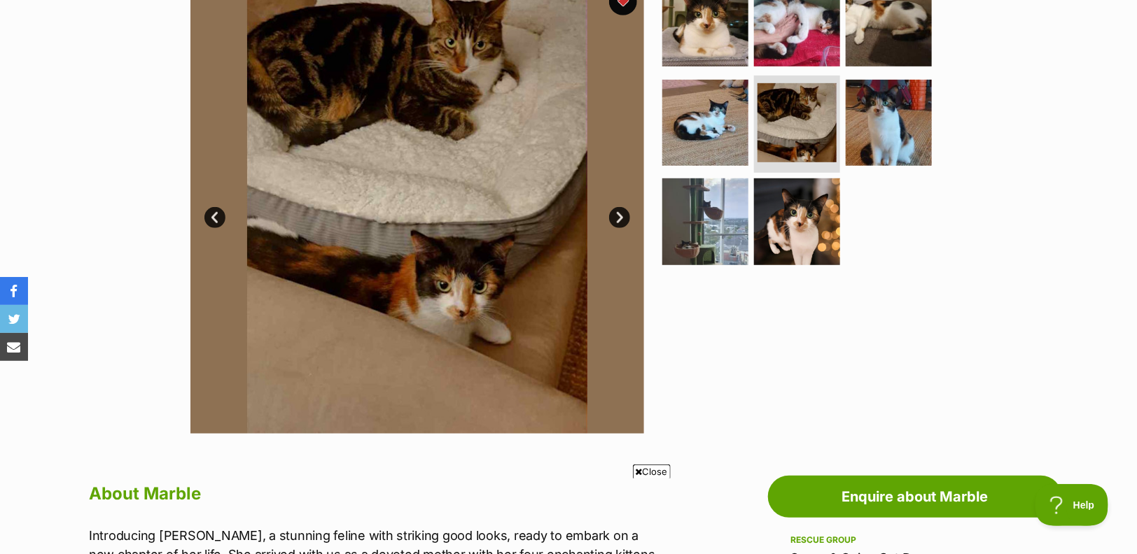
click at [620, 210] on link "Next" at bounding box center [619, 217] width 21 height 21
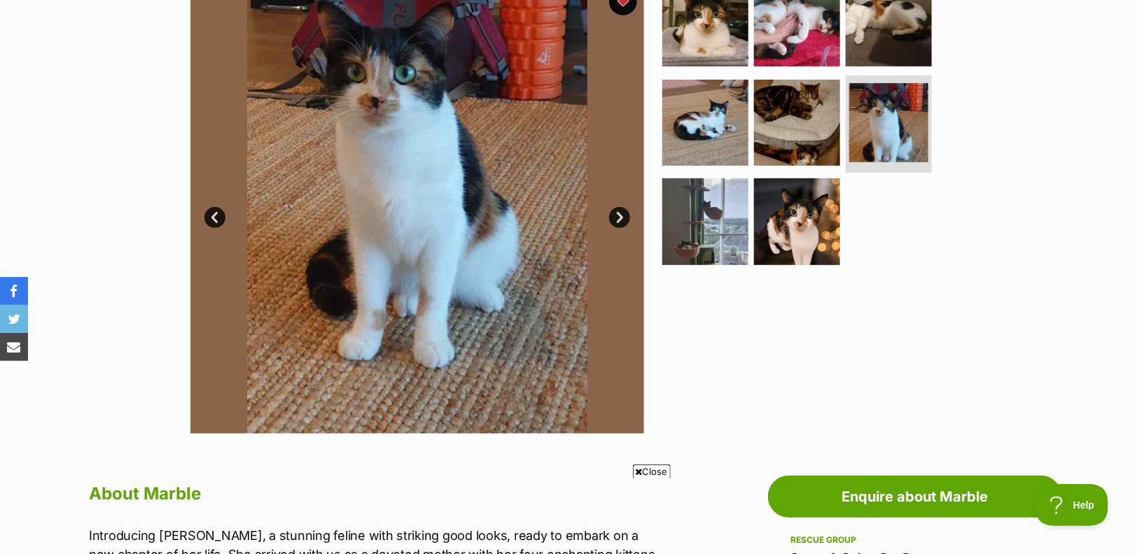
click at [620, 210] on link "Next" at bounding box center [619, 217] width 21 height 21
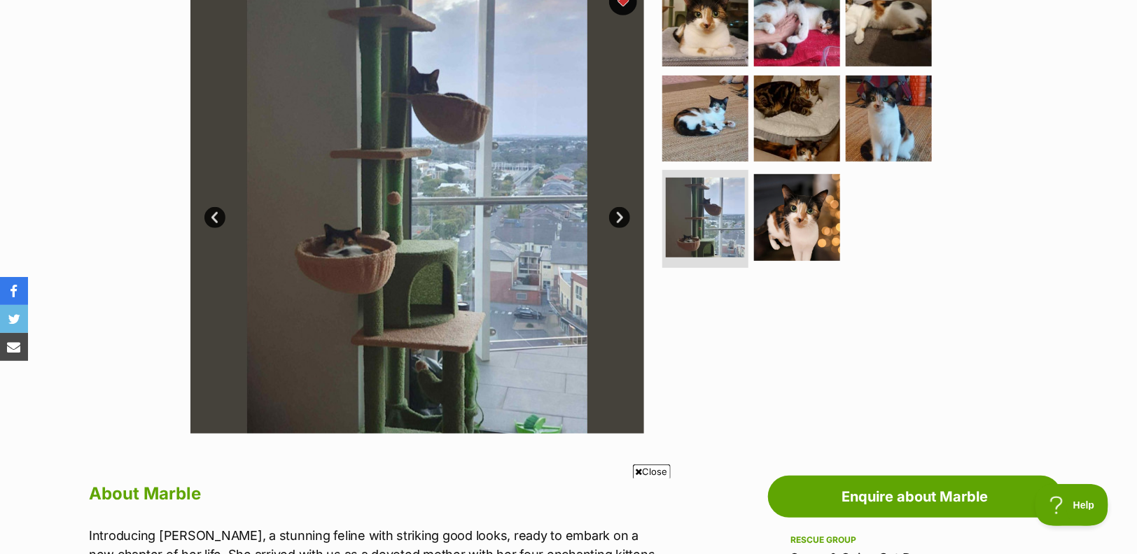
click at [620, 210] on link "Next" at bounding box center [619, 217] width 21 height 21
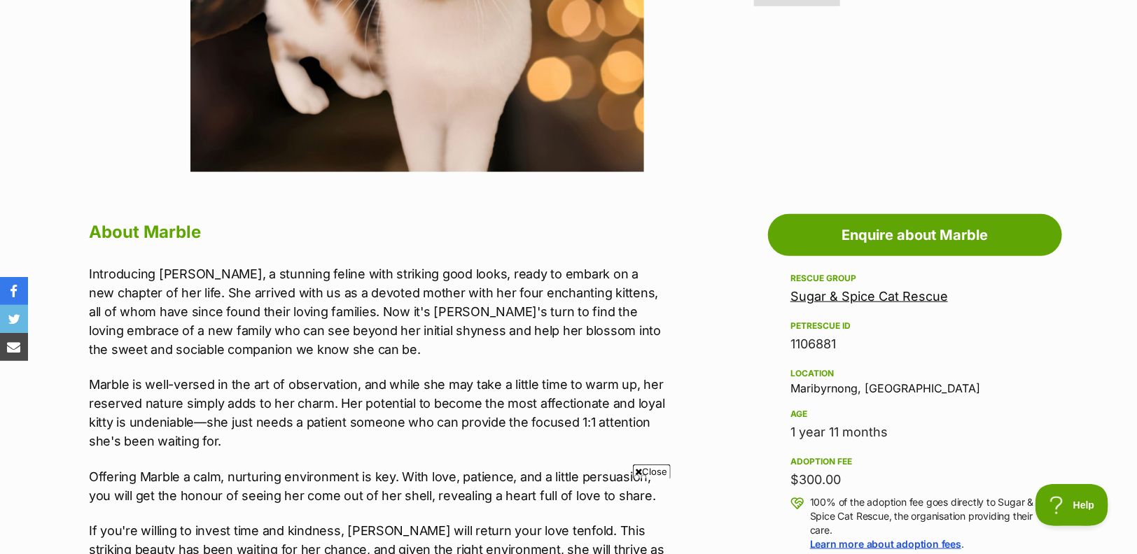
scroll to position [700, 0]
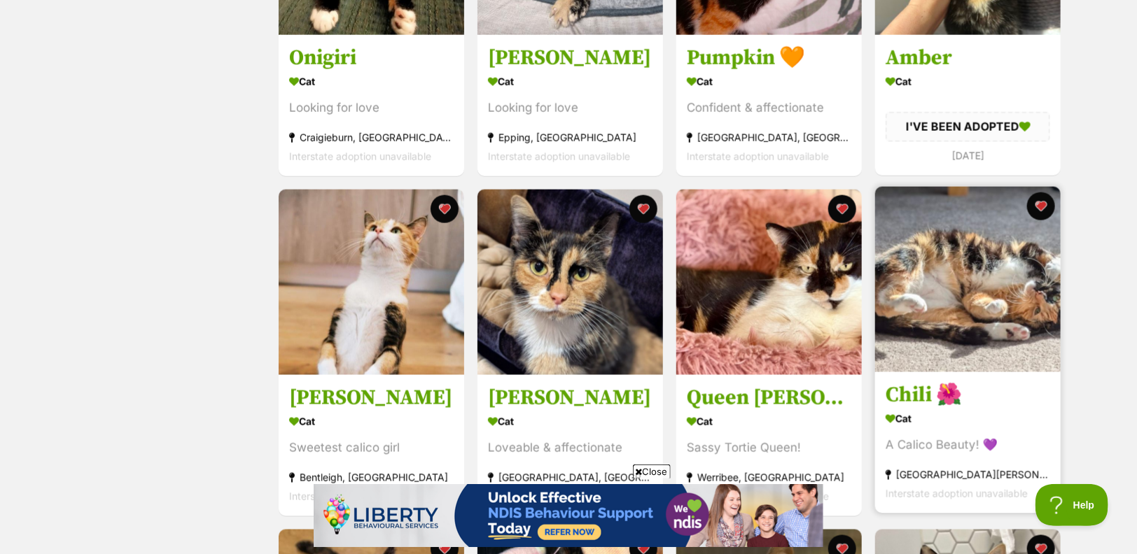
click at [1018, 283] on img at bounding box center [968, 280] width 186 height 186
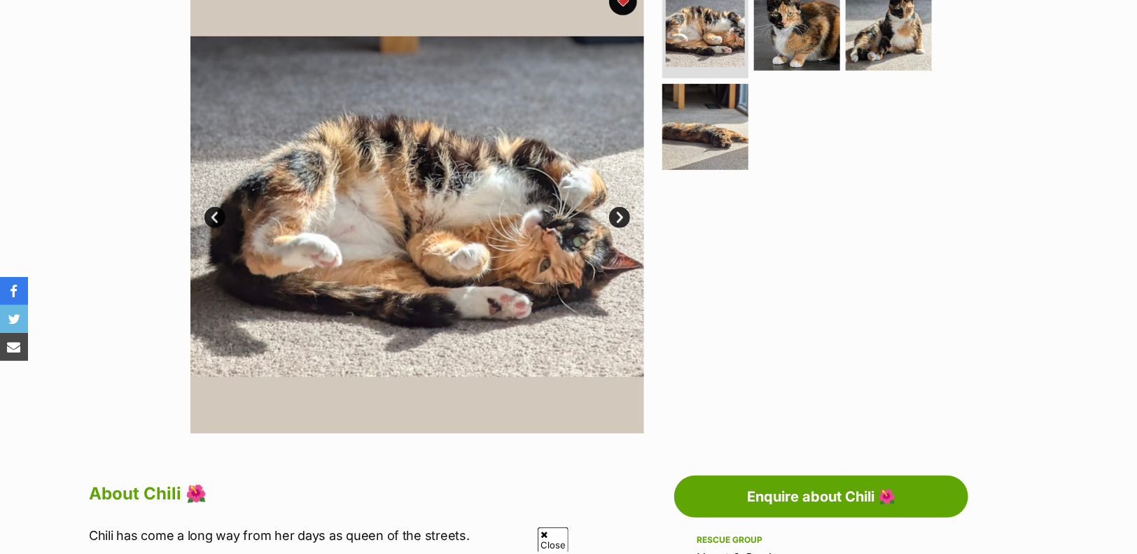
click at [621, 214] on link "Next" at bounding box center [619, 217] width 21 height 21
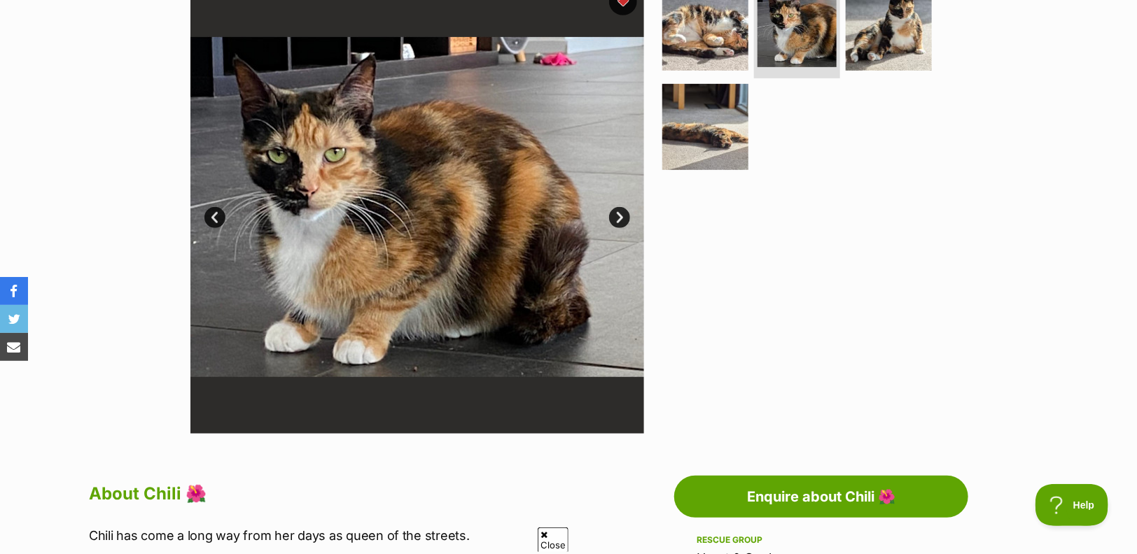
click at [620, 214] on link "Next" at bounding box center [619, 217] width 21 height 21
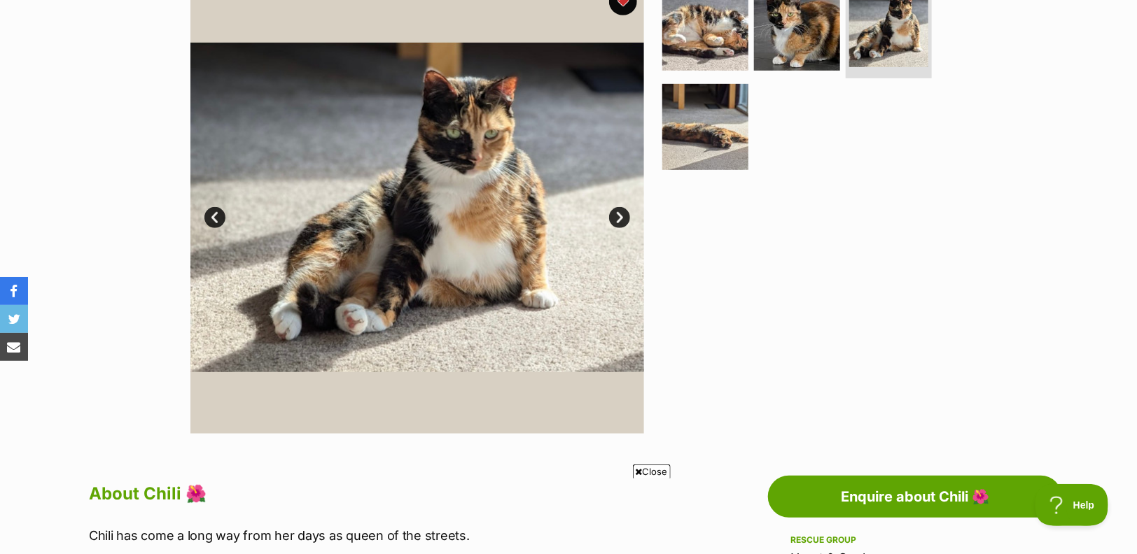
click at [620, 214] on link "Next" at bounding box center [619, 217] width 21 height 21
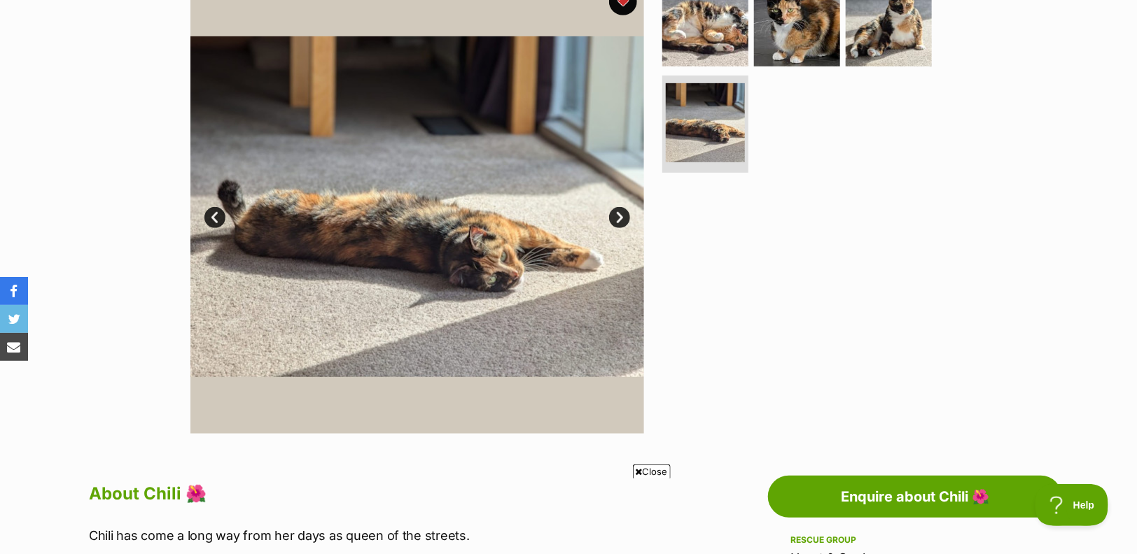
click at [620, 214] on link "Next" at bounding box center [619, 217] width 21 height 21
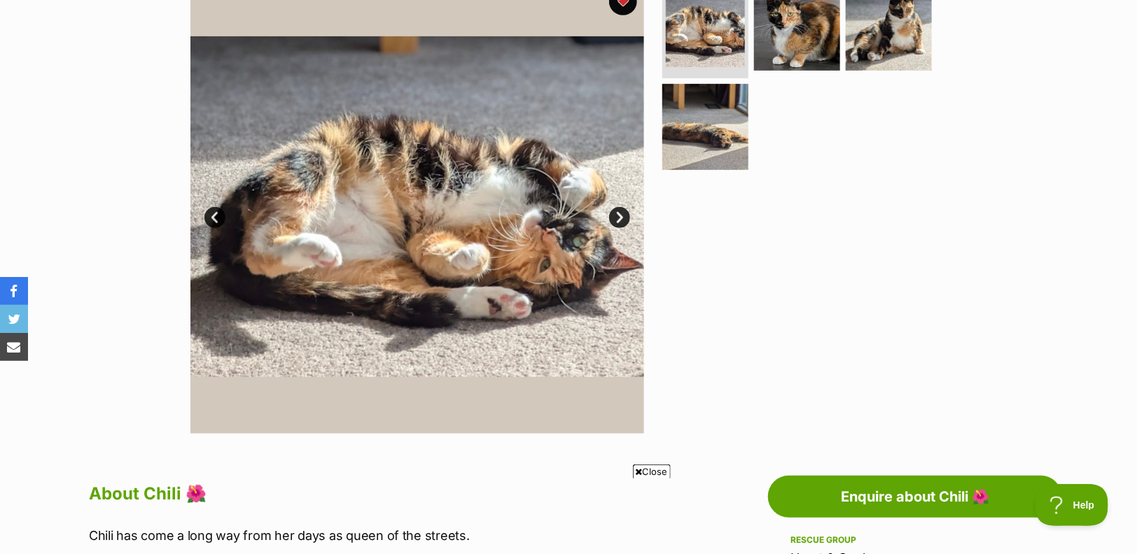
click at [620, 214] on link "Next" at bounding box center [619, 217] width 21 height 21
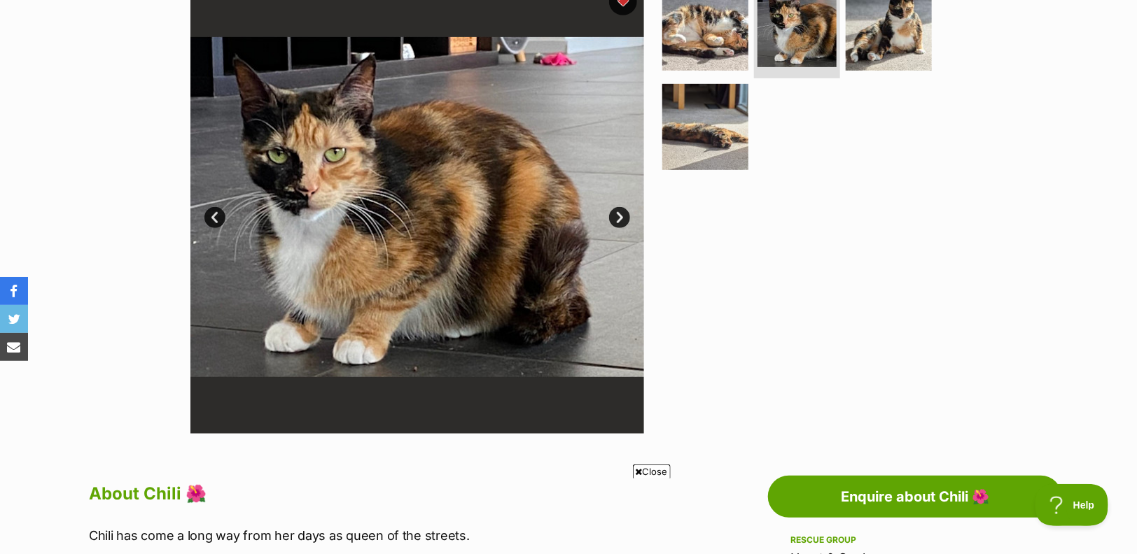
click at [620, 214] on link "Next" at bounding box center [619, 217] width 21 height 21
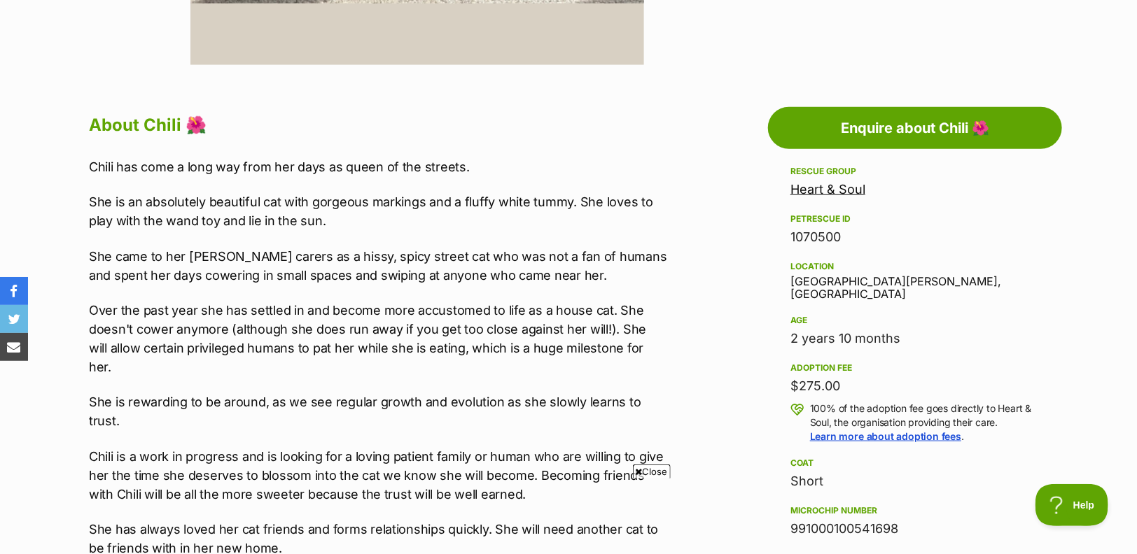
scroll to position [778, 0]
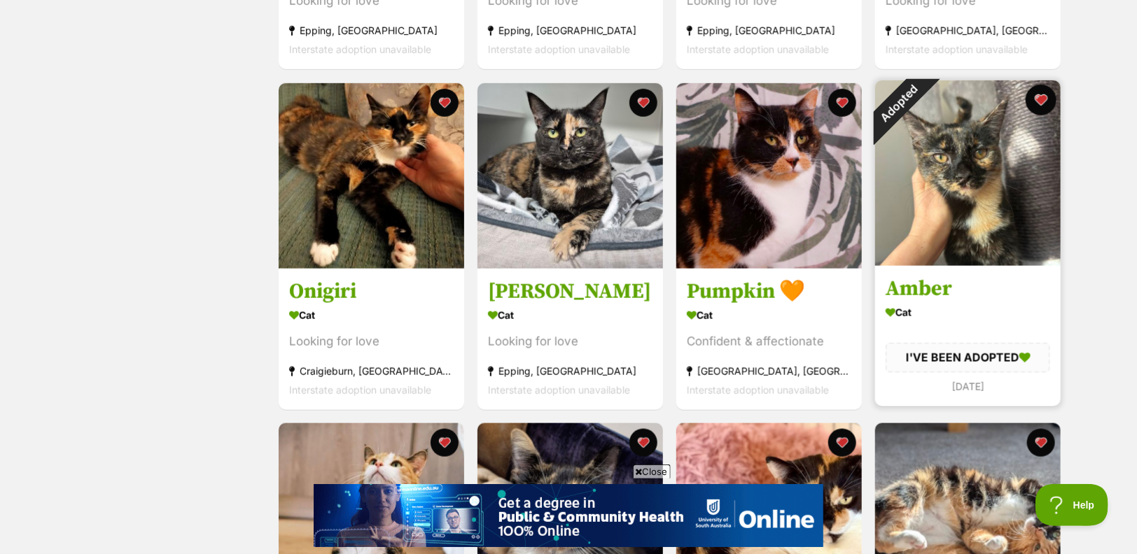
click at [1037, 95] on button "favourite" at bounding box center [1041, 100] width 31 height 31
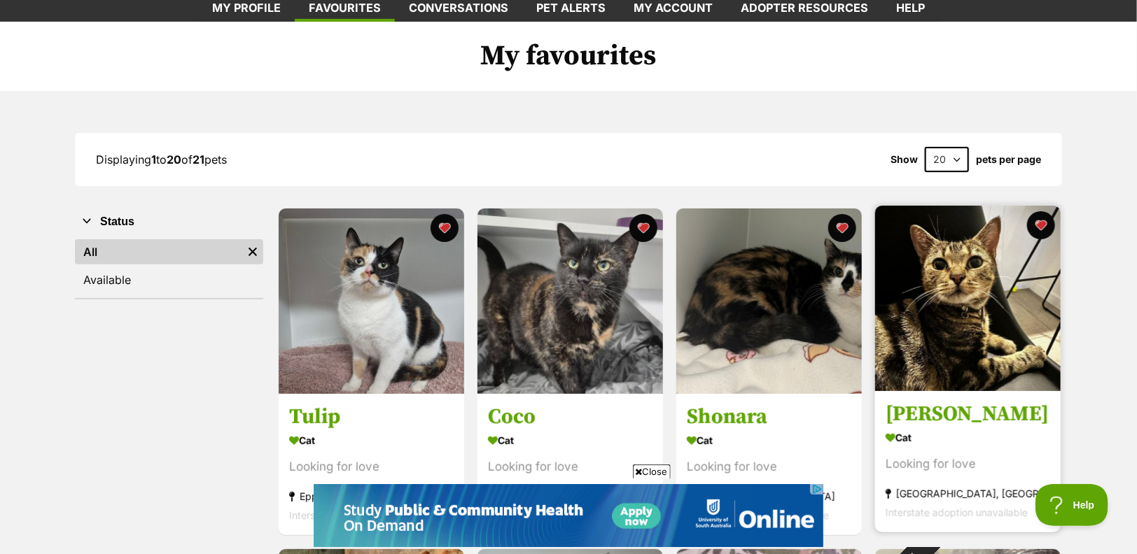
scroll to position [233, 0]
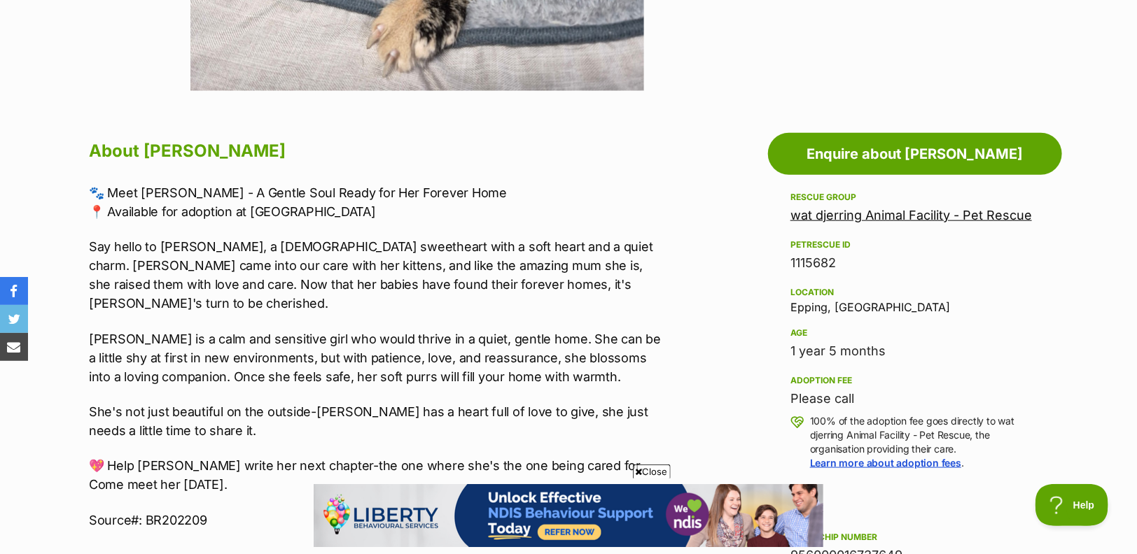
scroll to position [778, 0]
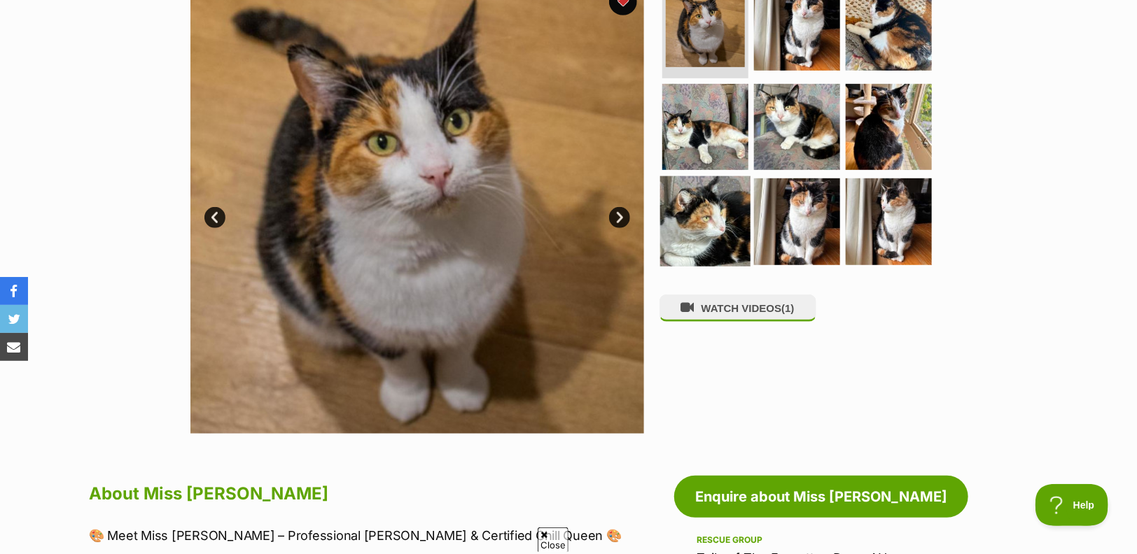
click at [691, 217] on img at bounding box center [705, 221] width 90 height 90
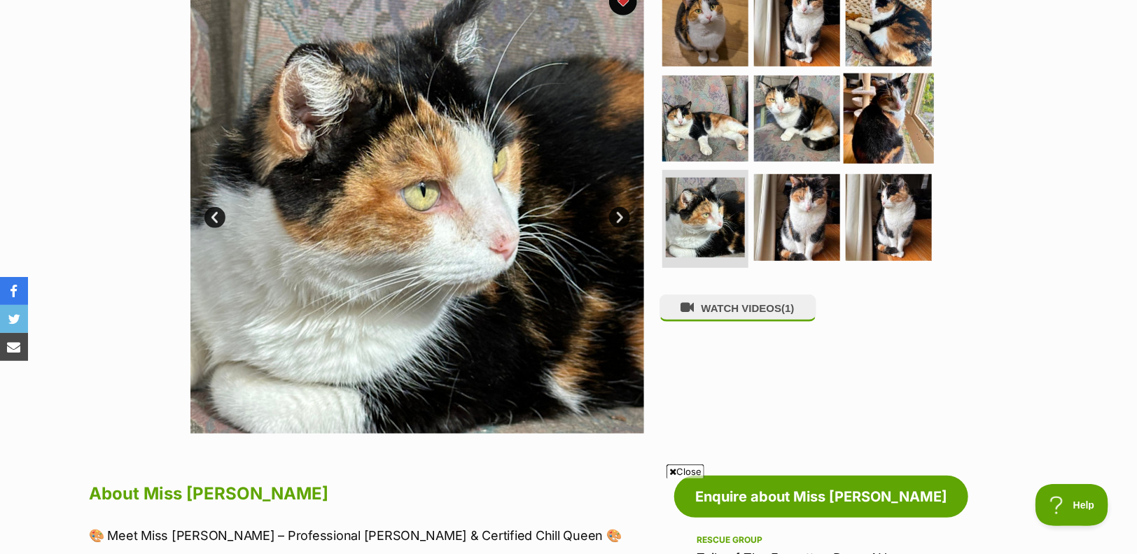
click at [901, 134] on img at bounding box center [889, 118] width 90 height 90
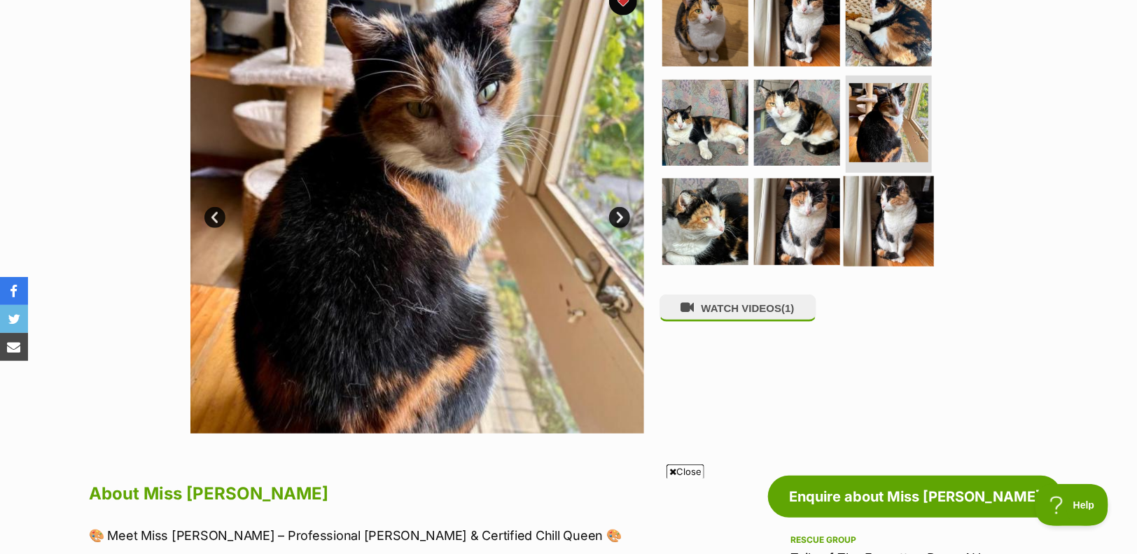
click at [900, 204] on img at bounding box center [889, 221] width 90 height 90
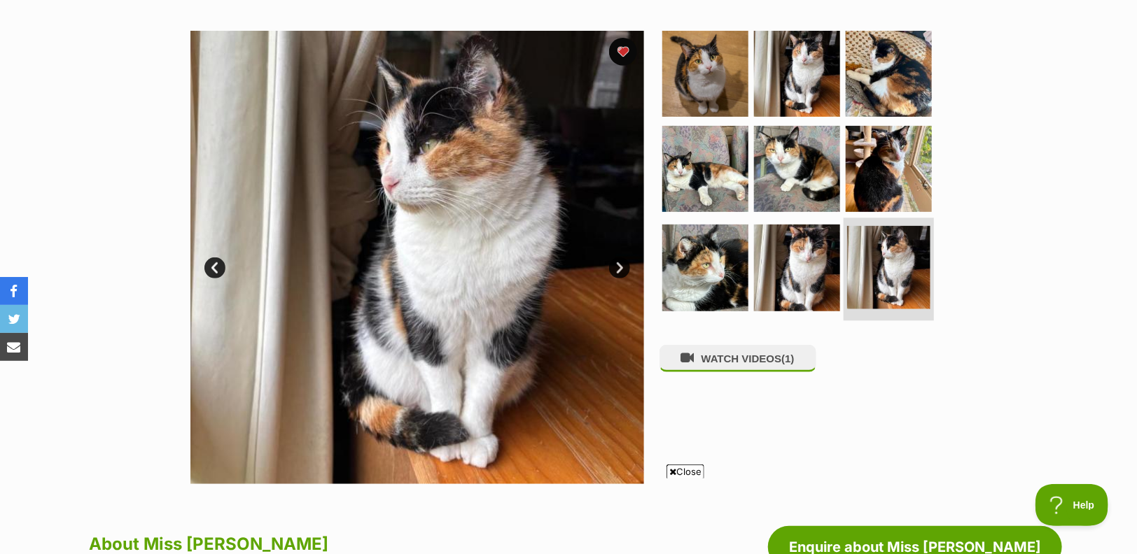
scroll to position [233, 0]
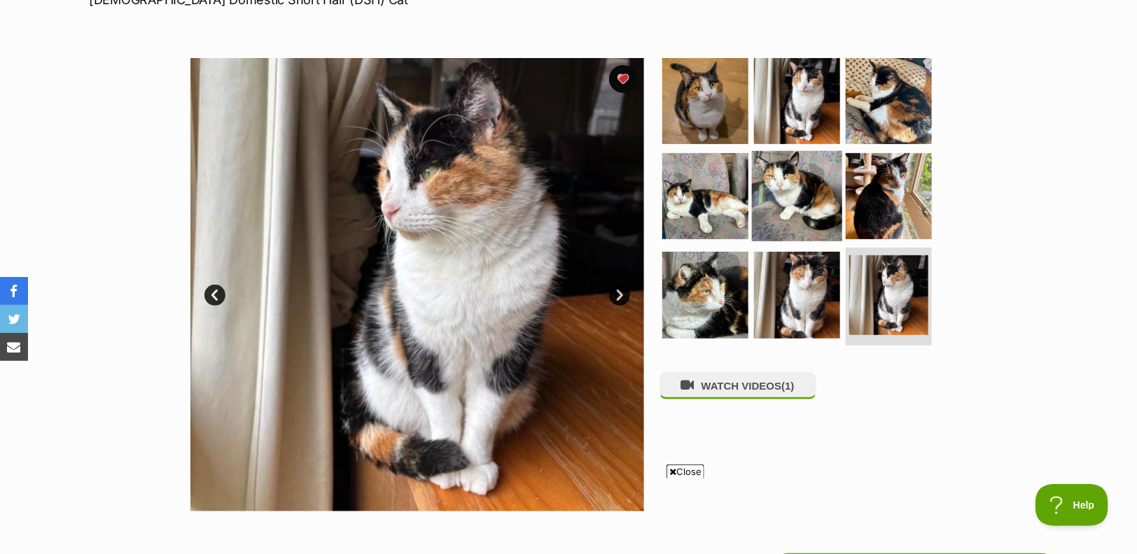
click at [834, 188] on img at bounding box center [797, 196] width 90 height 90
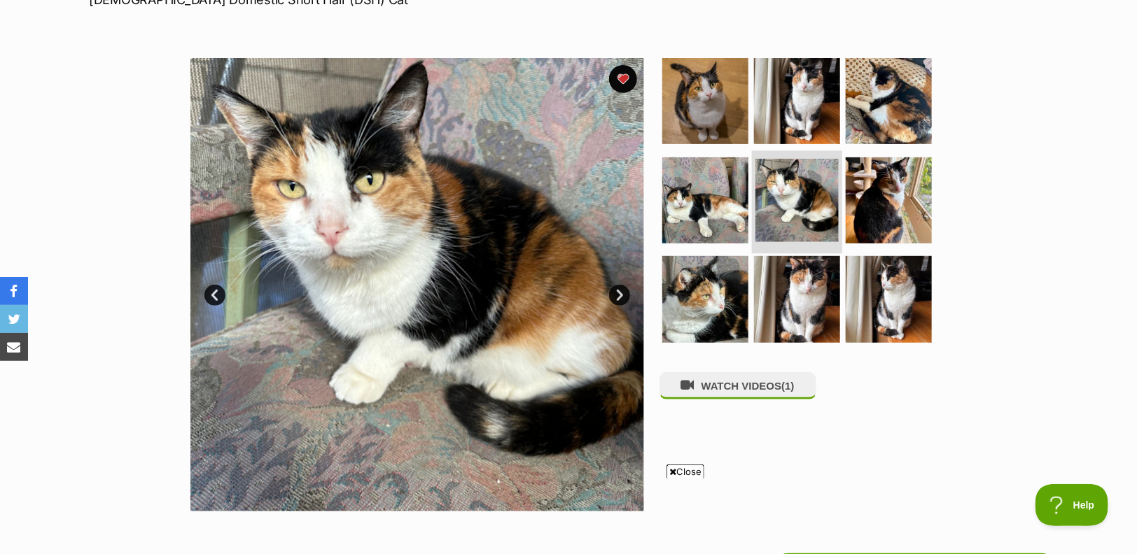
scroll to position [0, 0]
click at [816, 196] on img at bounding box center [796, 200] width 83 height 83
click at [733, 211] on img at bounding box center [705, 200] width 90 height 90
